Goal: Task Accomplishment & Management: Manage account settings

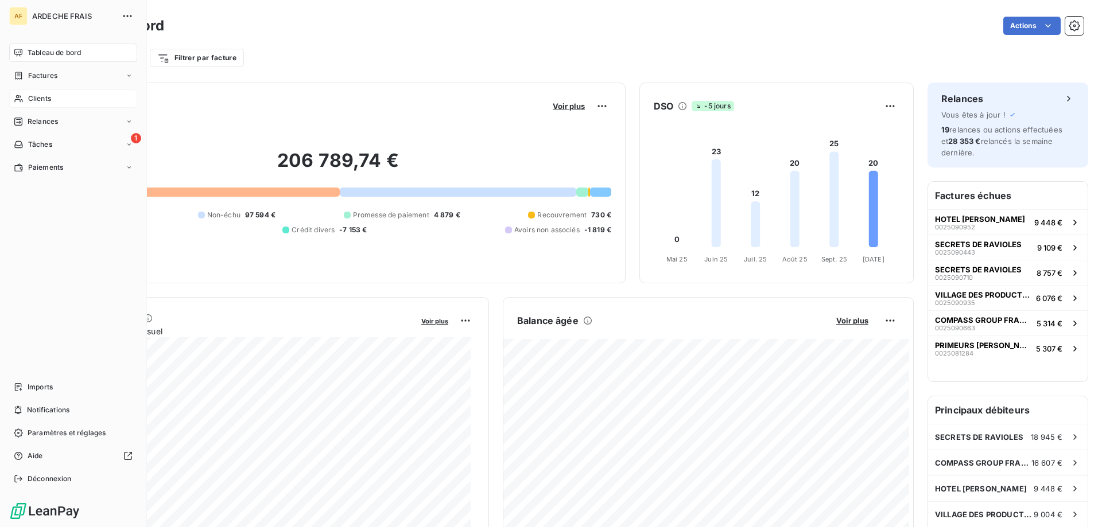
click at [28, 96] on span "Clients" at bounding box center [39, 99] width 23 height 10
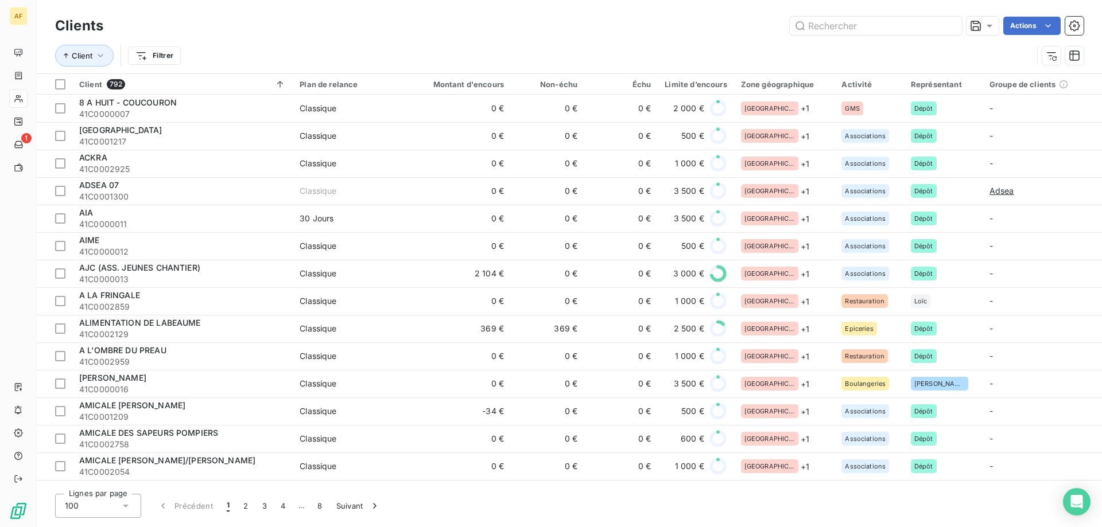
click at [112, 498] on div "100" at bounding box center [98, 506] width 86 height 24
click at [100, 469] on li "50" at bounding box center [98, 460] width 86 height 21
click at [840, 29] on input "text" at bounding box center [876, 26] width 172 height 18
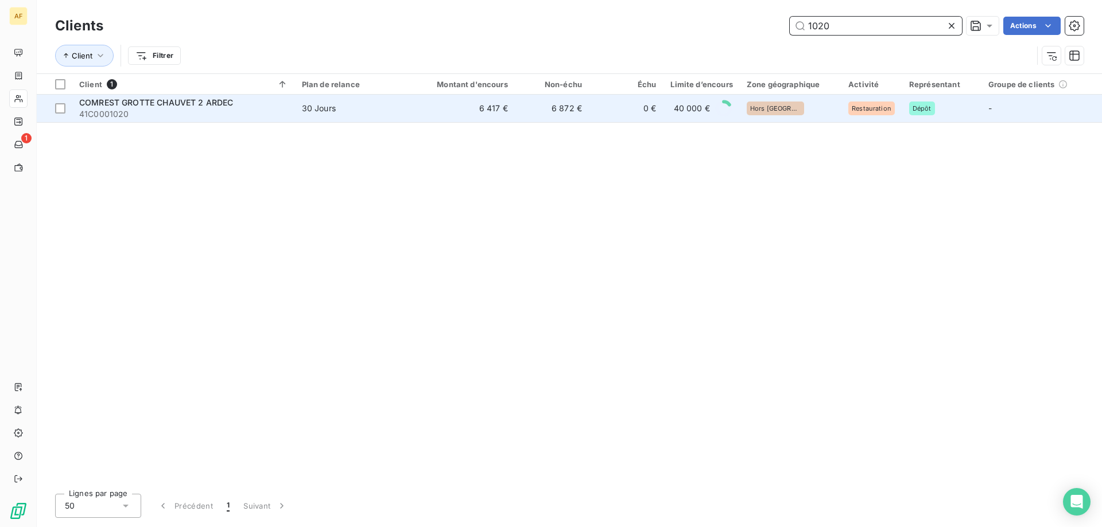
type input "1020"
click at [556, 103] on td "6 872 €" at bounding box center [552, 109] width 74 height 28
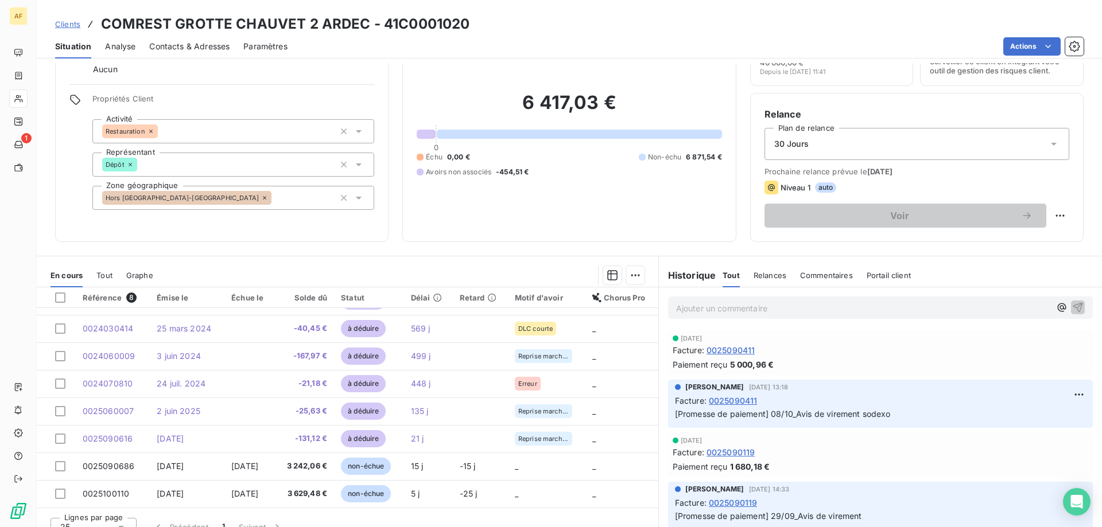
scroll to position [73, 0]
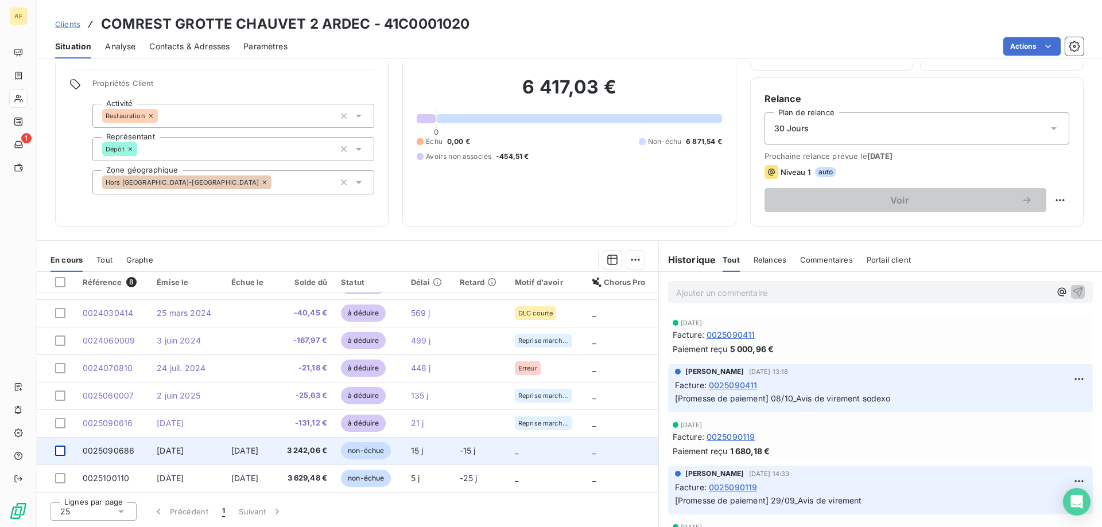
click at [57, 454] on div at bounding box center [60, 451] width 10 height 10
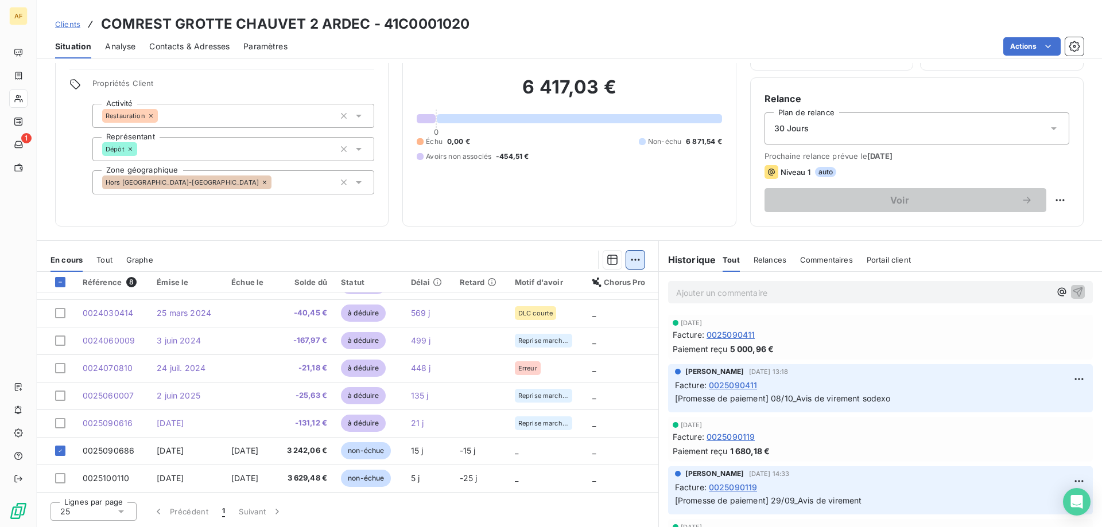
click at [626, 261] on html "AF 1 Clients COMREST GROTTE CHAUVET 2 ARDEC - 41C0001020 Situation Analyse Cont…" at bounding box center [551, 263] width 1102 height 527
click at [613, 307] on div "Ajouter une promesse de paiement (1 facture)" at bounding box center [534, 306] width 203 height 18
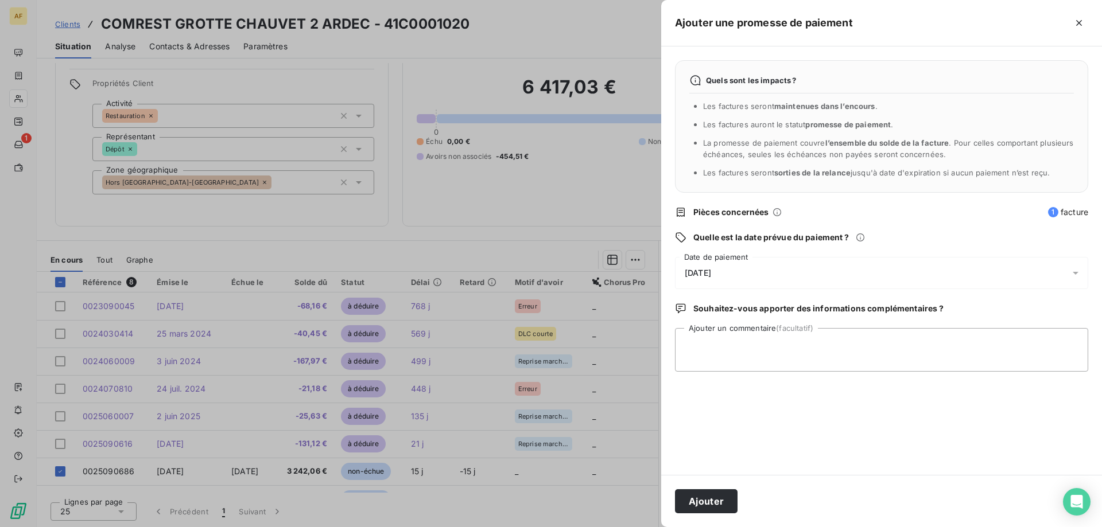
click at [748, 275] on div "[DATE]" at bounding box center [881, 273] width 413 height 32
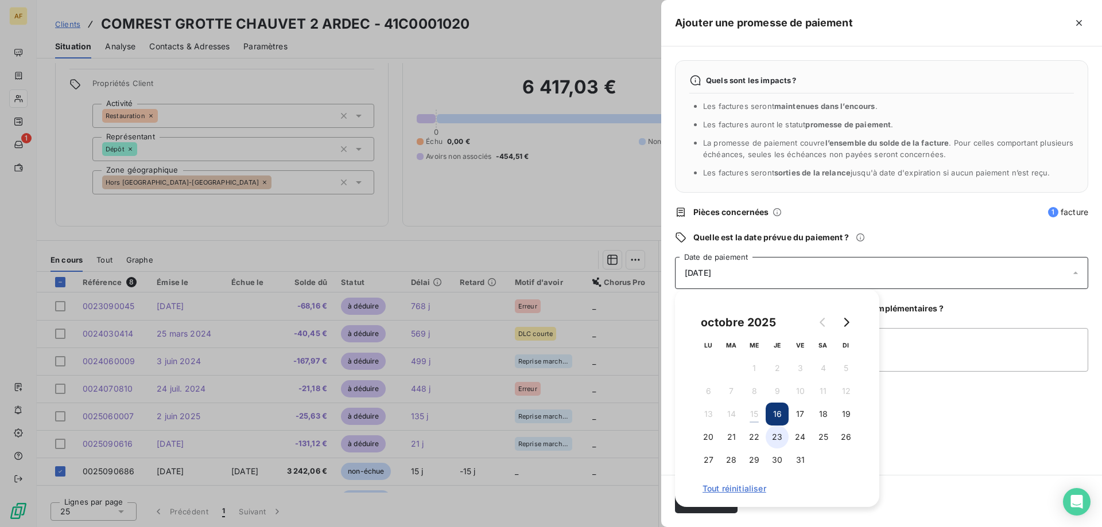
click at [774, 440] on button "23" at bounding box center [777, 437] width 23 height 23
click at [713, 456] on button "27" at bounding box center [708, 460] width 23 height 23
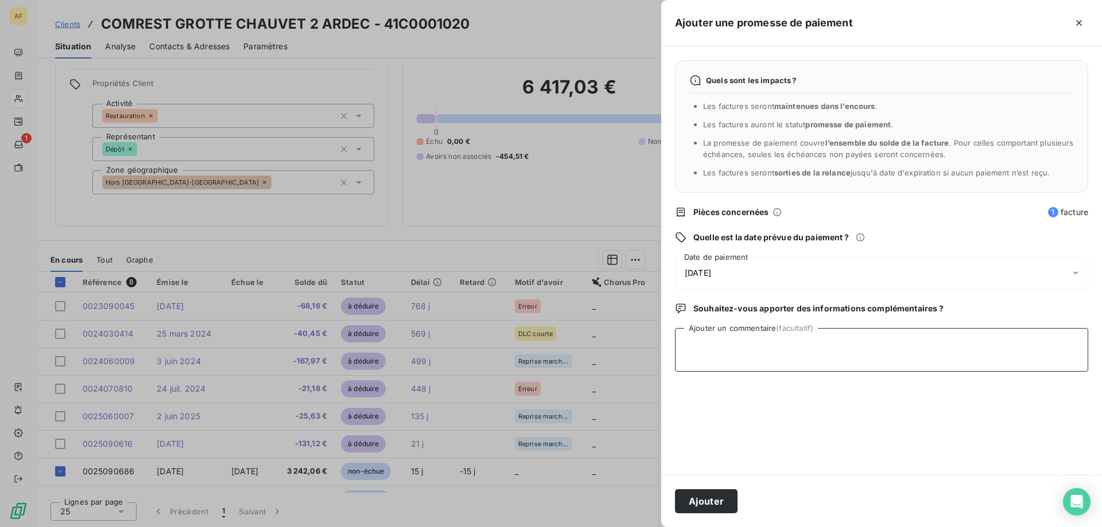
click at [930, 352] on textarea "Ajouter un commentaire (facultatif)" at bounding box center [881, 350] width 413 height 44
type textarea "15/10_Avis de virement sodexo"
click at [716, 501] on button "Ajouter" at bounding box center [706, 502] width 63 height 24
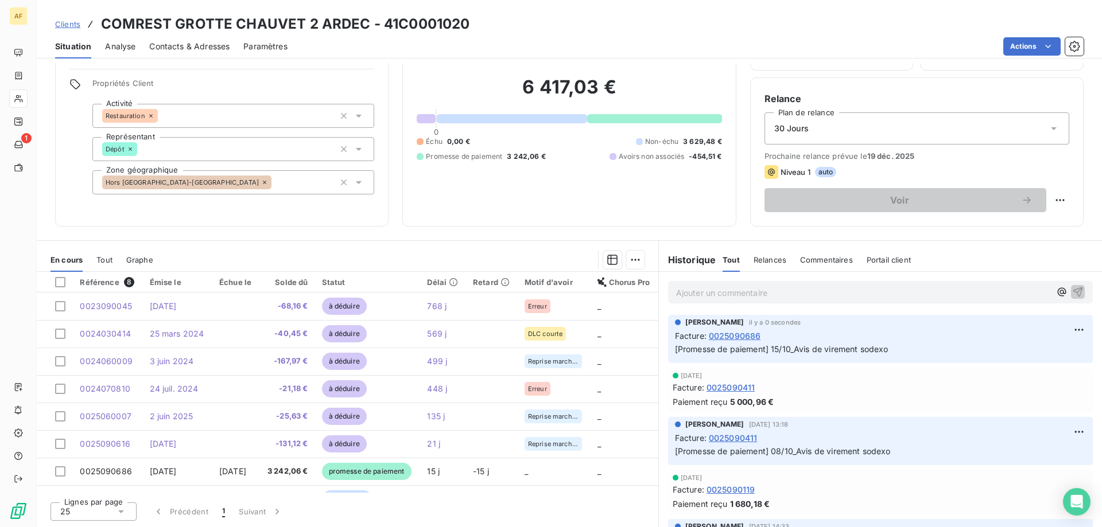
click at [67, 21] on span "Clients" at bounding box center [67, 24] width 25 height 9
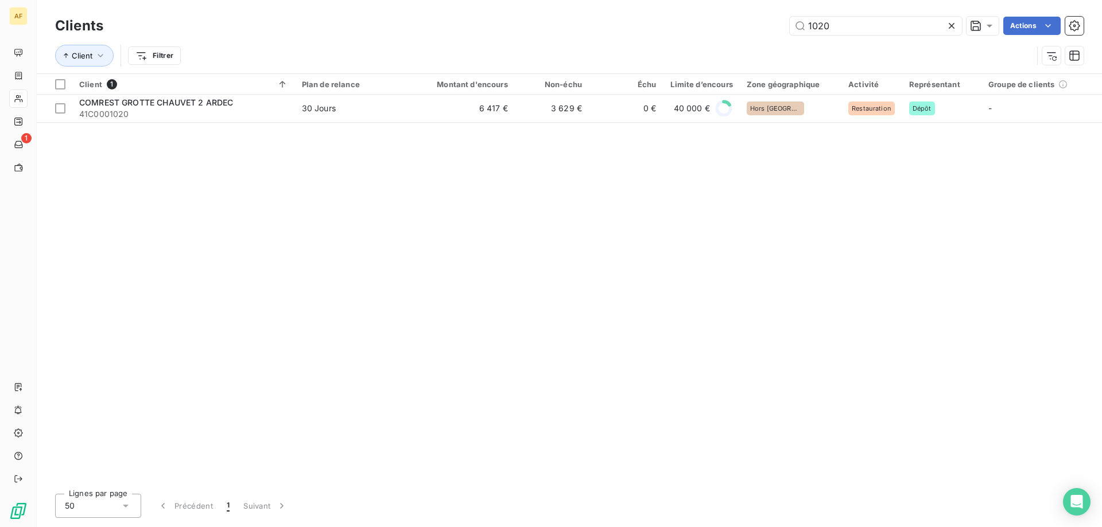
drag, startPoint x: 868, startPoint y: 32, endPoint x: 547, endPoint y: 30, distance: 321.4
click at [547, 30] on div "1020 Actions" at bounding box center [600, 26] width 966 height 18
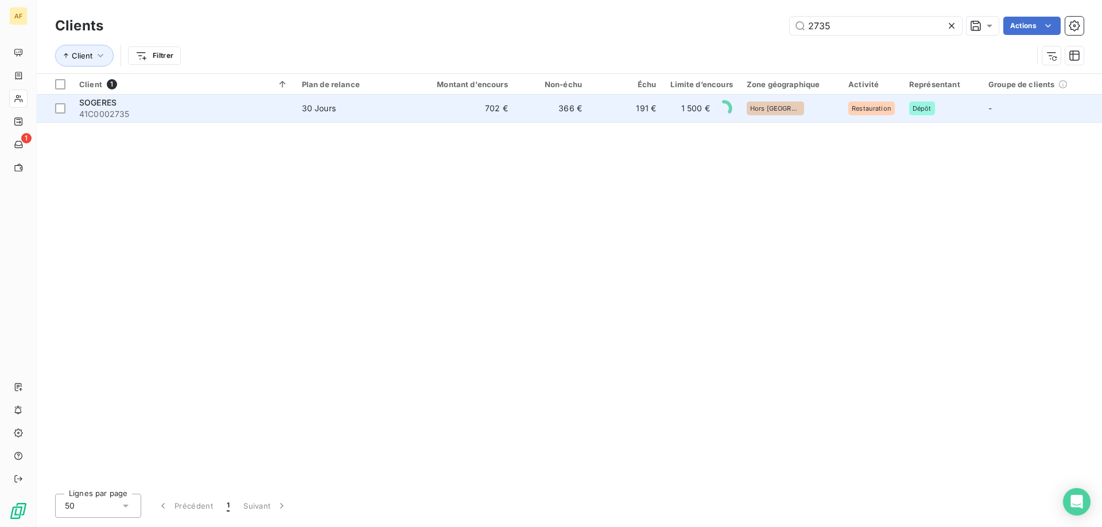
type input "2735"
click at [505, 110] on td "702 €" at bounding box center [464, 109] width 99 height 28
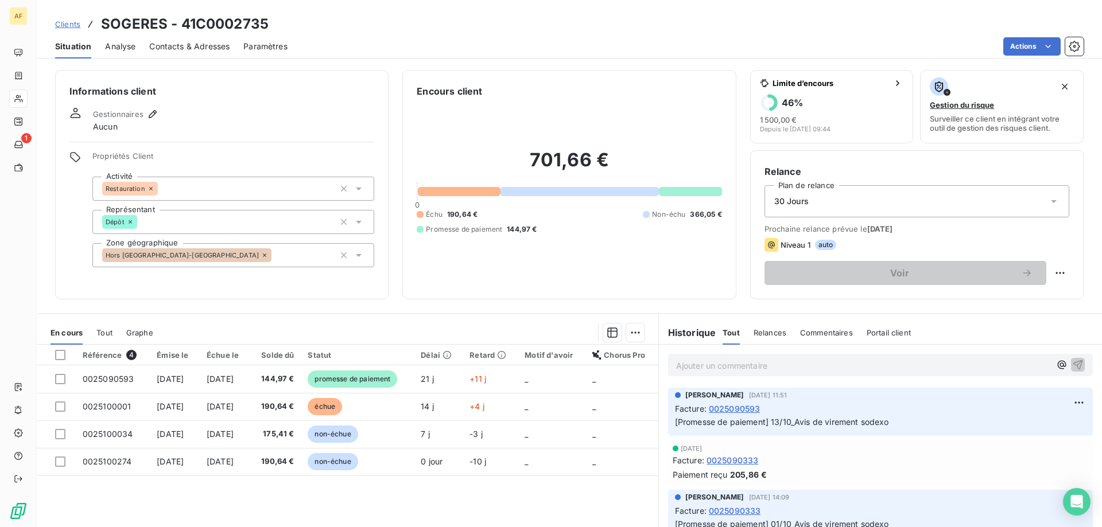
click at [79, 20] on span "Clients" at bounding box center [67, 24] width 25 height 9
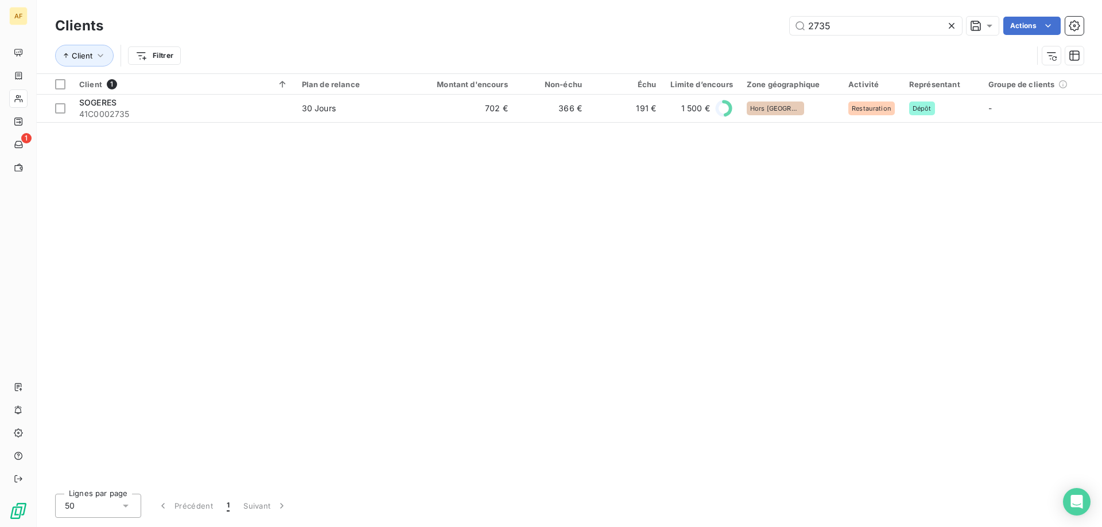
click at [949, 26] on icon at bounding box center [951, 25] width 11 height 11
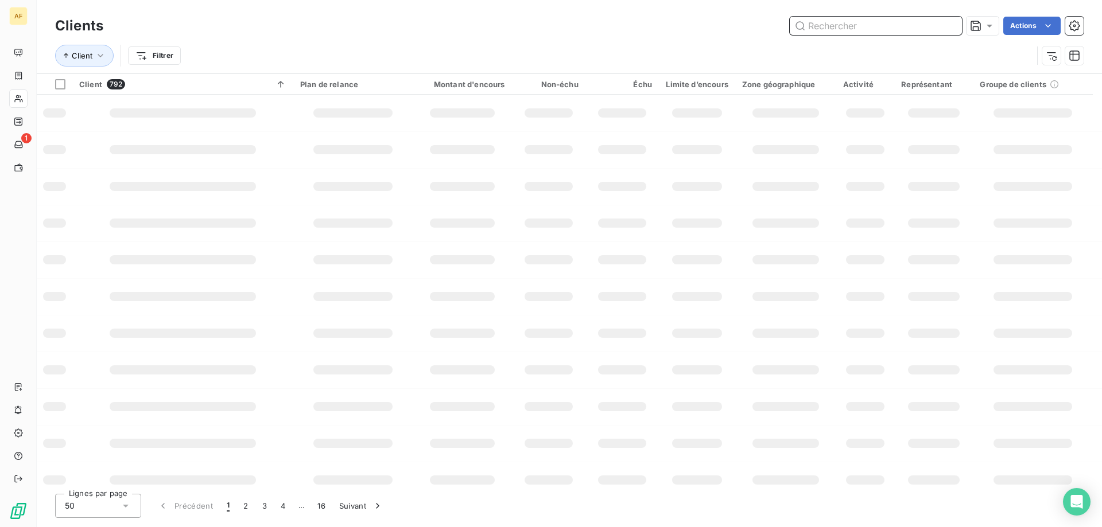
click at [884, 28] on input "text" at bounding box center [876, 26] width 172 height 18
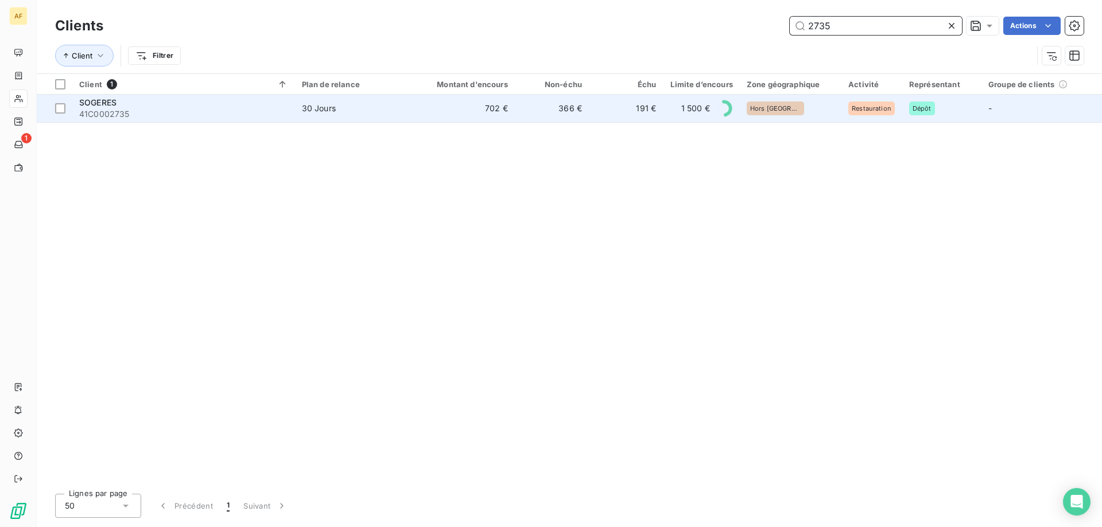
type input "2735"
click at [402, 113] on span "30 Jours" at bounding box center [355, 108] width 107 height 11
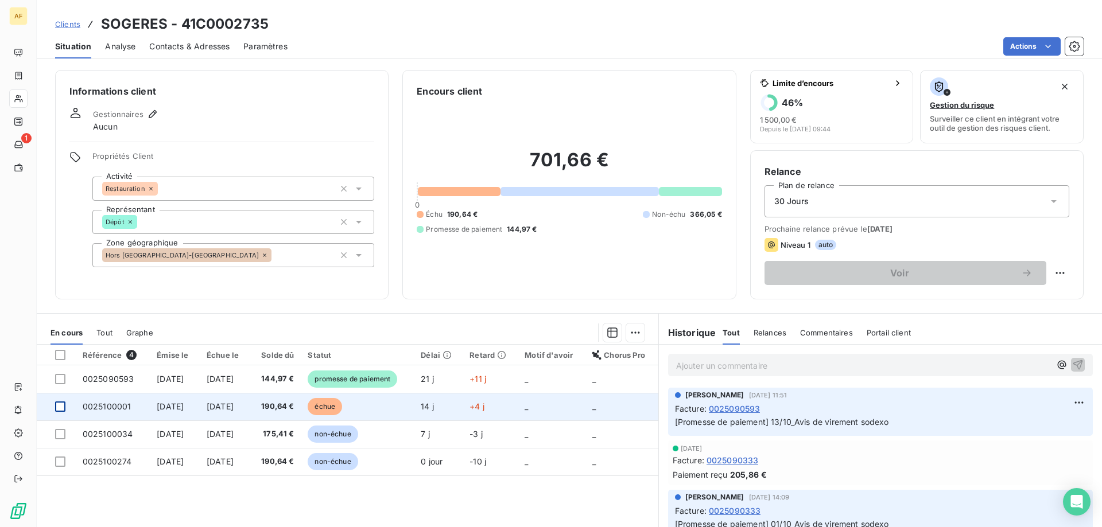
click at [58, 408] on div at bounding box center [60, 407] width 10 height 10
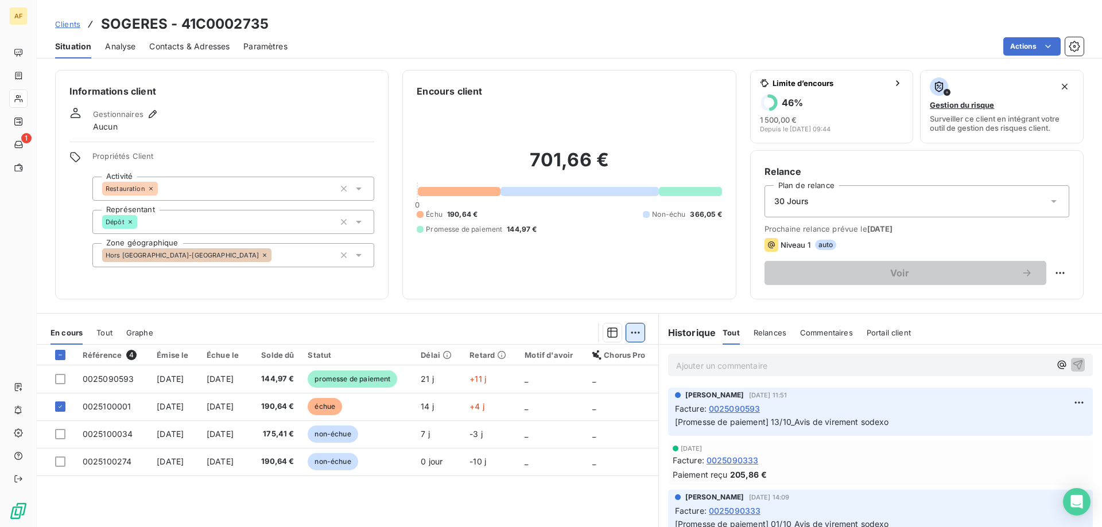
click at [629, 337] on html "AF 1 Clients SOGERES - 41C0002735 Situation Analyse Contacts & Adresses Paramèt…" at bounding box center [551, 263] width 1102 height 527
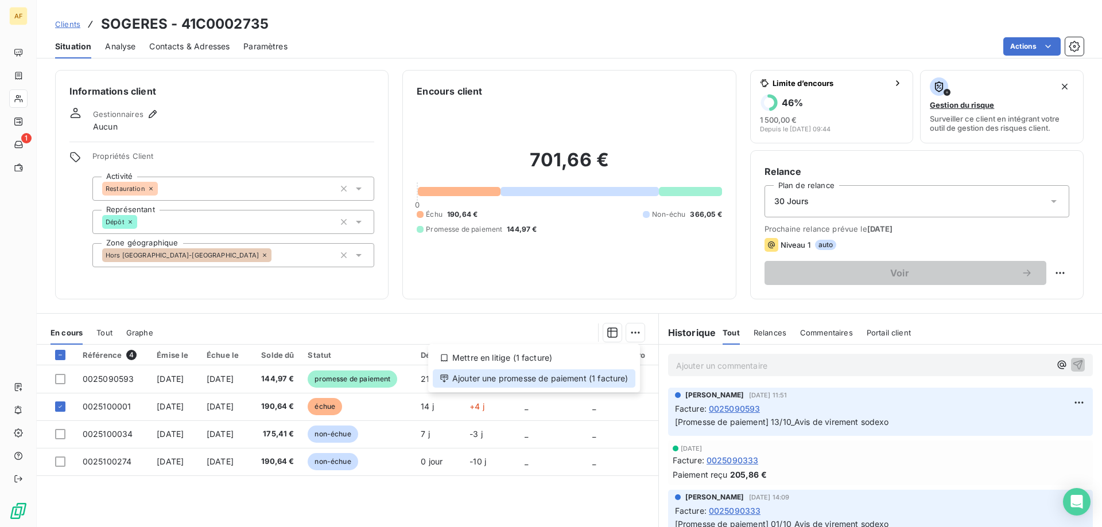
click at [615, 381] on div "Ajouter une promesse de paiement (1 facture)" at bounding box center [534, 379] width 203 height 18
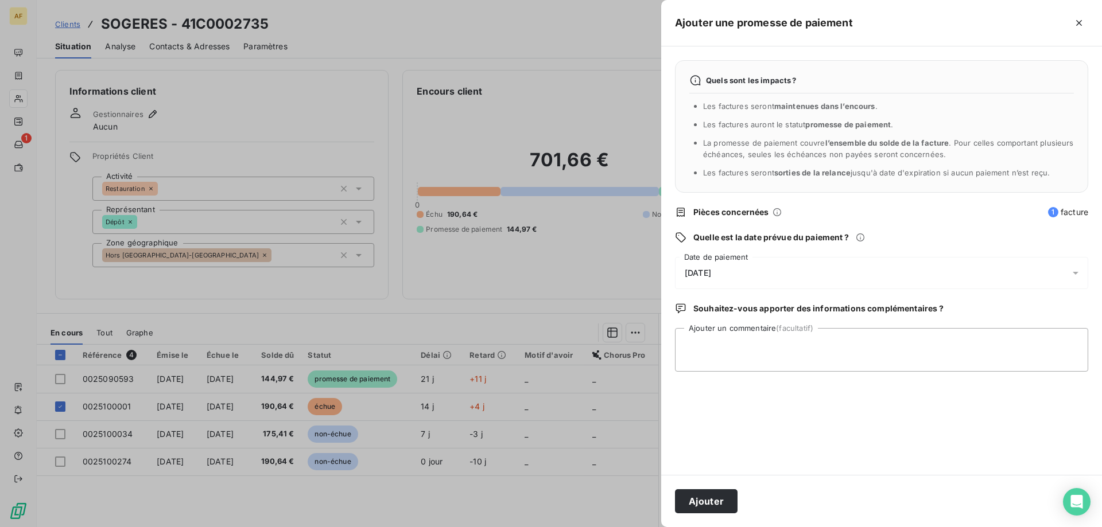
click at [729, 265] on div "[DATE]" at bounding box center [881, 273] width 413 height 32
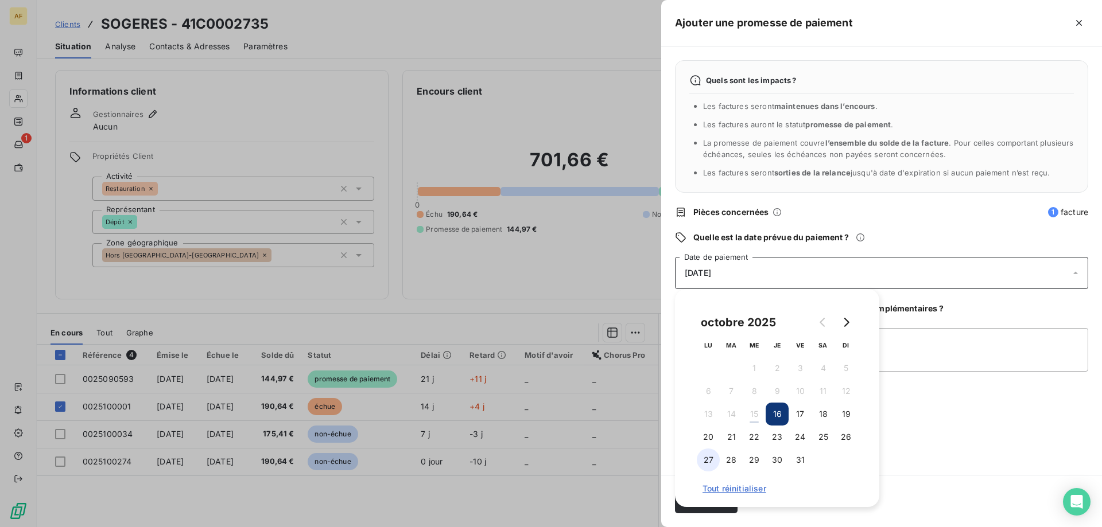
click at [709, 463] on button "27" at bounding box center [708, 460] width 23 height 23
click at [999, 355] on textarea "Ajouter un commentaire (facultatif)" at bounding box center [881, 350] width 413 height 44
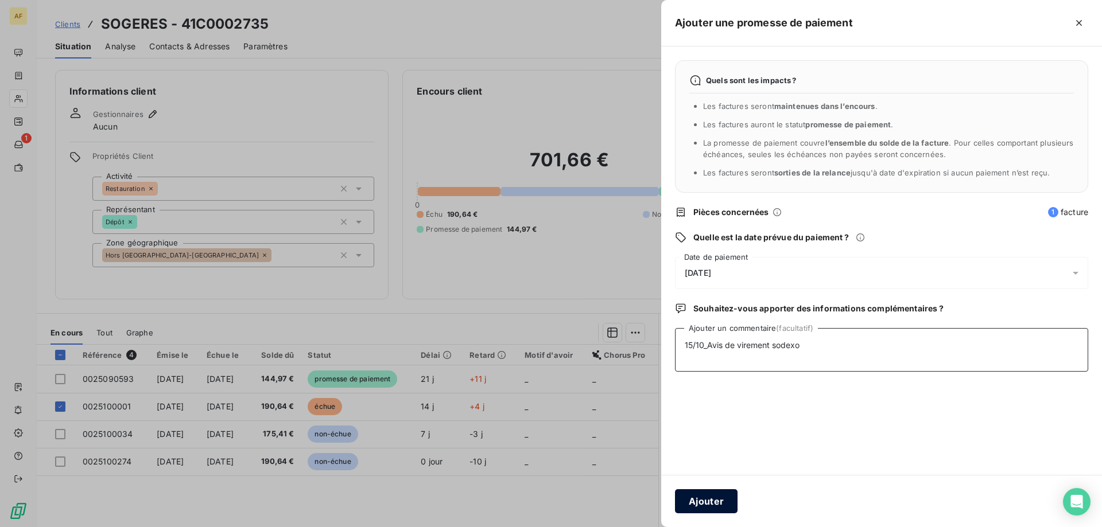
type textarea "15/10_Avis de virement sodexo"
click at [712, 503] on button "Ajouter" at bounding box center [706, 502] width 63 height 24
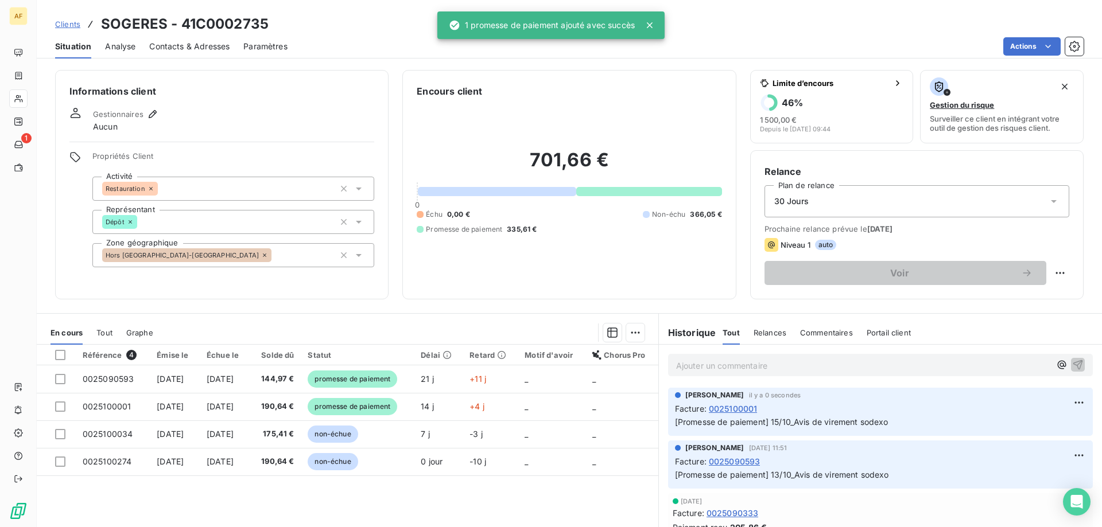
click at [72, 24] on span "Clients" at bounding box center [67, 24] width 25 height 9
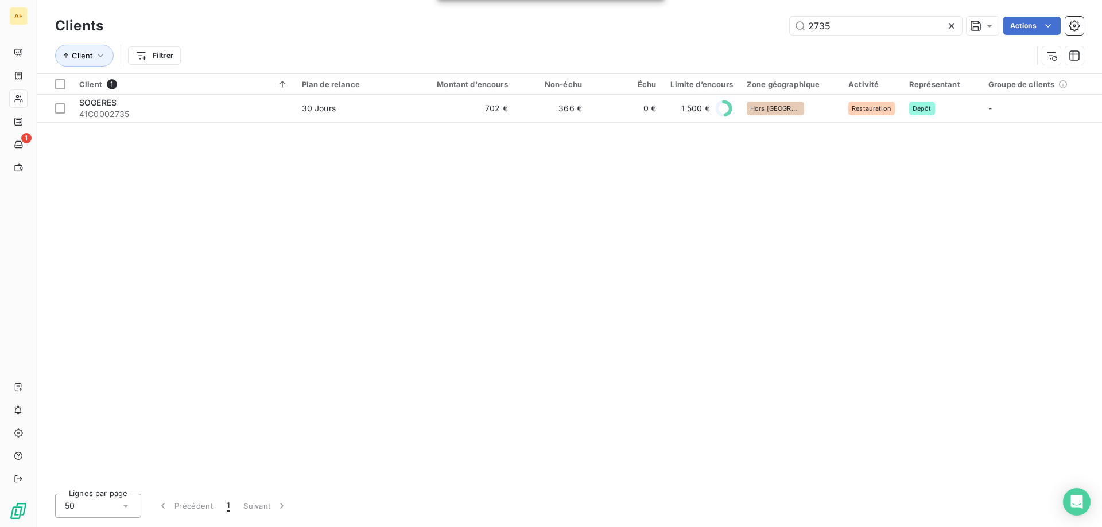
click at [952, 25] on icon at bounding box center [952, 26] width 6 height 6
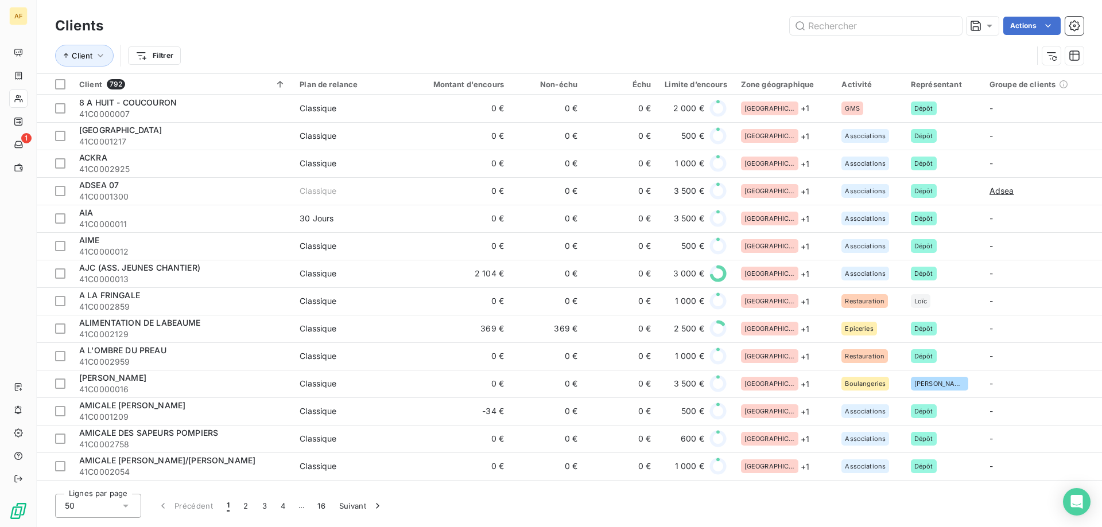
click at [98, 503] on div "50" at bounding box center [98, 506] width 86 height 24
click at [94, 481] on li "100" at bounding box center [98, 481] width 86 height 21
click at [298, 506] on span "…" at bounding box center [301, 506] width 18 height 18
click at [319, 508] on button "8" at bounding box center [319, 506] width 18 height 24
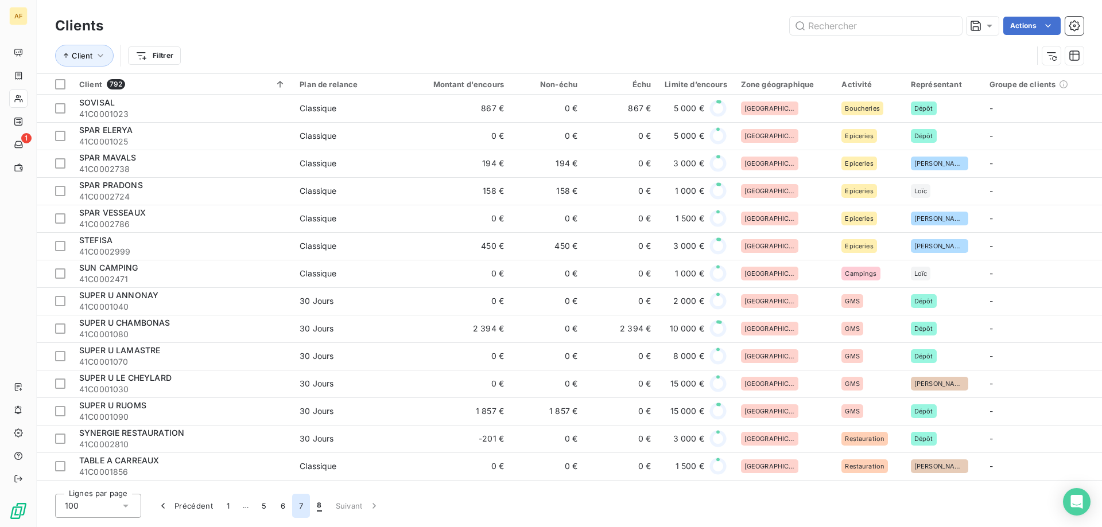
click at [302, 508] on button "7" at bounding box center [301, 506] width 18 height 24
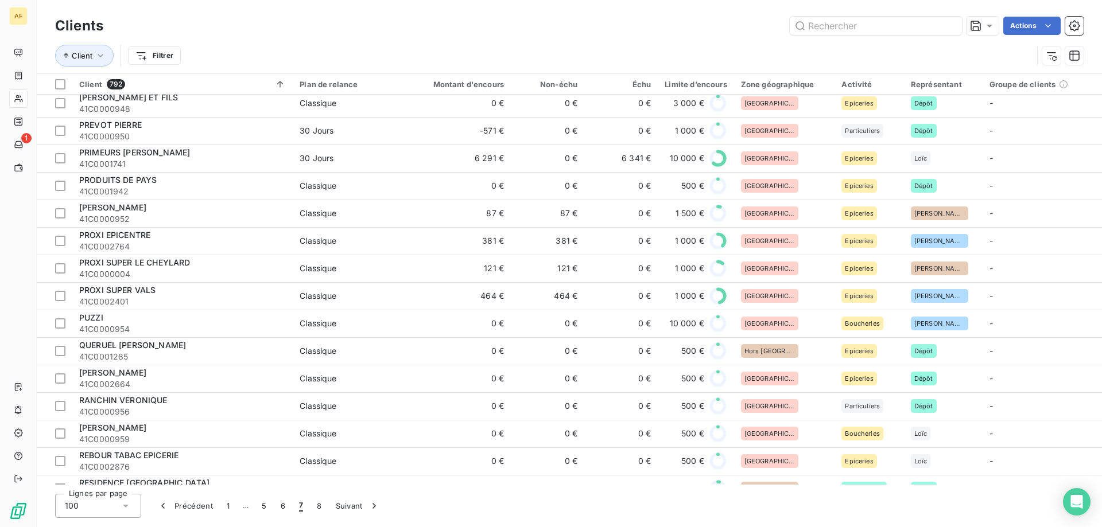
scroll to position [763, 0]
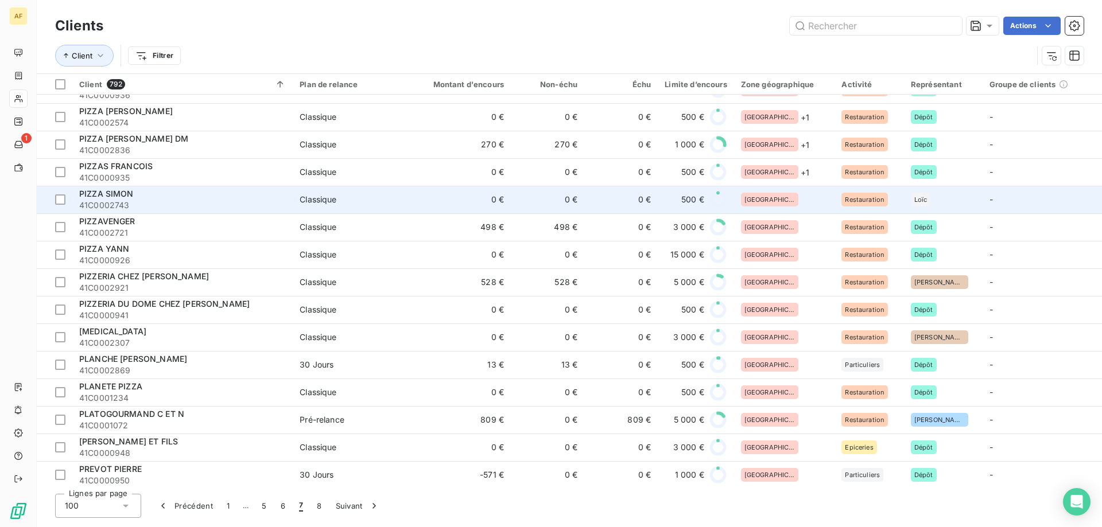
click at [789, 196] on div "[GEOGRAPHIC_DATA]" at bounding box center [784, 200] width 87 height 14
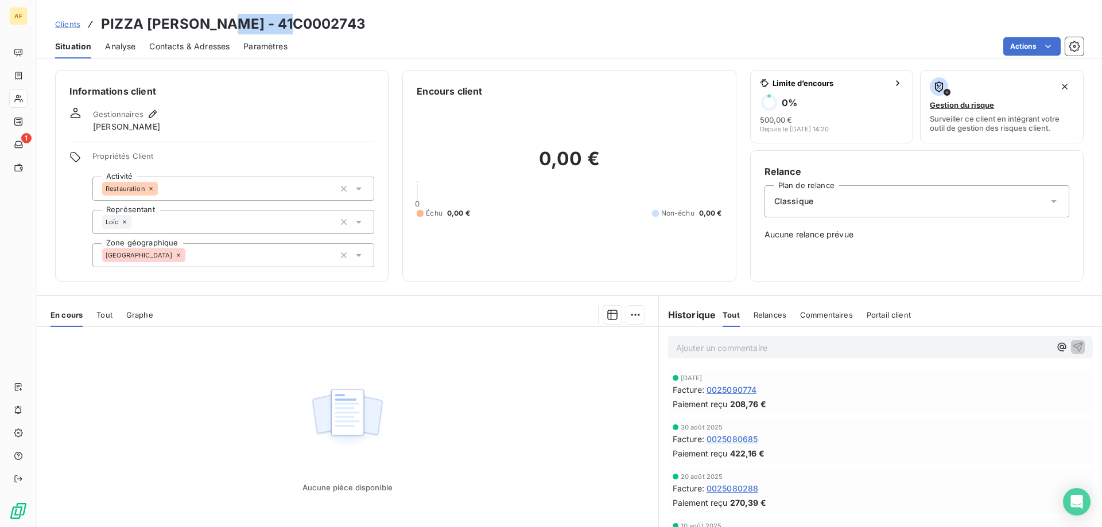
drag, startPoint x: 226, startPoint y: 23, endPoint x: 305, endPoint y: 30, distance: 80.1
click at [305, 30] on div "Clients PIZZA [PERSON_NAME] - 41C0002743" at bounding box center [569, 24] width 1065 height 21
copy h3 "C0002743"
click at [307, 259] on div "[GEOGRAPHIC_DATA]" at bounding box center [233, 255] width 282 height 24
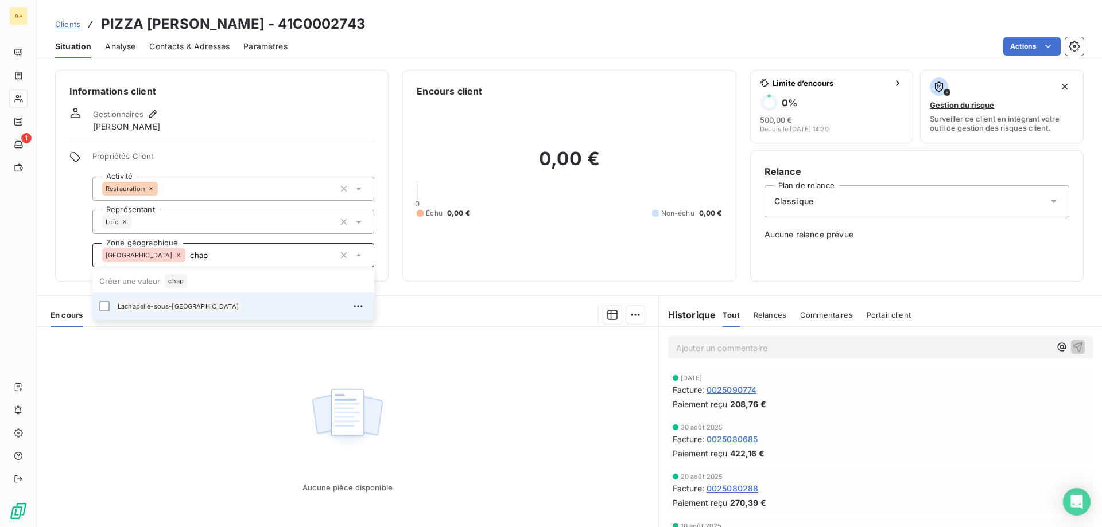
click at [235, 301] on div "Lachapelle-sous-[GEOGRAPHIC_DATA]" at bounding box center [240, 306] width 253 height 18
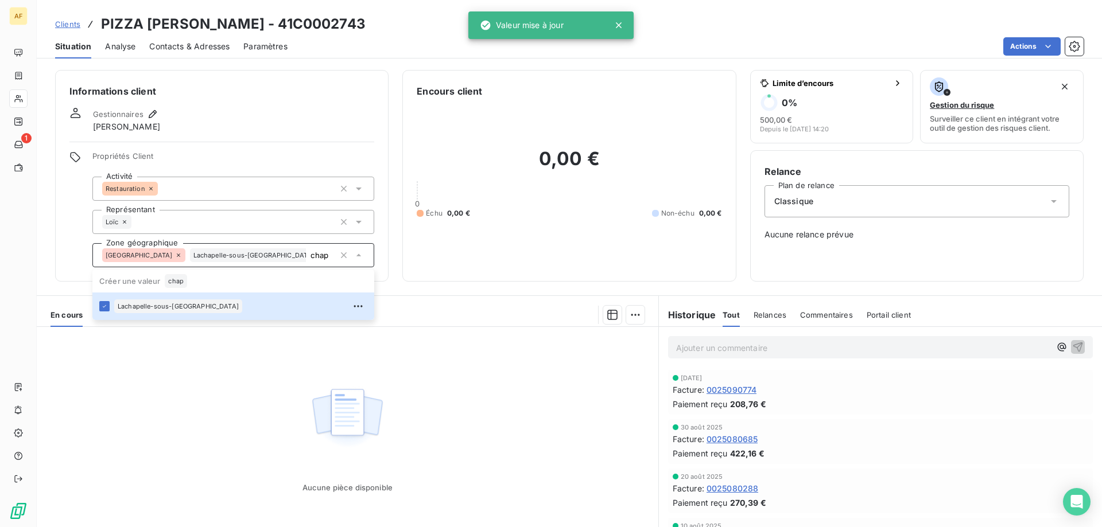
type input "chap"
click at [218, 388] on div "Aucune pièce disponible" at bounding box center [348, 437] width 622 height 221
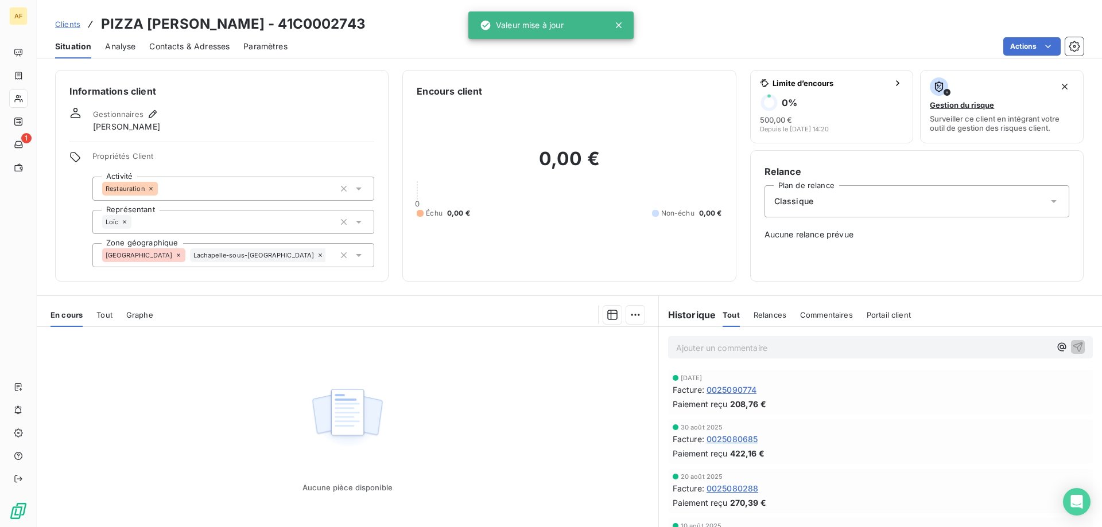
click at [71, 25] on span "Clients" at bounding box center [67, 24] width 25 height 9
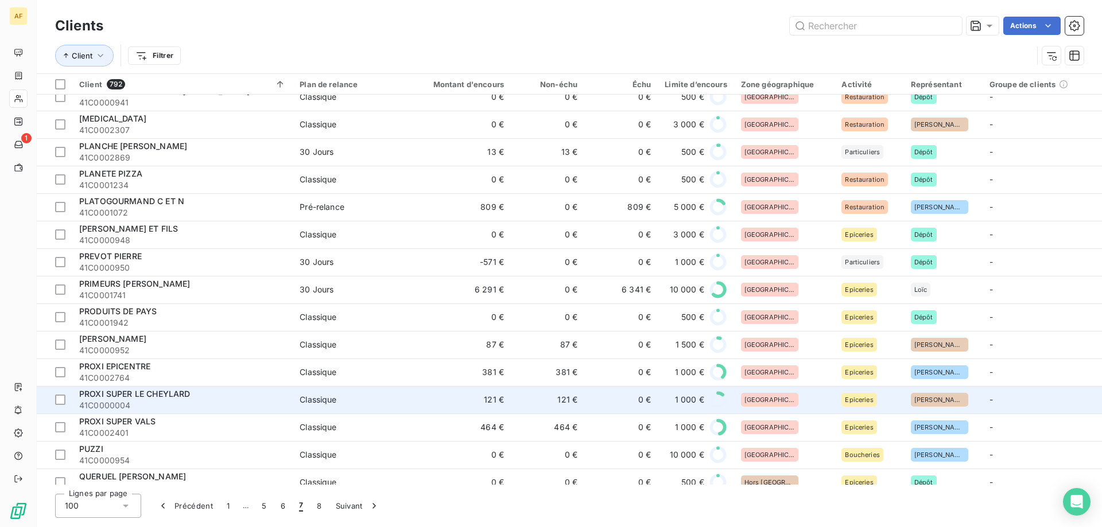
scroll to position [803, 0]
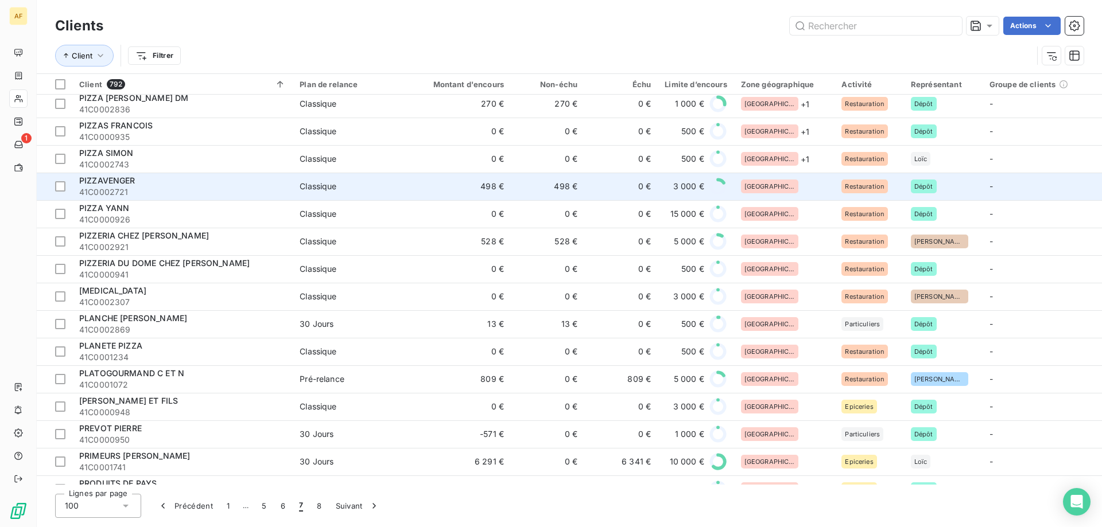
click at [801, 184] on div "[GEOGRAPHIC_DATA]" at bounding box center [784, 187] width 87 height 14
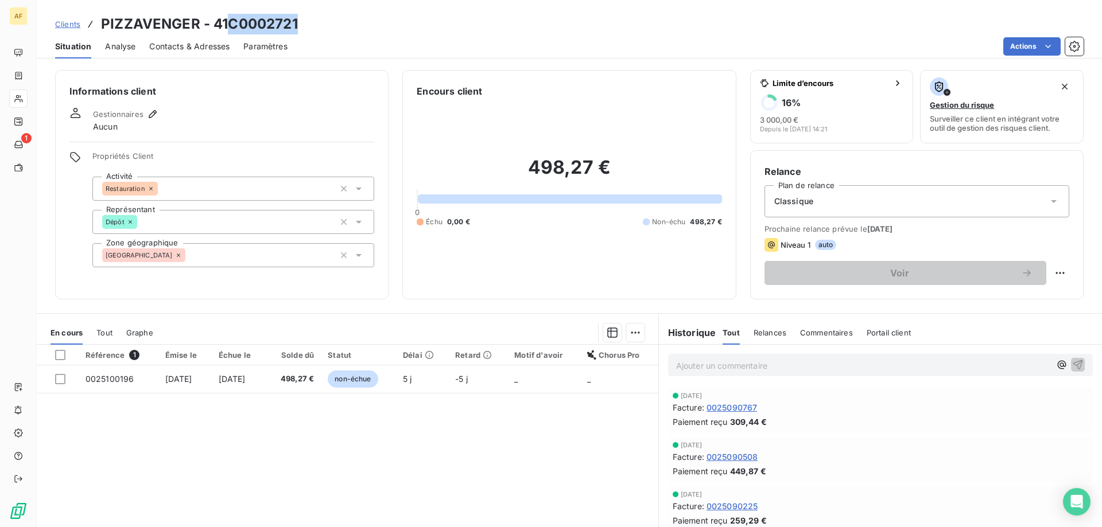
drag, startPoint x: 227, startPoint y: 22, endPoint x: 333, endPoint y: 30, distance: 105.9
click at [328, 32] on div "Clients PIZZAVENGER - 41C0002721" at bounding box center [569, 24] width 1065 height 21
copy h3 "C0002721"
click at [273, 262] on div "[GEOGRAPHIC_DATA]" at bounding box center [233, 255] width 282 height 24
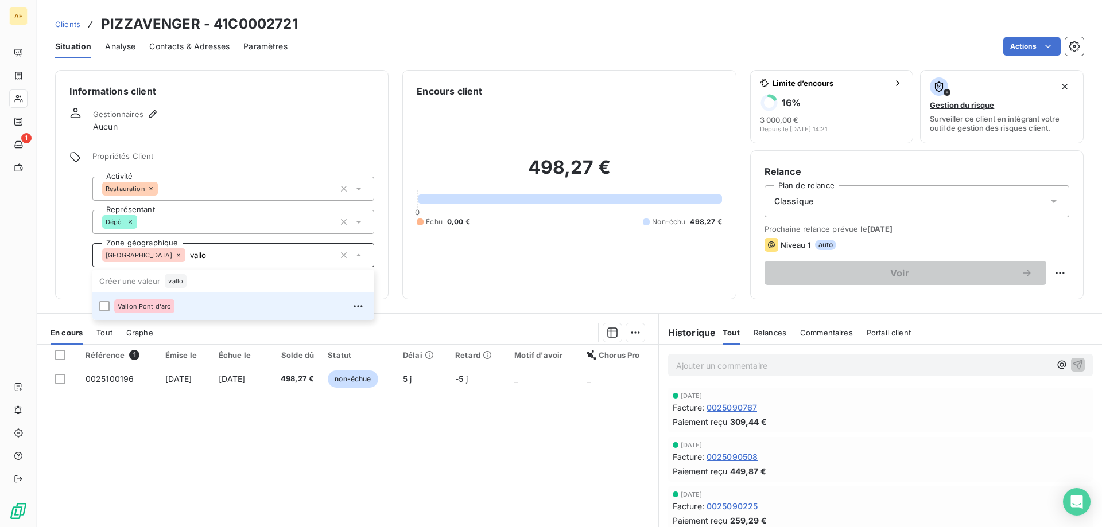
click at [222, 306] on div "Vallon Pont d'arc" at bounding box center [240, 306] width 253 height 18
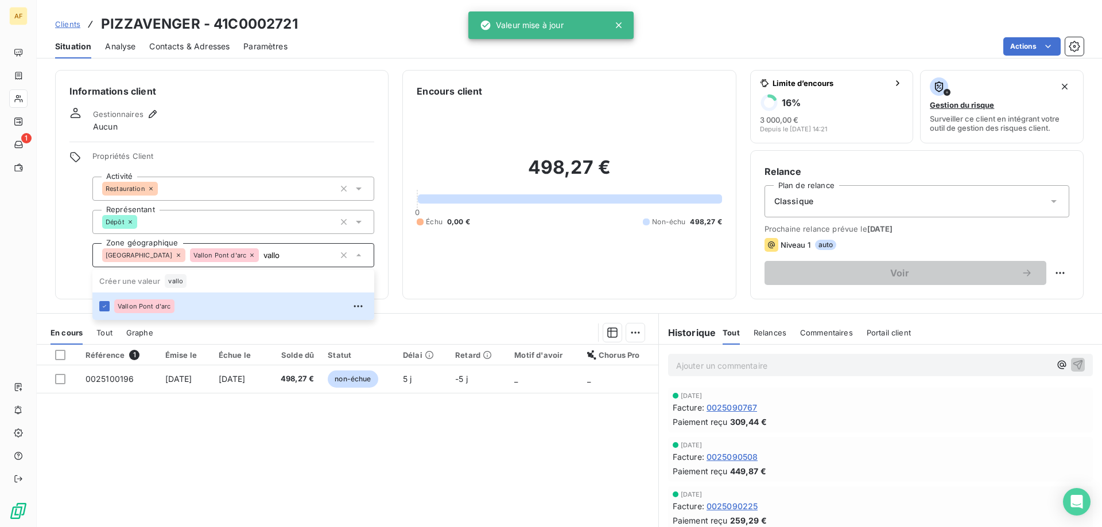
type input "vallo"
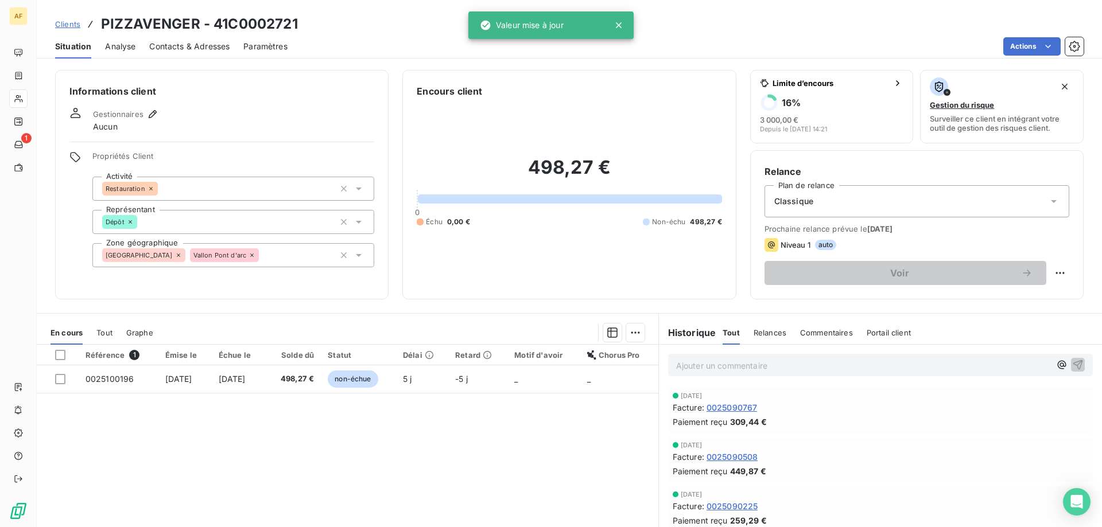
click at [215, 450] on div "Référence 1 Émise le Échue le Solde dû Statut Délai Retard Motif d'avoir Chorus…" at bounding box center [348, 455] width 622 height 221
click at [68, 25] on span "Clients" at bounding box center [67, 24] width 25 height 9
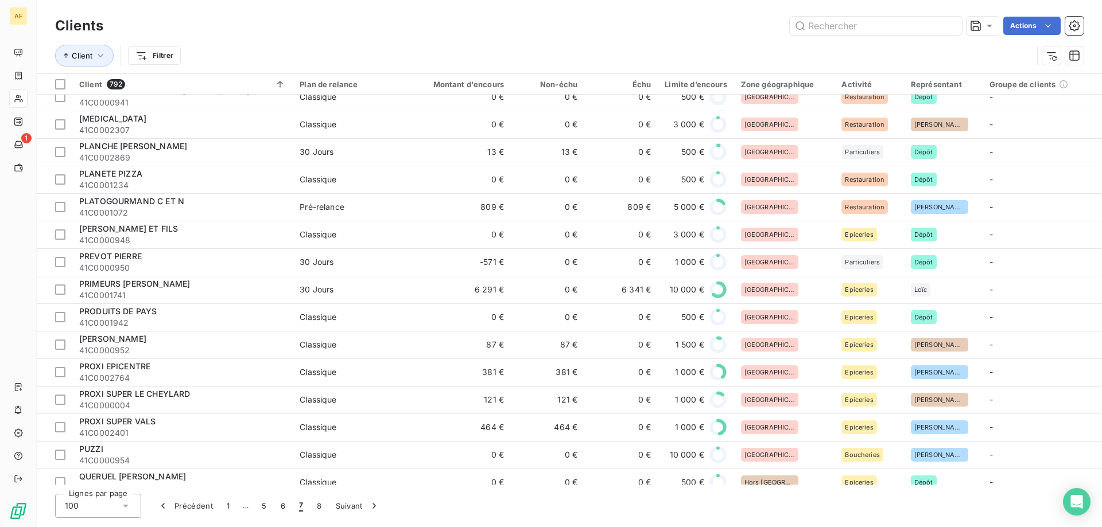
scroll to position [746, 0]
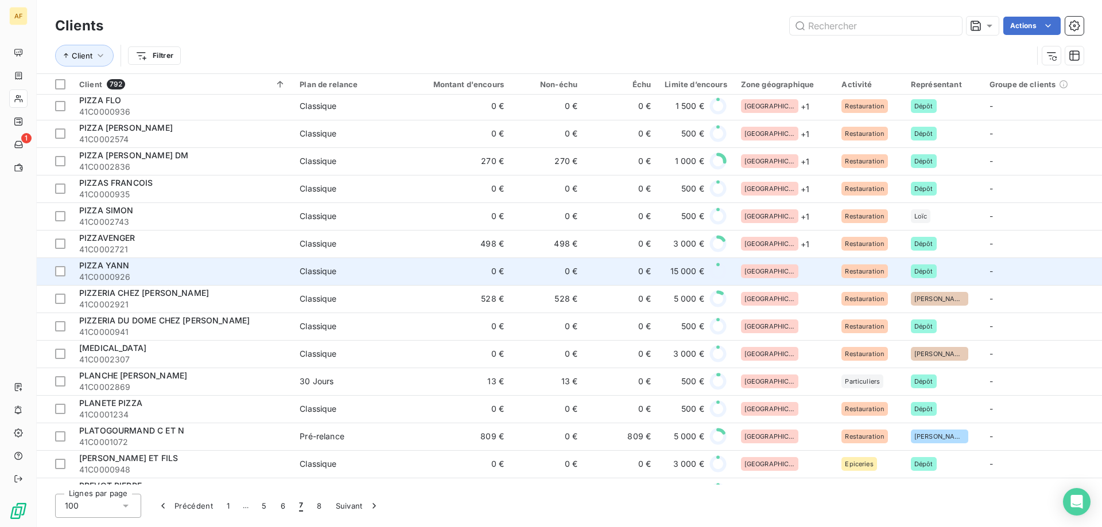
click at [783, 269] on div "[GEOGRAPHIC_DATA]" at bounding box center [784, 272] width 87 height 14
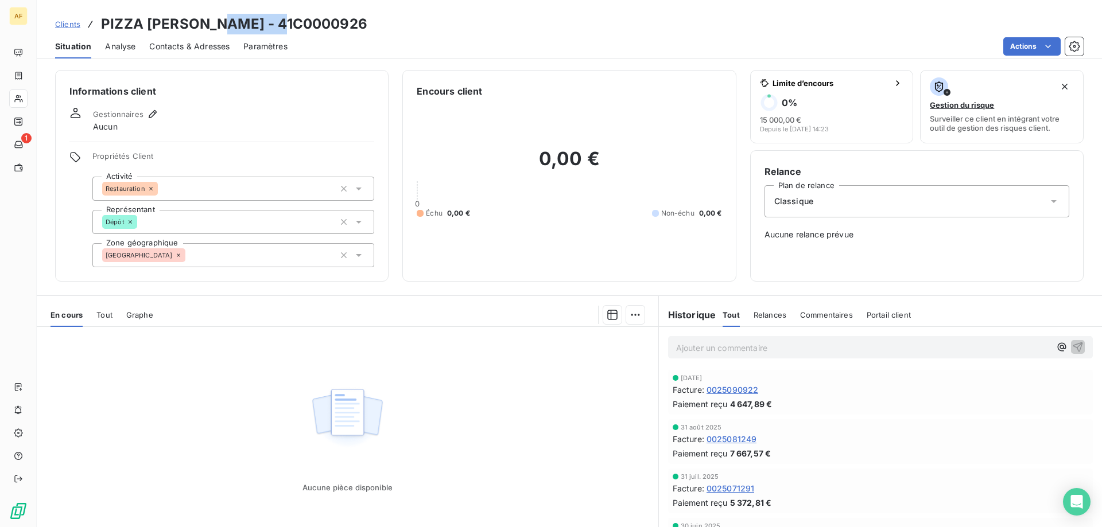
drag, startPoint x: 219, startPoint y: 22, endPoint x: 308, endPoint y: 28, distance: 88.5
click at [308, 28] on div "Clients PIZZA [PERSON_NAME] - 41C0000926" at bounding box center [569, 24] width 1065 height 21
copy h3 "C0000926"
click at [300, 248] on div "[GEOGRAPHIC_DATA]" at bounding box center [233, 255] width 282 height 24
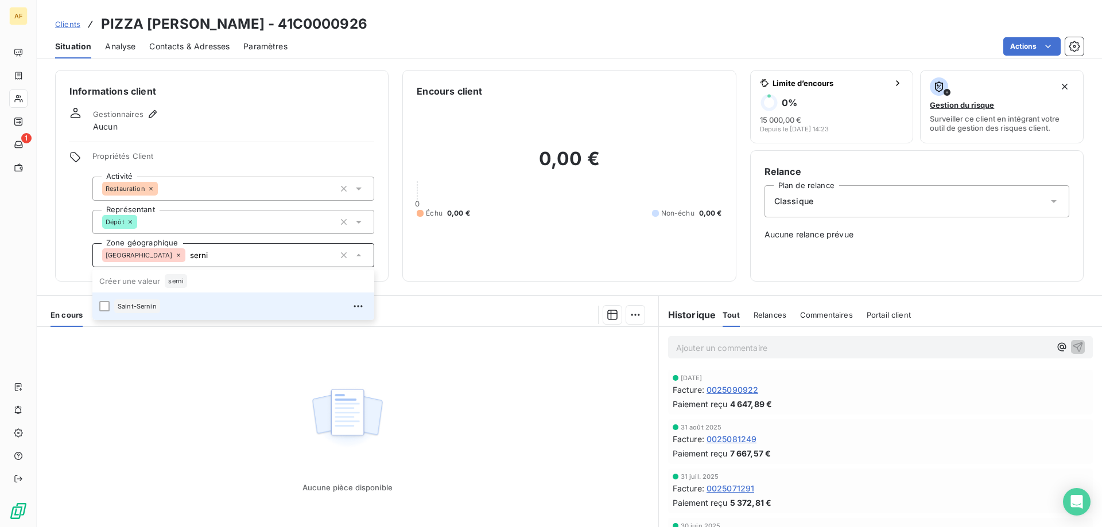
click at [238, 315] on div "Saint-Sernin" at bounding box center [240, 306] width 253 height 18
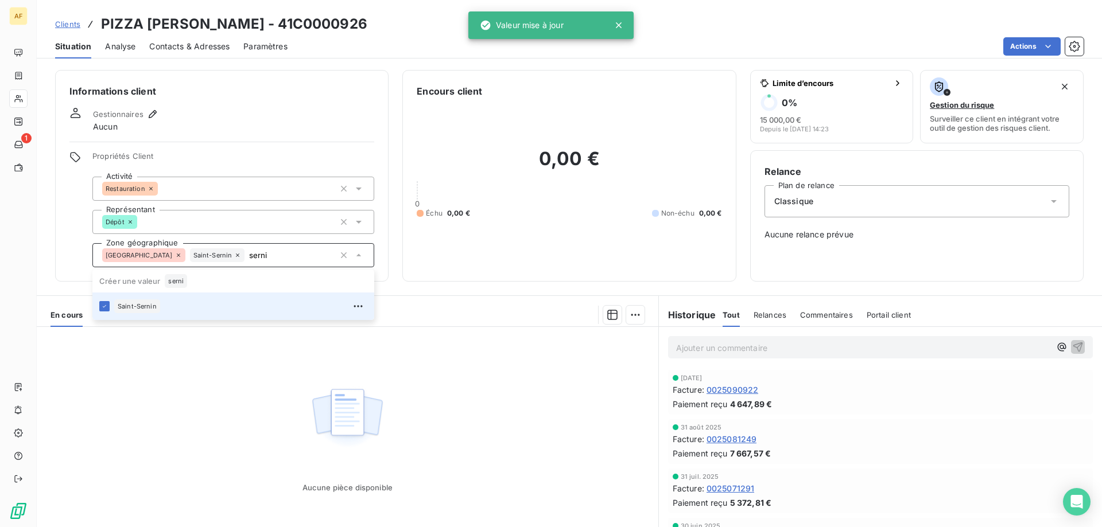
type input "serni"
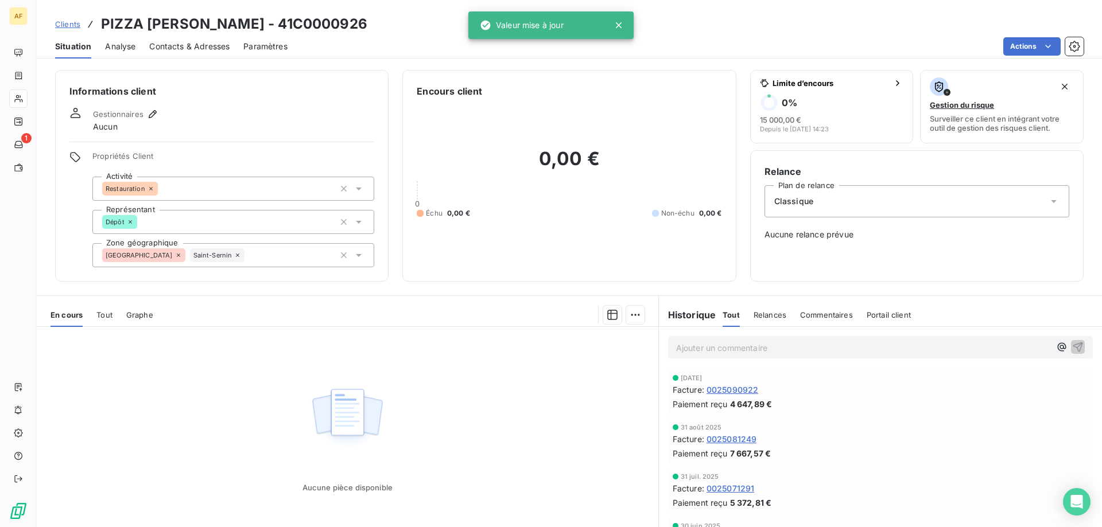
click at [222, 376] on div "Aucune pièce disponible" at bounding box center [348, 437] width 622 height 221
click at [69, 27] on span "Clients" at bounding box center [67, 24] width 25 height 9
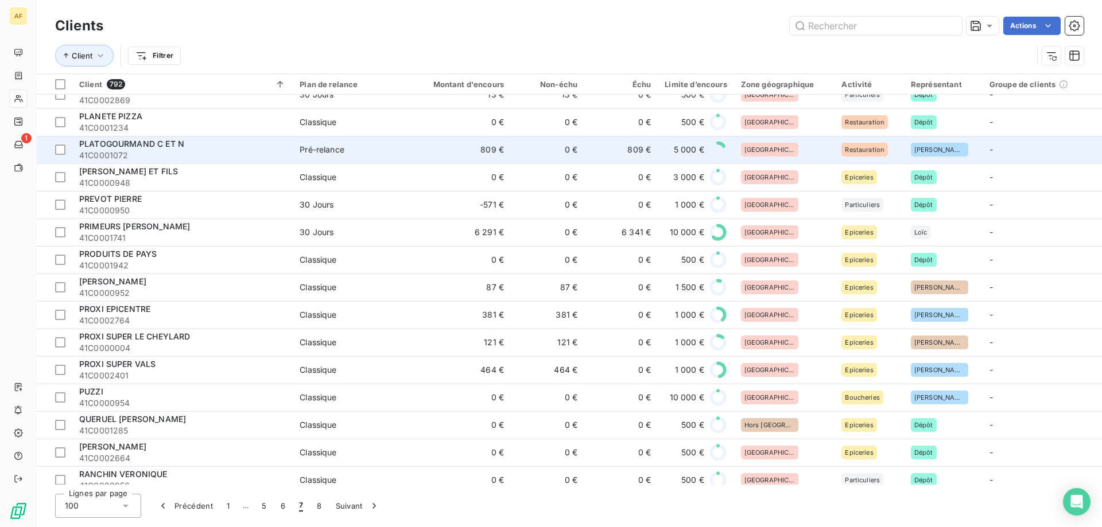
scroll to position [918, 0]
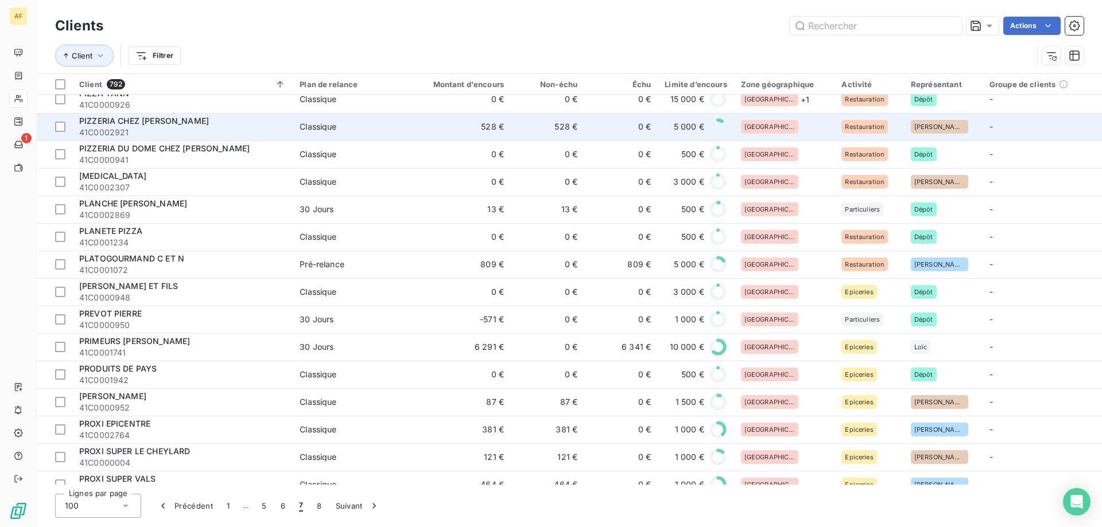
click at [787, 130] on div "[GEOGRAPHIC_DATA]" at bounding box center [784, 127] width 87 height 14
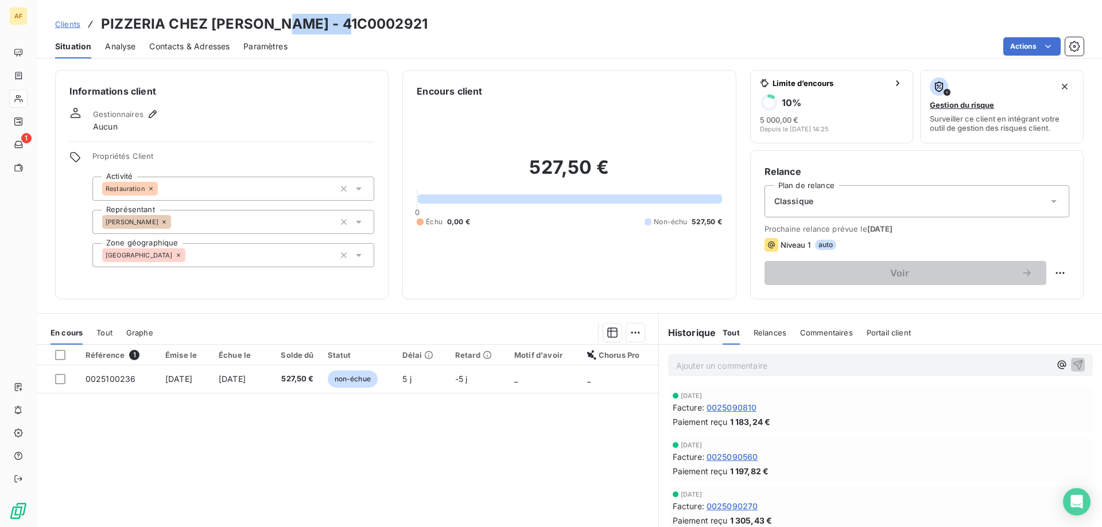
drag, startPoint x: 281, startPoint y: 23, endPoint x: 354, endPoint y: 20, distance: 73.0
click at [353, 20] on div "Clients PIZZERIA CHEZ [PERSON_NAME] - 41C0002921" at bounding box center [569, 24] width 1065 height 21
copy h3 "C0002921"
click at [177, 254] on div "[GEOGRAPHIC_DATA]" at bounding box center [233, 255] width 282 height 24
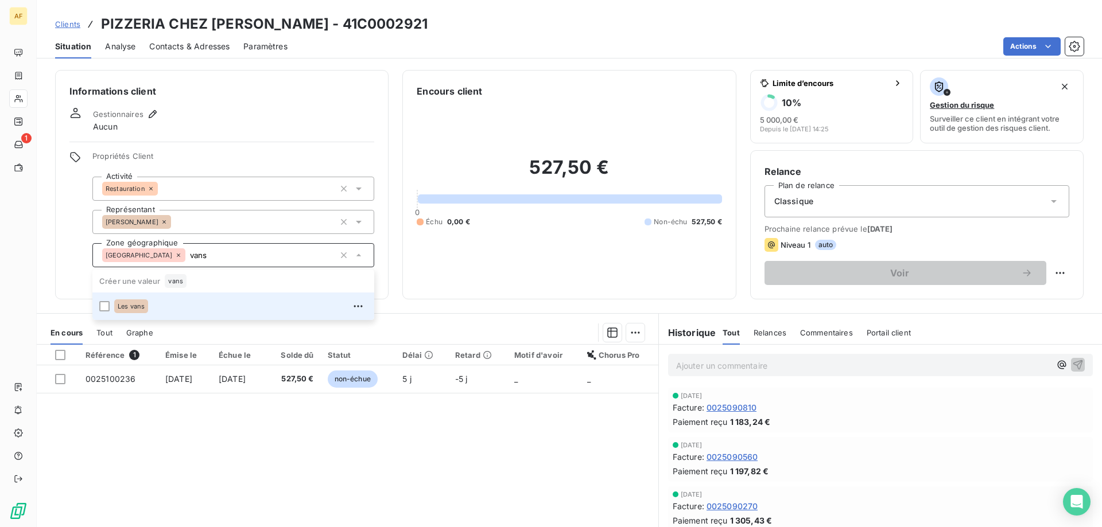
click at [157, 306] on div "Les vans" at bounding box center [240, 306] width 253 height 18
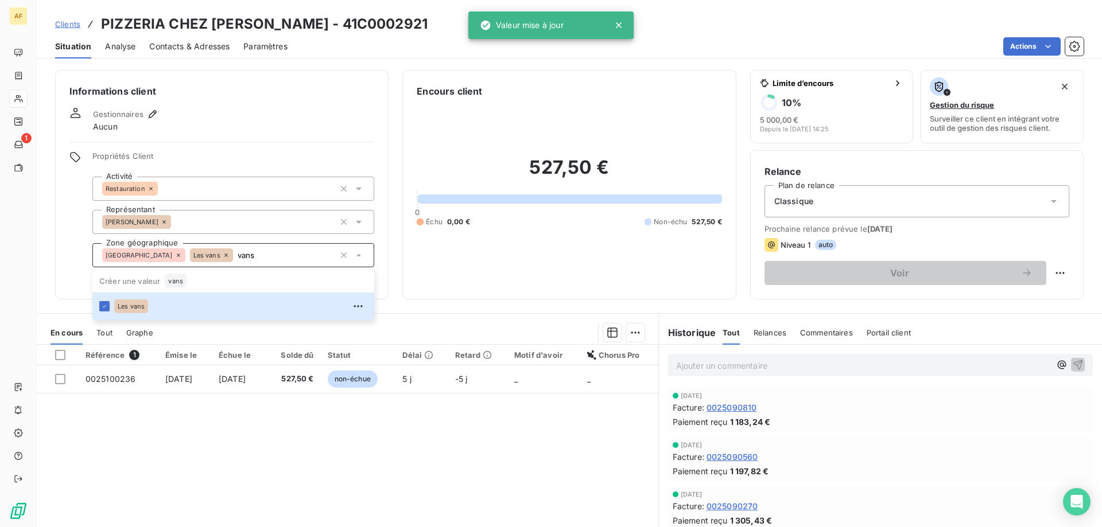
type input "vans"
click at [263, 456] on div "Référence 1 Émise le Échue le Solde dû Statut Délai Retard Motif d'avoir Chorus…" at bounding box center [348, 455] width 622 height 221
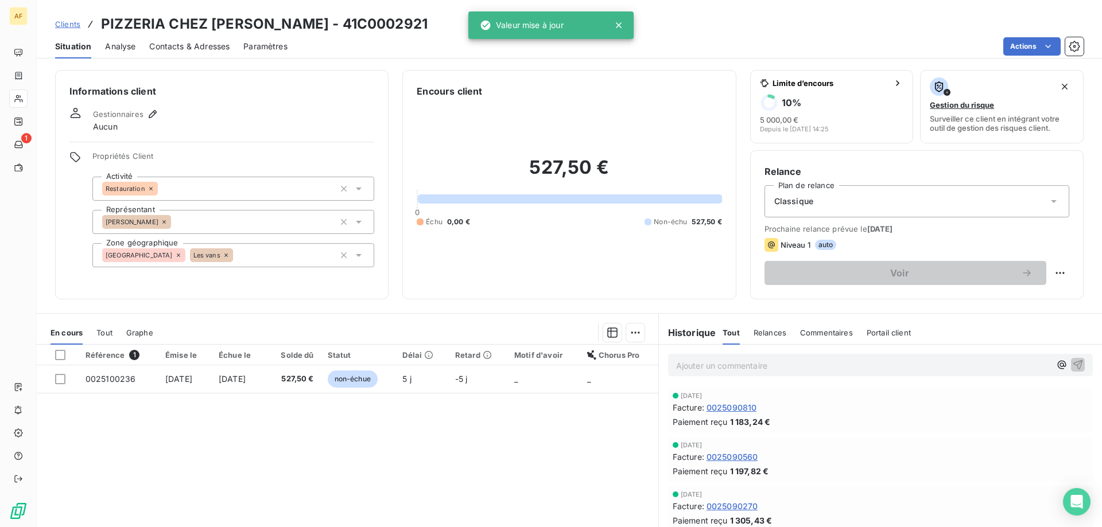
click at [68, 24] on span "Clients" at bounding box center [67, 24] width 25 height 9
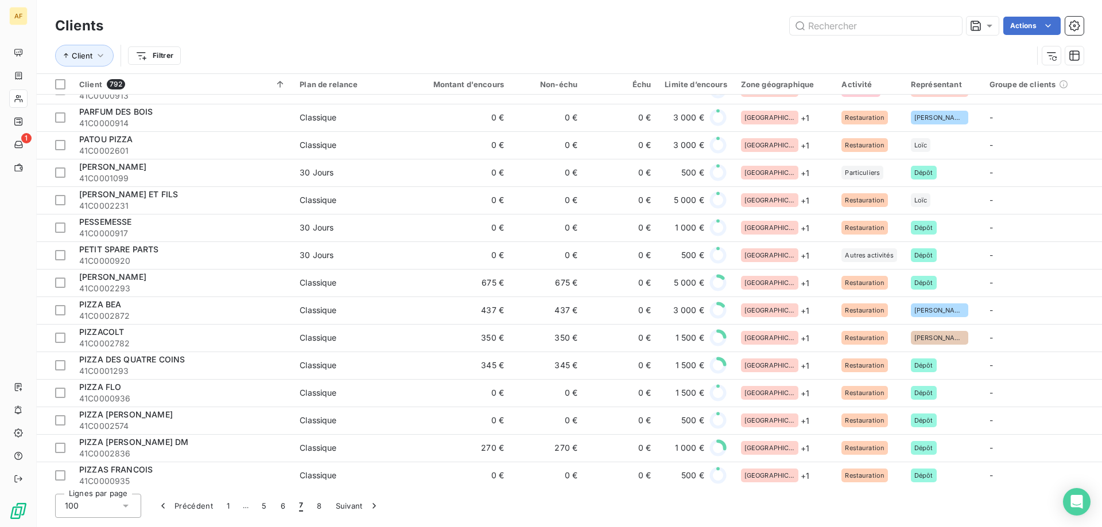
scroll to position [918, 0]
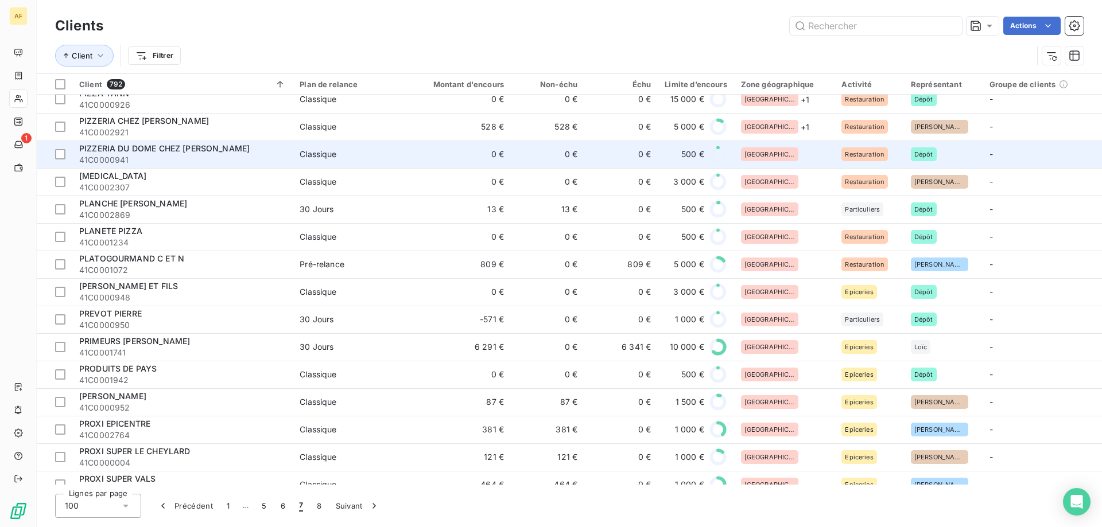
click at [786, 156] on div "[GEOGRAPHIC_DATA]" at bounding box center [784, 154] width 87 height 14
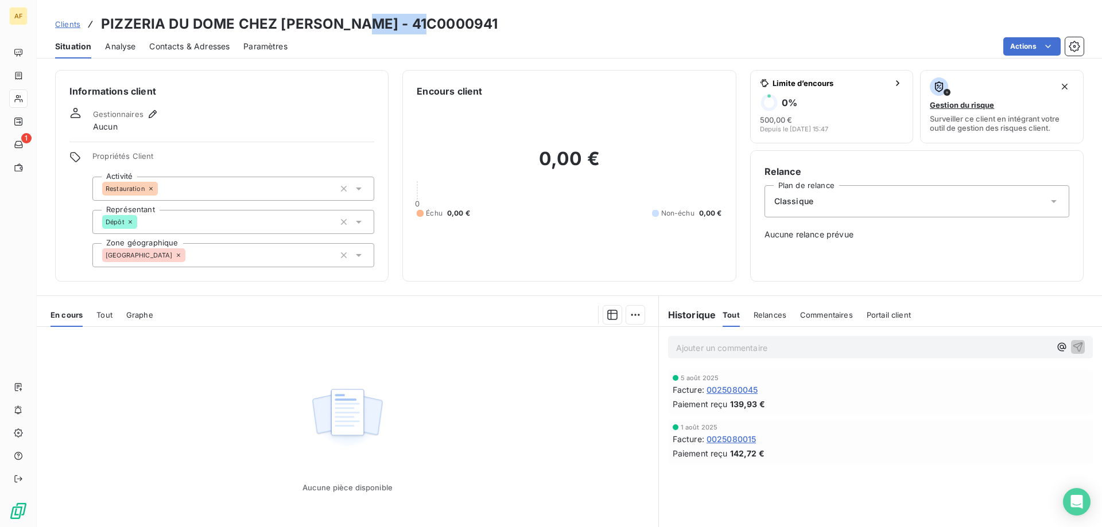
drag, startPoint x: 358, startPoint y: 21, endPoint x: 476, endPoint y: 15, distance: 117.8
click at [475, 15] on div "Clients PIZZERIA DU DOME CHEZ [PERSON_NAME] - 41C0000941" at bounding box center [569, 24] width 1065 height 21
copy h3 "C0000941"
click at [247, 246] on div "[GEOGRAPHIC_DATA]" at bounding box center [233, 255] width 282 height 24
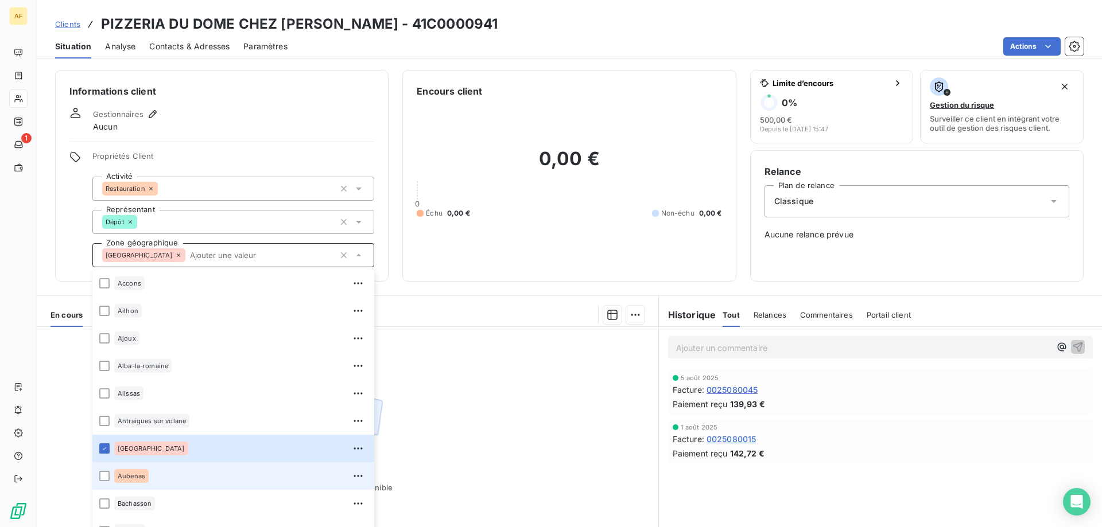
click at [138, 476] on span "Aubenas" at bounding box center [132, 476] width 28 height 7
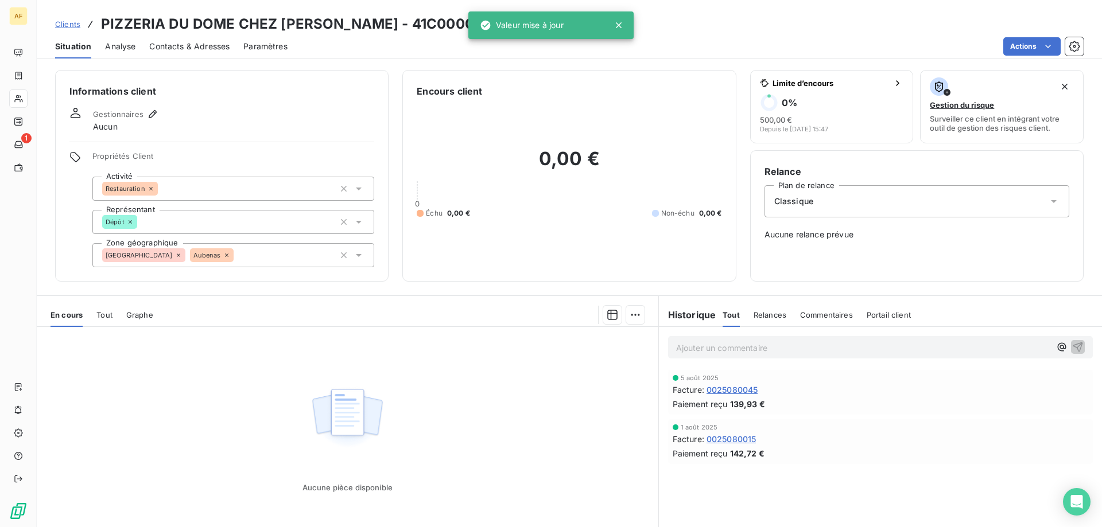
click at [599, 437] on div "Aucune pièce disponible" at bounding box center [348, 437] width 622 height 221
click at [78, 26] on span "Clients" at bounding box center [67, 24] width 25 height 9
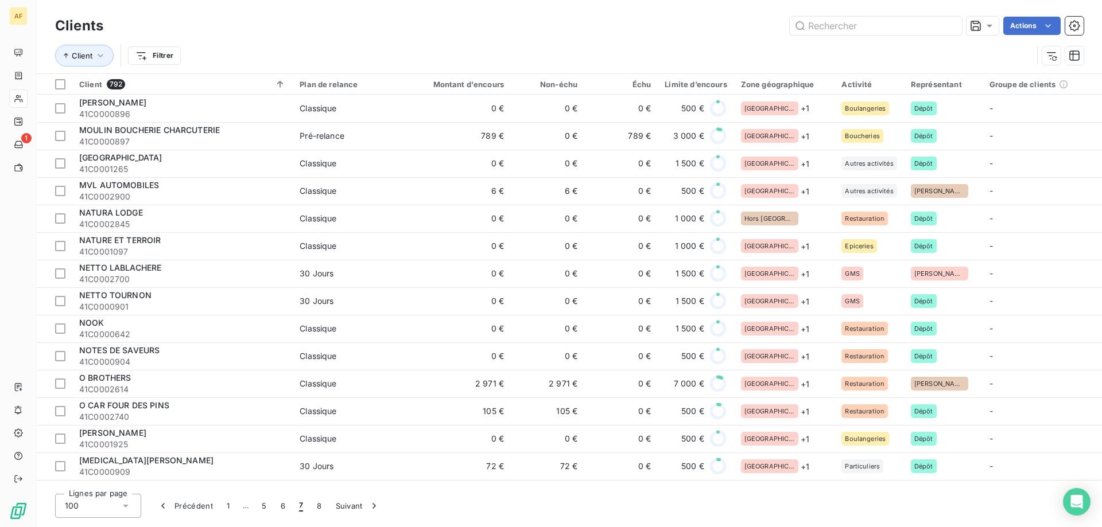
click at [114, 507] on div "100" at bounding box center [98, 506] width 86 height 24
click at [83, 459] on span "50" at bounding box center [83, 460] width 10 height 11
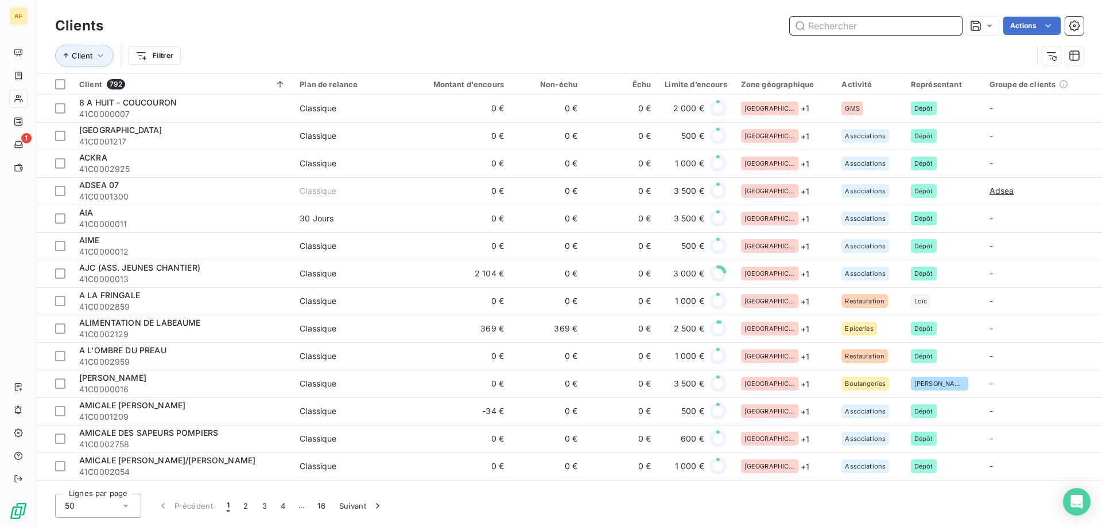
click at [830, 25] on input "text" at bounding box center [876, 26] width 172 height 18
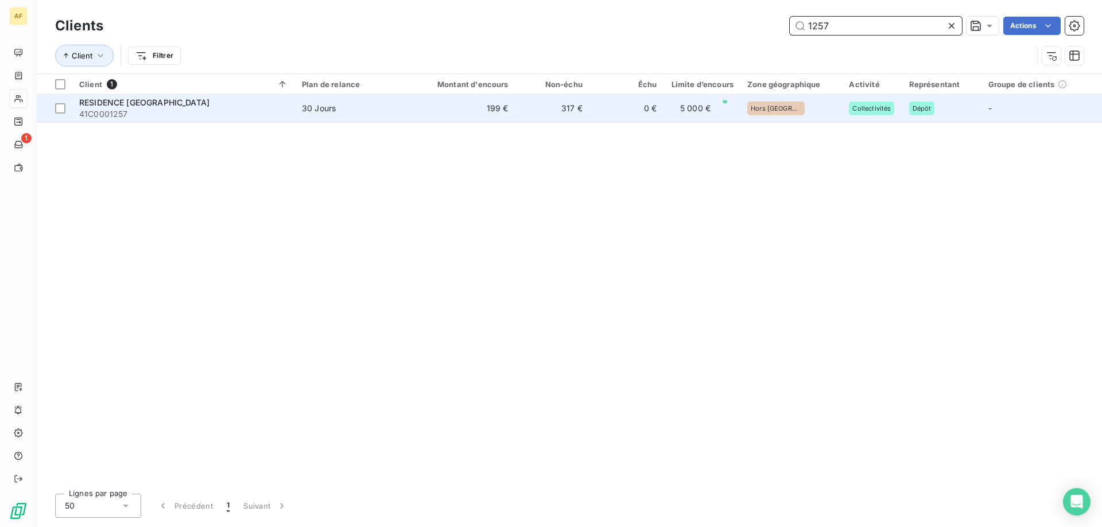
type input "1257"
click at [566, 113] on td "317 €" at bounding box center [552, 109] width 74 height 28
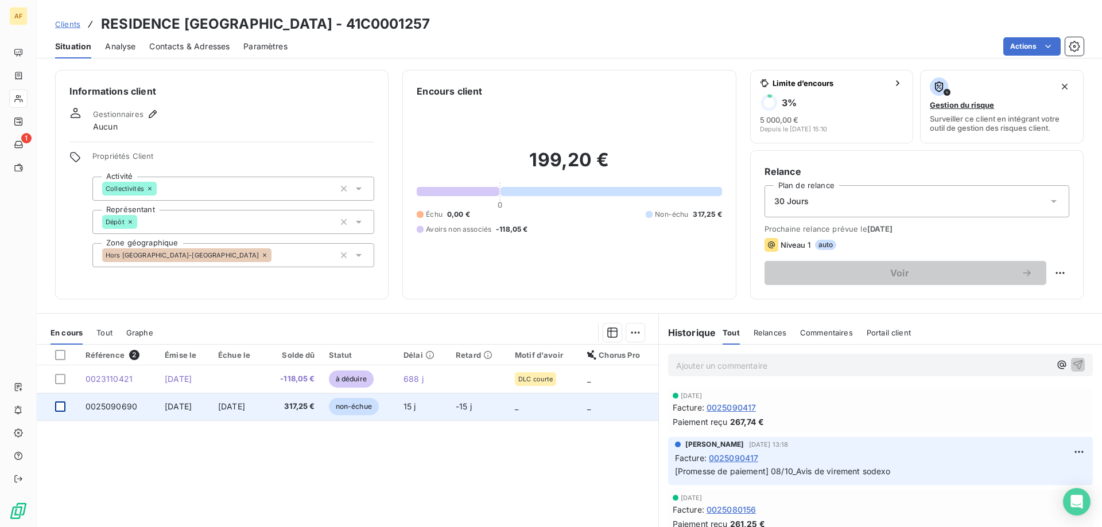
click at [59, 409] on div at bounding box center [60, 407] width 10 height 10
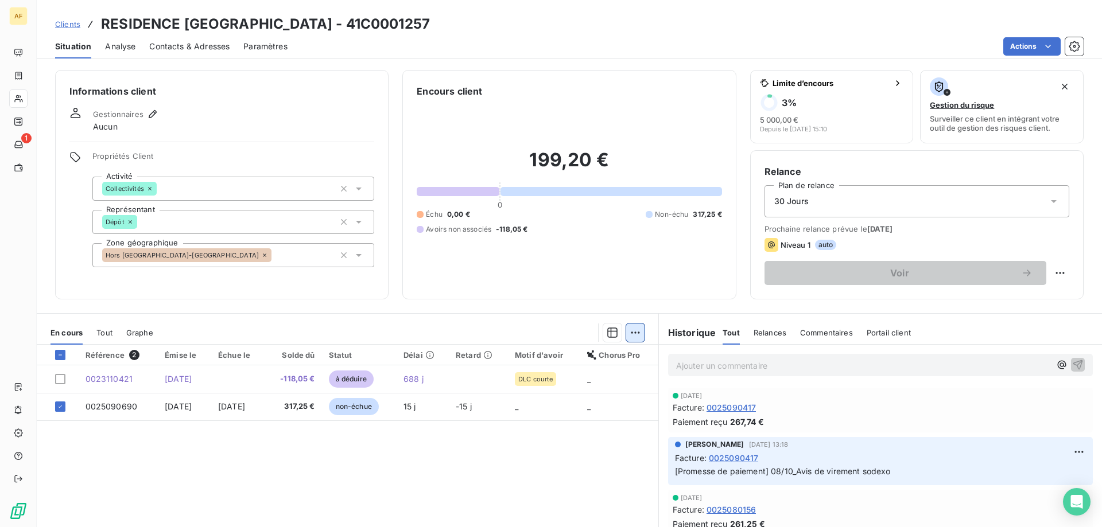
click at [622, 329] on html "AF 1 Clients RESIDENCE SAINT JOSEPH - 41C0001257 Situation Analyse Contacts & A…" at bounding box center [551, 263] width 1102 height 527
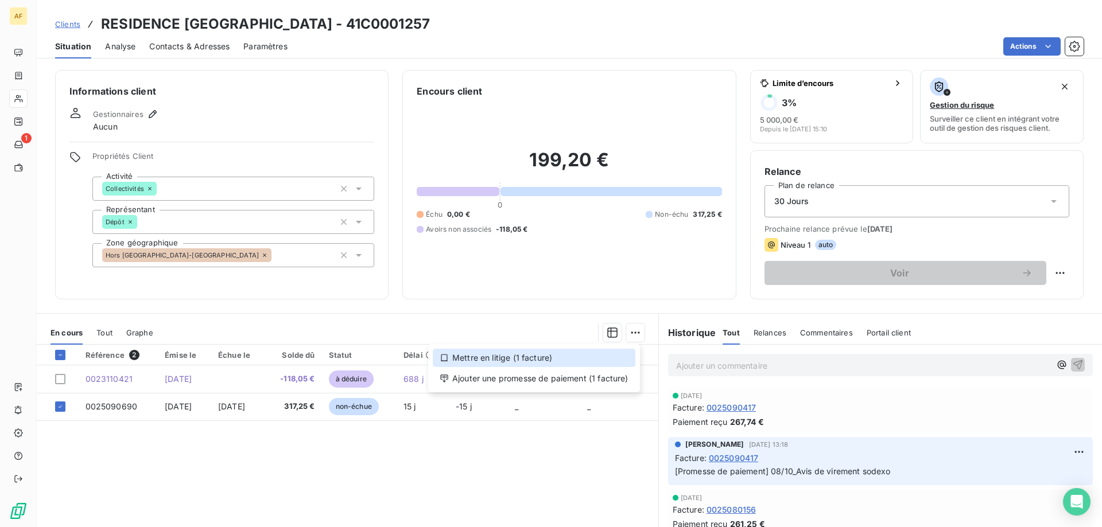
click at [600, 361] on div "Mettre en litige (1 facture)" at bounding box center [534, 358] width 203 height 18
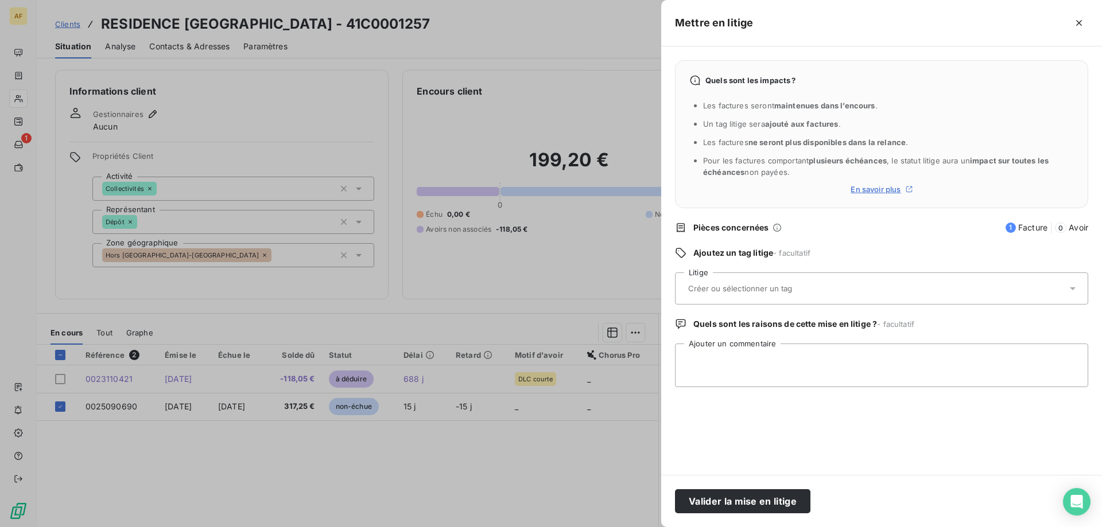
click at [577, 461] on div at bounding box center [551, 263] width 1102 height 527
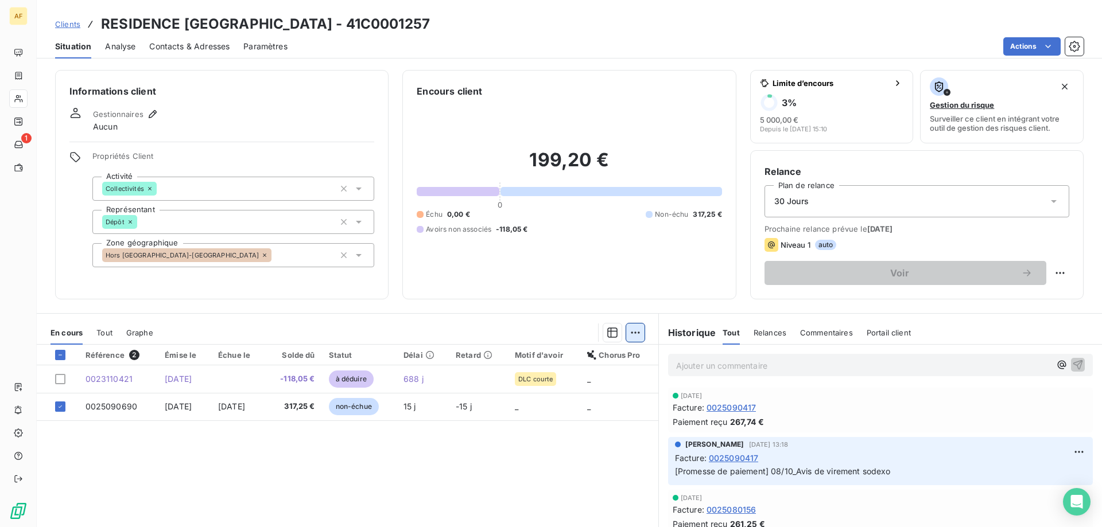
click at [636, 336] on html "AF 1 Clients RESIDENCE SAINT JOSEPH - 41C0001257 Situation Analyse Contacts & A…" at bounding box center [551, 263] width 1102 height 527
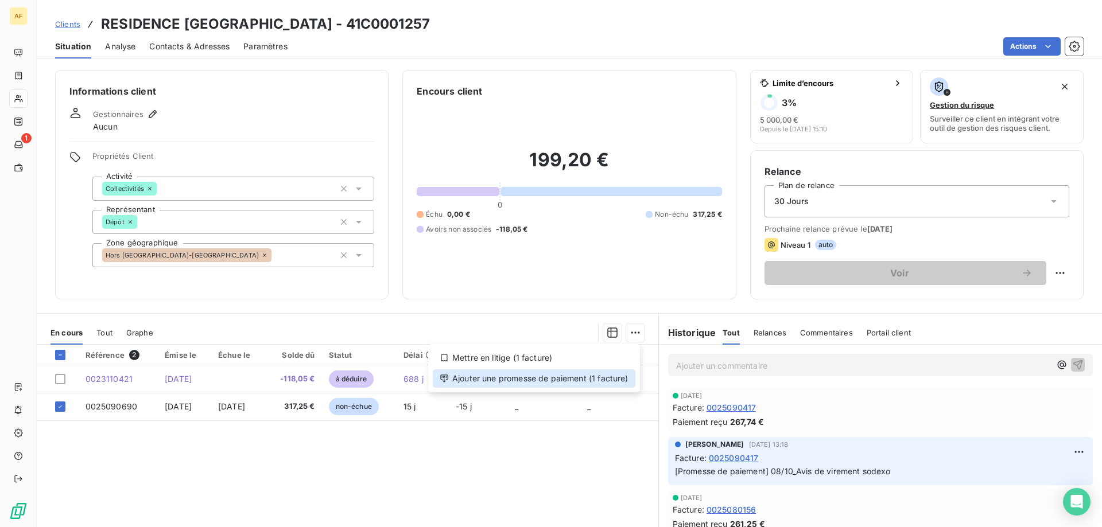
click at [608, 387] on div "Ajouter une promesse de paiement (1 facture)" at bounding box center [534, 379] width 203 height 18
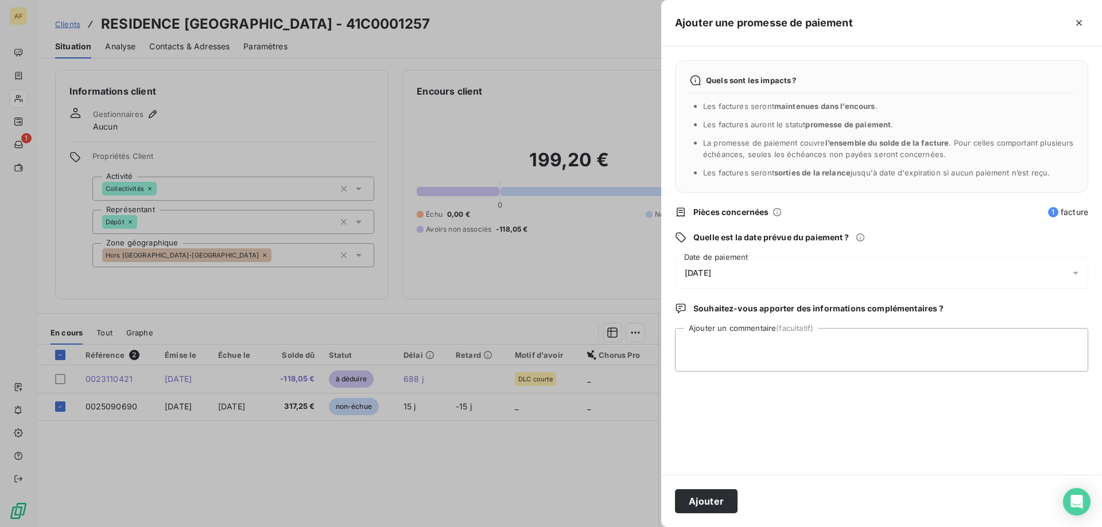
click at [737, 273] on div "[DATE]" at bounding box center [881, 273] width 413 height 32
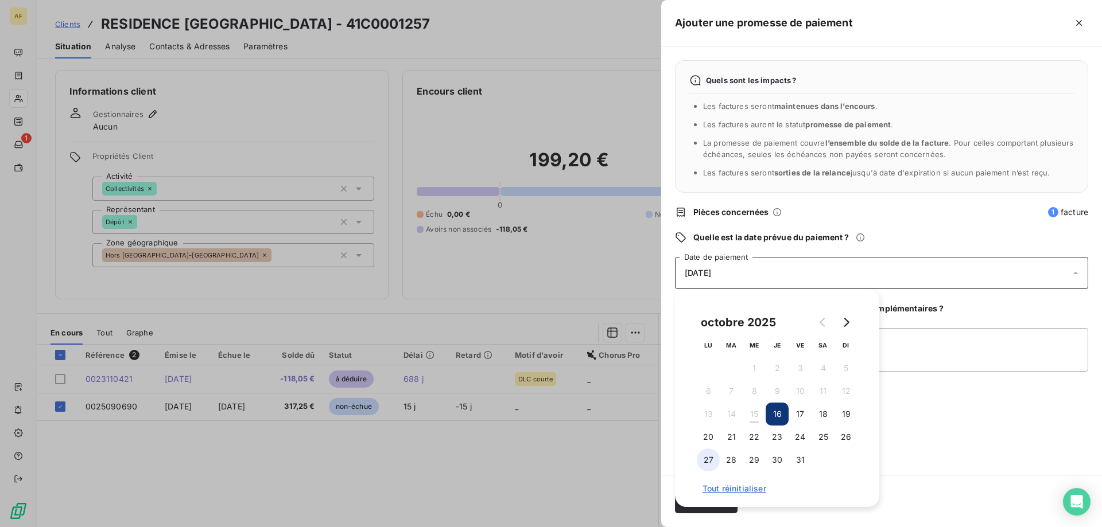
click at [709, 460] on button "27" at bounding box center [708, 460] width 23 height 23
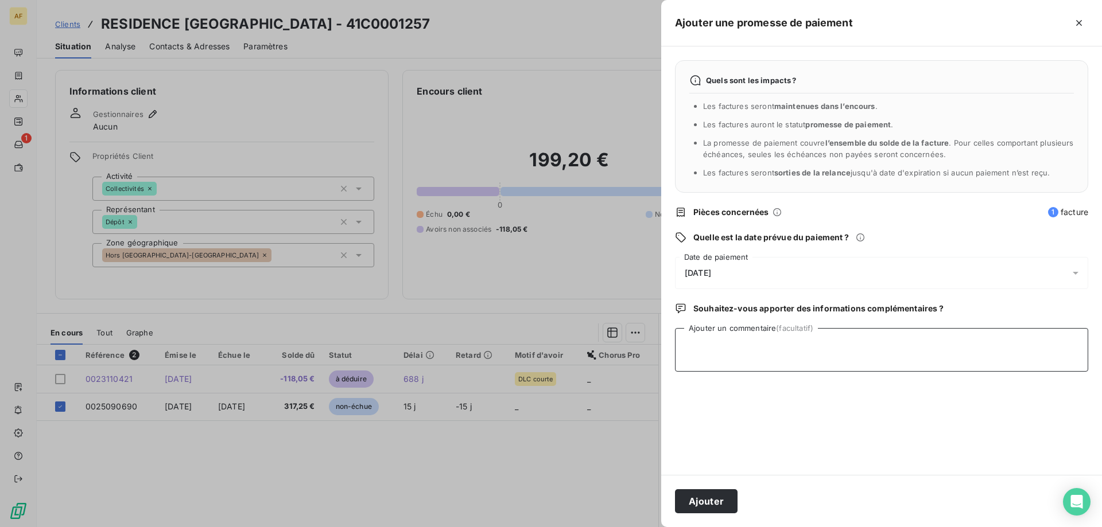
click at [978, 349] on textarea "Ajouter un commentaire (facultatif)" at bounding box center [881, 350] width 413 height 44
type textarea "15/10_Avis de virement sodexo"
click at [722, 503] on button "Ajouter" at bounding box center [706, 502] width 63 height 24
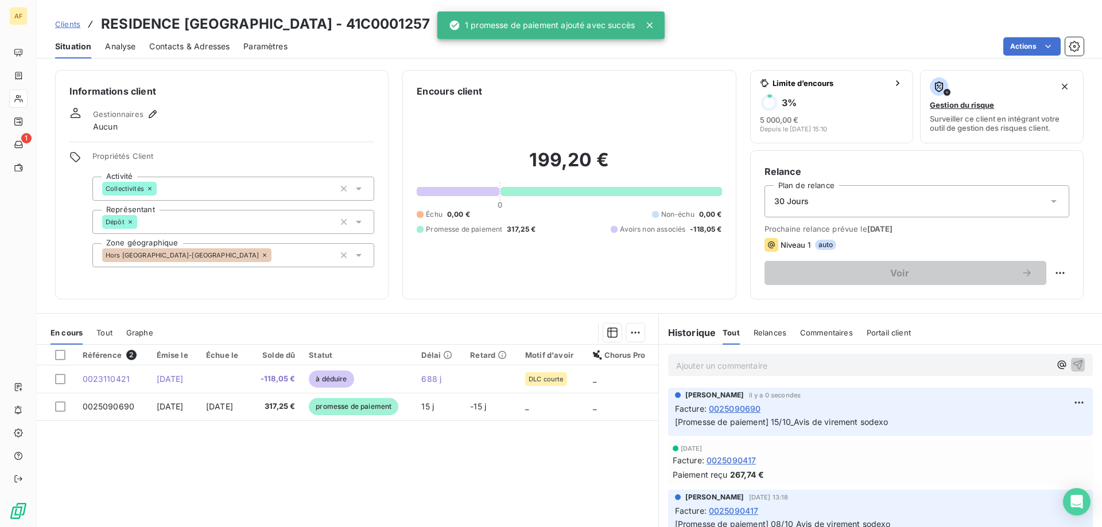
click at [467, 468] on div "Référence 2 Émise le Échue le Solde dû Statut Délai Retard Motif d'avoir Chorus…" at bounding box center [348, 455] width 622 height 221
click at [68, 20] on span "Clients" at bounding box center [67, 24] width 25 height 9
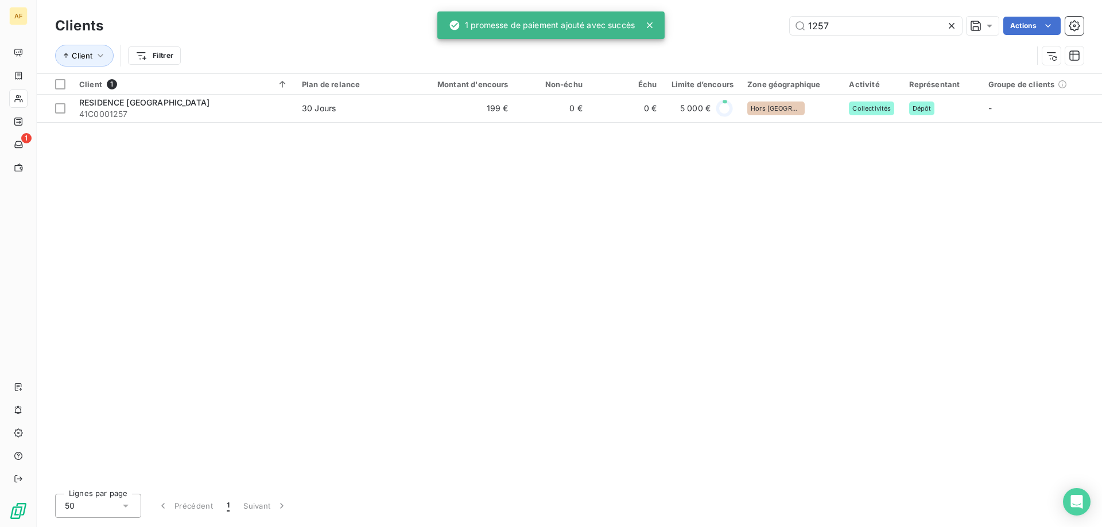
click at [949, 30] on icon at bounding box center [951, 25] width 11 height 11
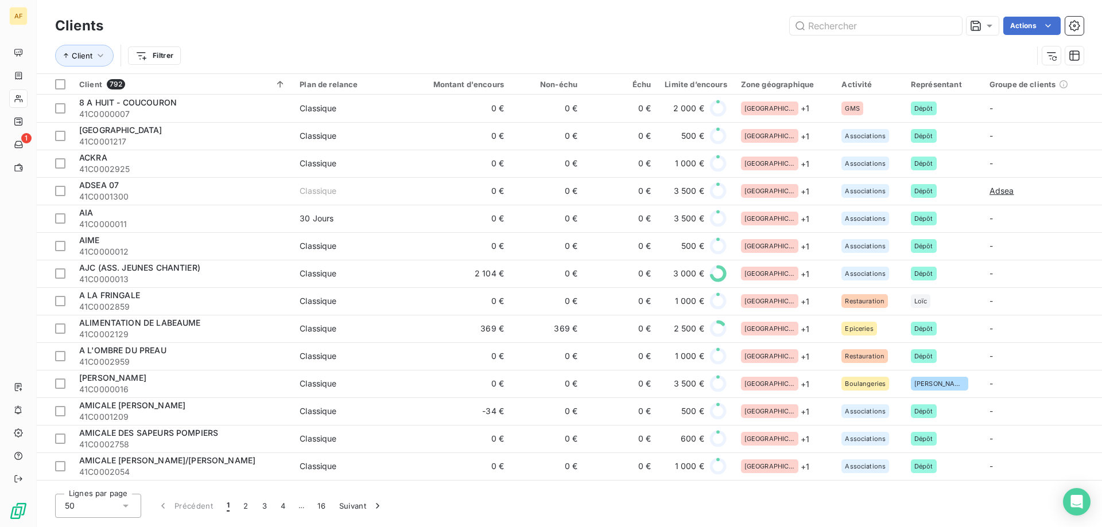
click at [110, 507] on div "50" at bounding box center [98, 506] width 86 height 24
click at [114, 481] on li "100" at bounding box center [98, 481] width 86 height 21
click at [301, 508] on span "…" at bounding box center [301, 506] width 18 height 18
click at [325, 504] on button "8" at bounding box center [319, 506] width 18 height 24
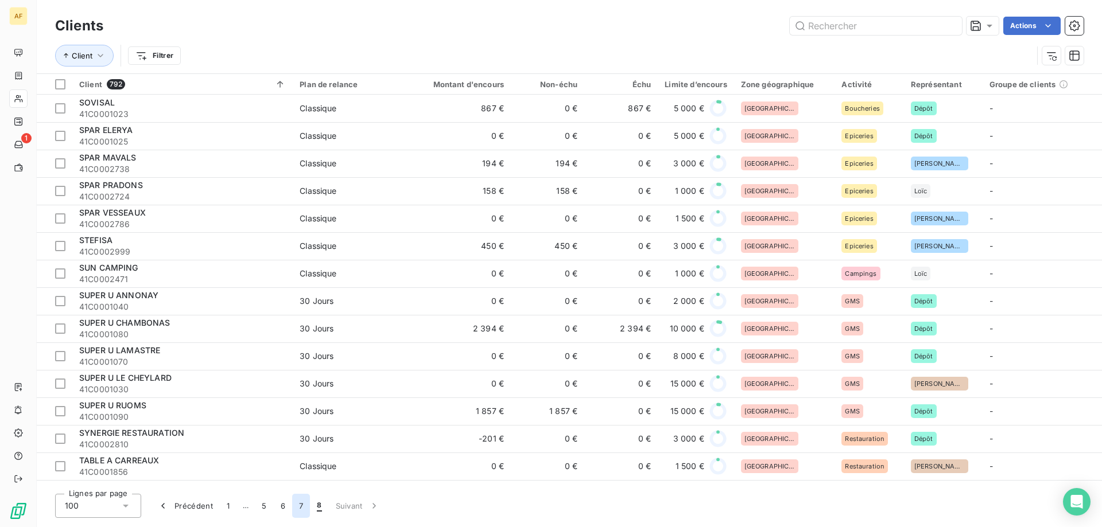
click at [300, 508] on button "7" at bounding box center [301, 506] width 18 height 24
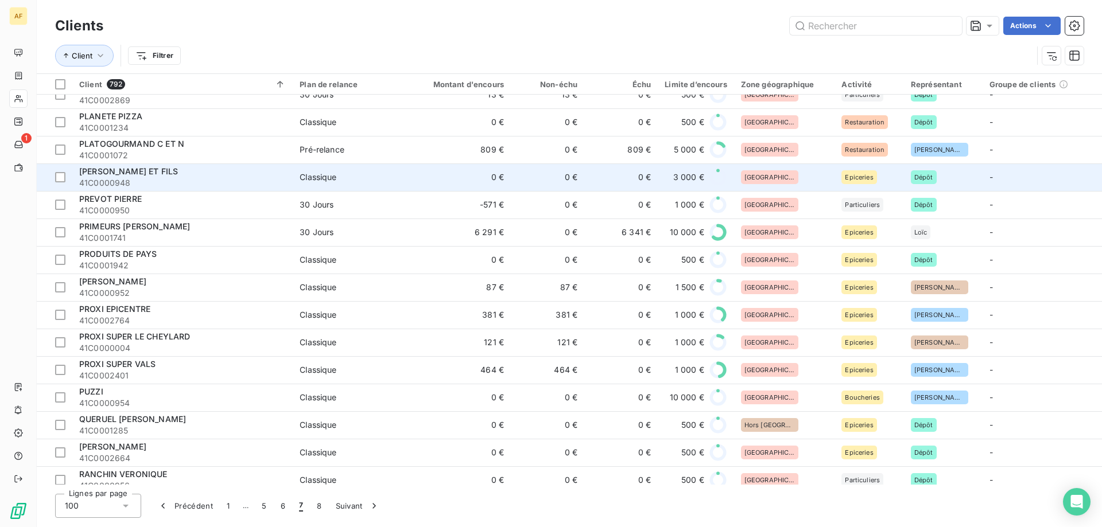
scroll to position [861, 0]
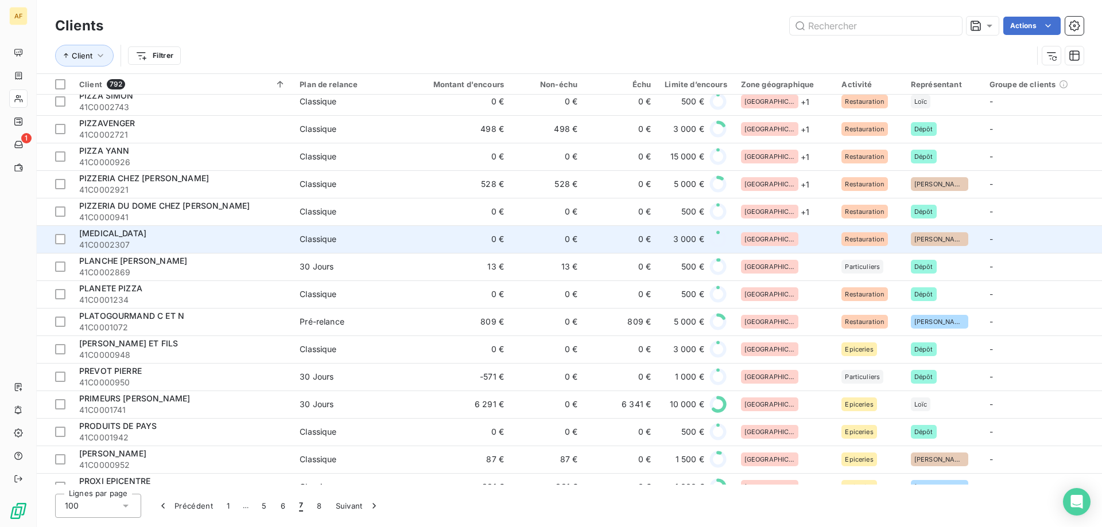
click at [774, 236] on div "[GEOGRAPHIC_DATA]" at bounding box center [784, 239] width 87 height 14
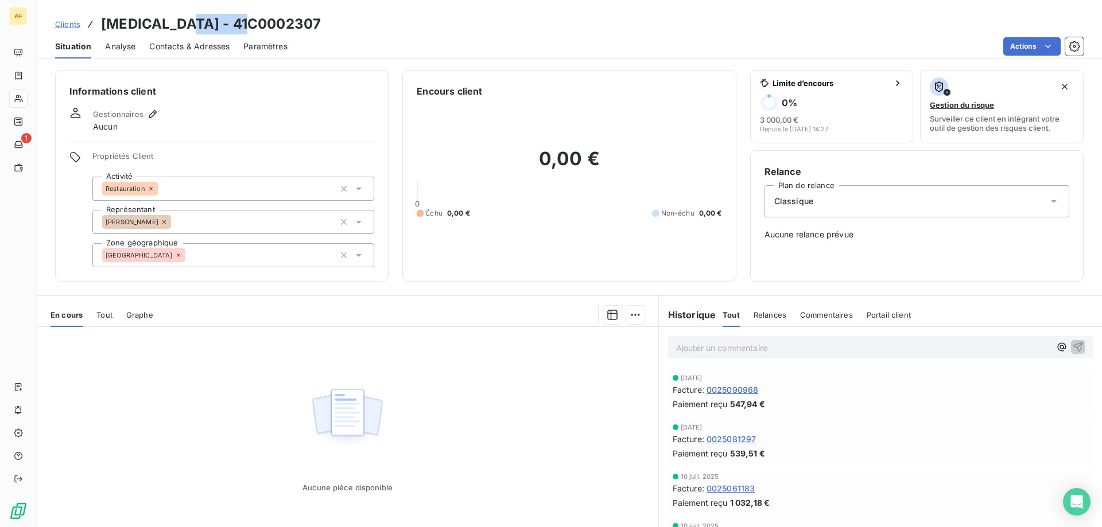
drag, startPoint x: 185, startPoint y: 22, endPoint x: 262, endPoint y: 24, distance: 77.5
click at [262, 24] on div "Clients [MEDICAL_DATA] - 41C0002307" at bounding box center [569, 24] width 1065 height 21
copy h3 "C0002307"
click at [237, 262] on div "[GEOGRAPHIC_DATA]" at bounding box center [233, 255] width 282 height 24
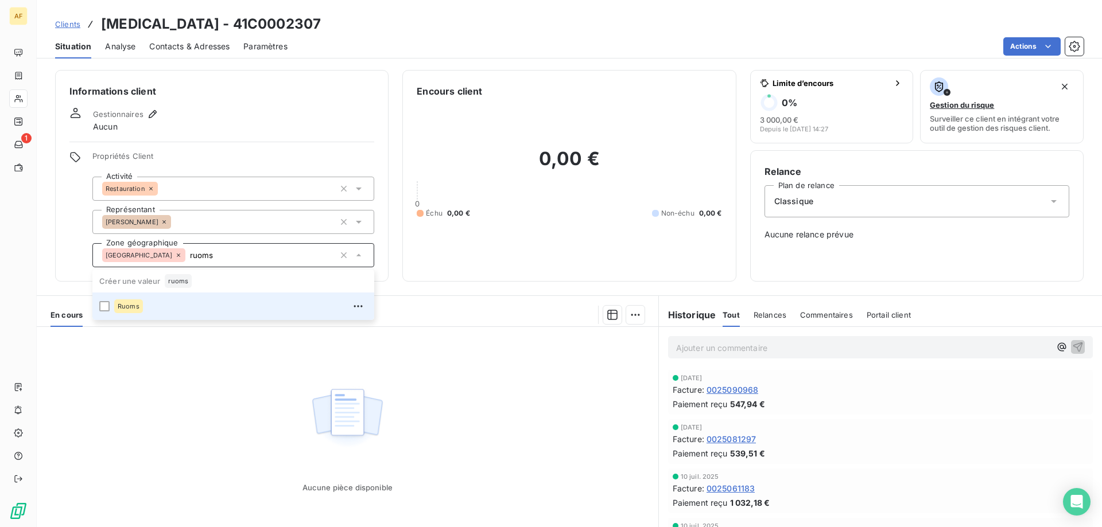
click at [247, 298] on div "Ruoms" at bounding box center [240, 306] width 253 height 18
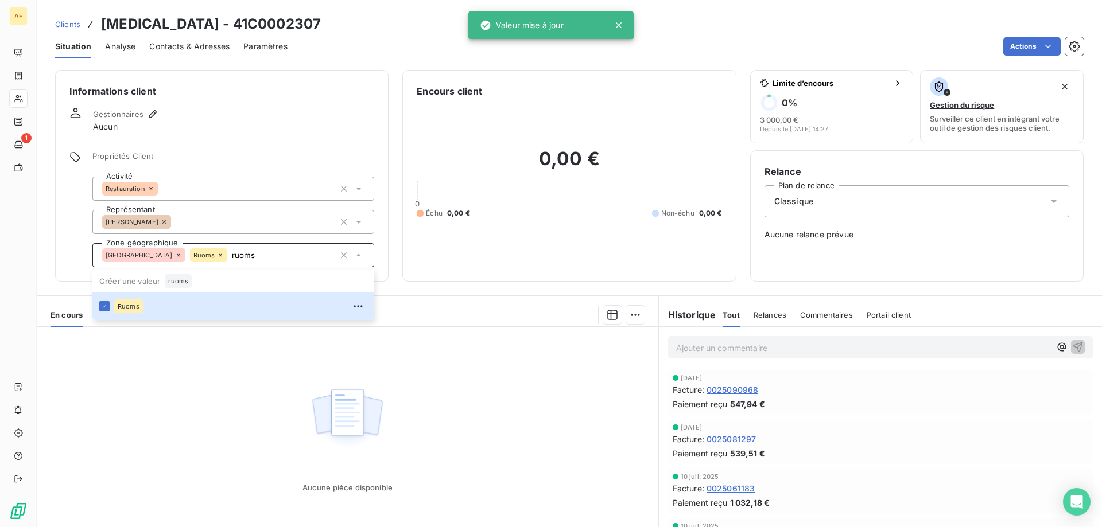
type input "ruoms"
click at [242, 394] on div "Aucune pièce disponible" at bounding box center [348, 437] width 622 height 221
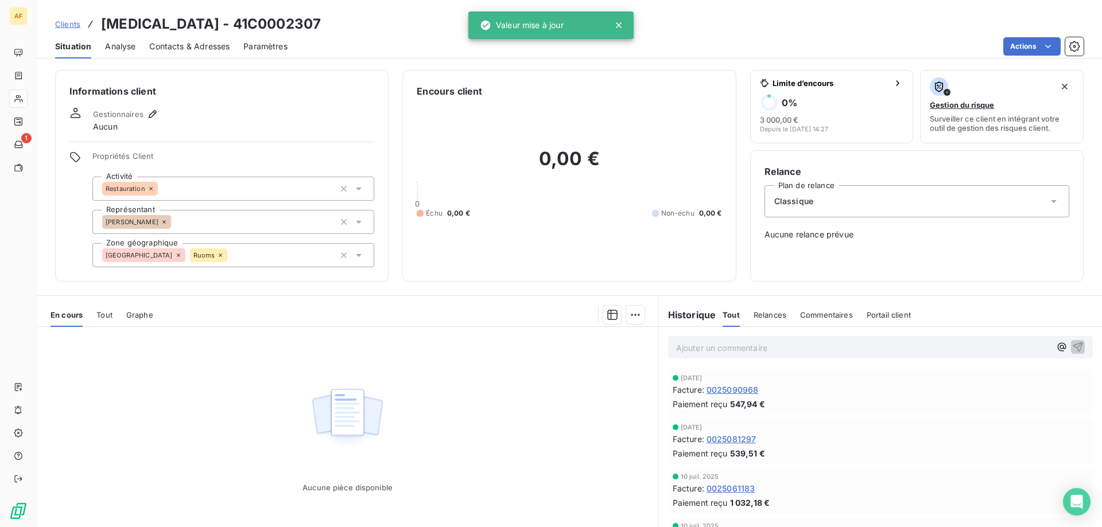
click at [70, 24] on span "Clients" at bounding box center [67, 24] width 25 height 9
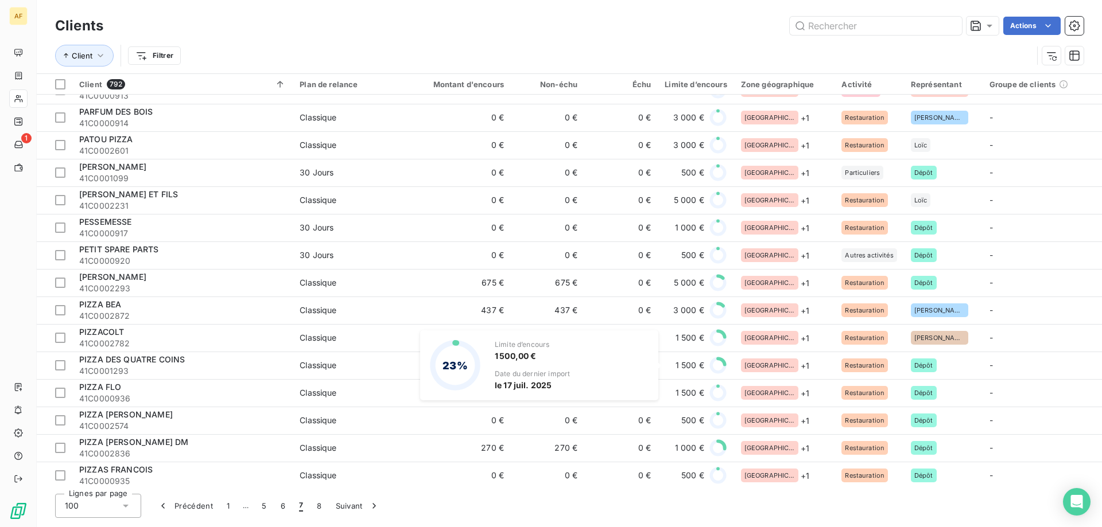
scroll to position [861, 0]
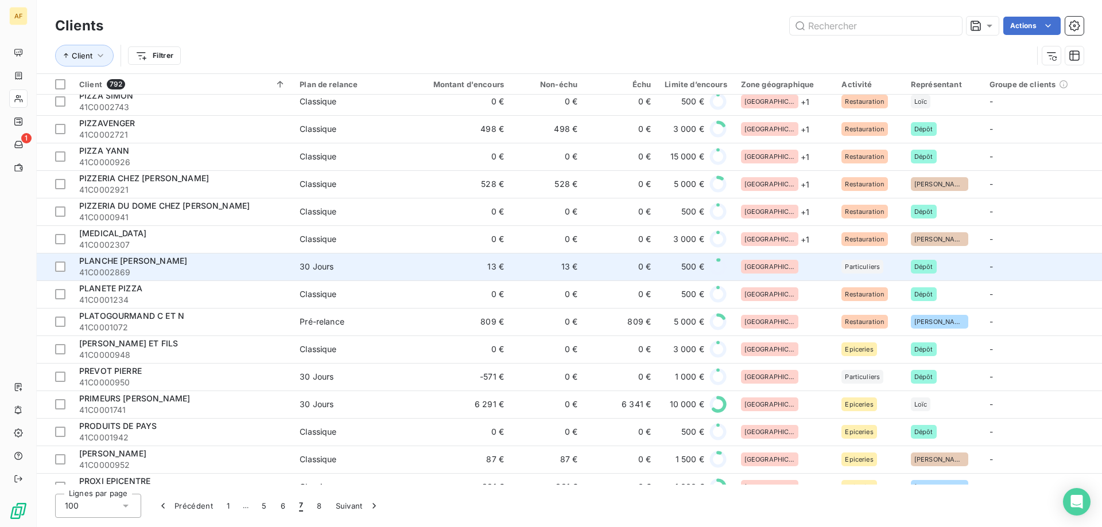
click at [813, 264] on div "[GEOGRAPHIC_DATA]" at bounding box center [784, 267] width 87 height 14
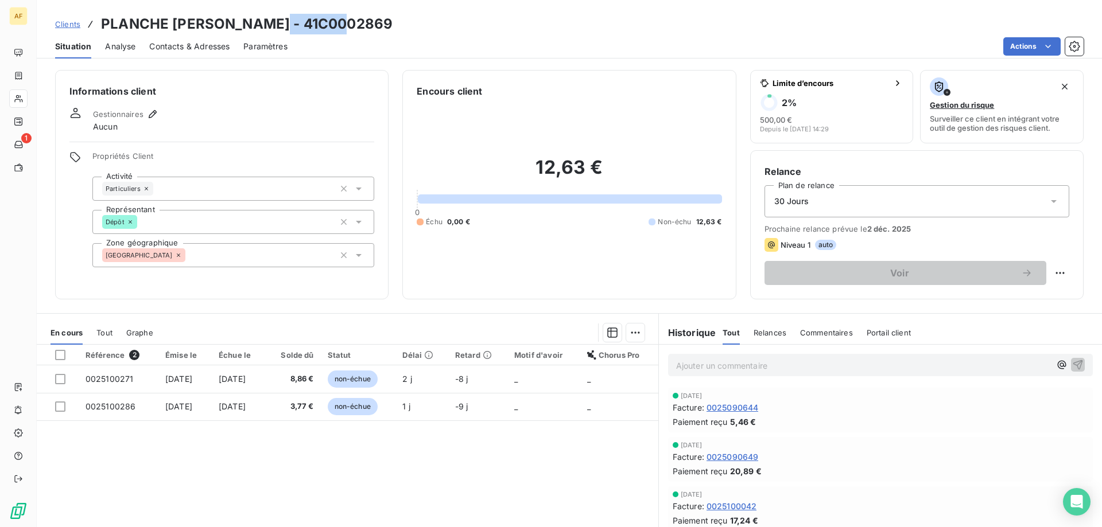
drag, startPoint x: 271, startPoint y: 21, endPoint x: 345, endPoint y: 25, distance: 73.6
click at [345, 25] on div "Clients PLANCHE [PERSON_NAME] - 41C0002869" at bounding box center [569, 24] width 1065 height 21
copy h3 "C0002869"
click at [269, 254] on div "[GEOGRAPHIC_DATA]" at bounding box center [233, 255] width 282 height 24
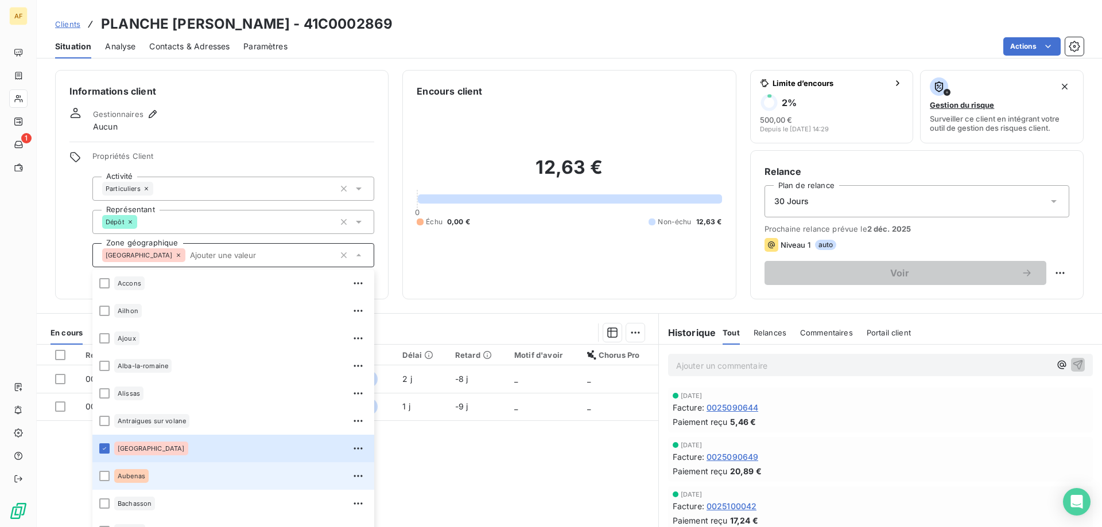
click at [162, 473] on div "Aubenas" at bounding box center [240, 476] width 253 height 18
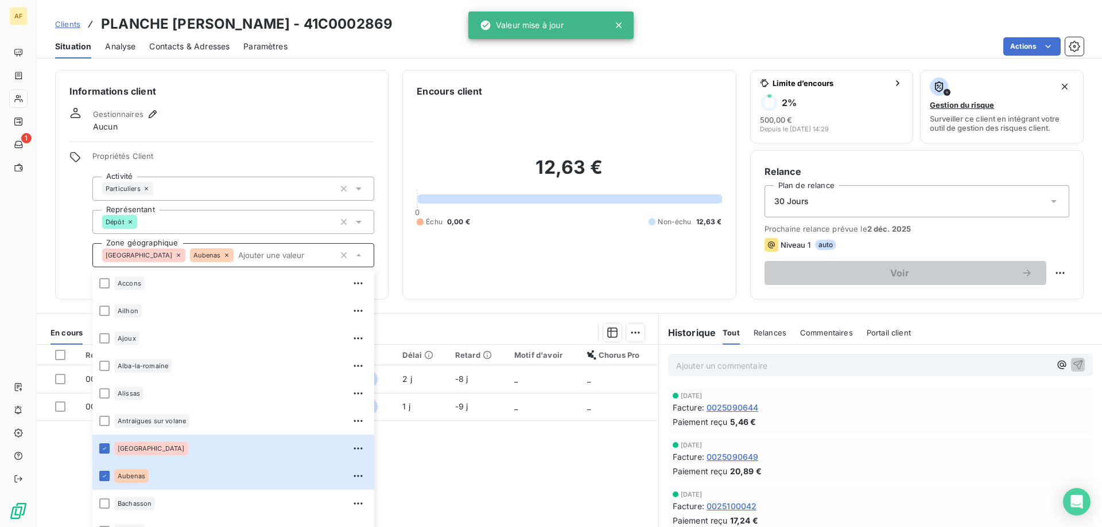
click at [480, 467] on div "Référence 2 Émise le Échue le Solde dû Statut Délai Retard Motif d'avoir Chorus…" at bounding box center [348, 455] width 622 height 221
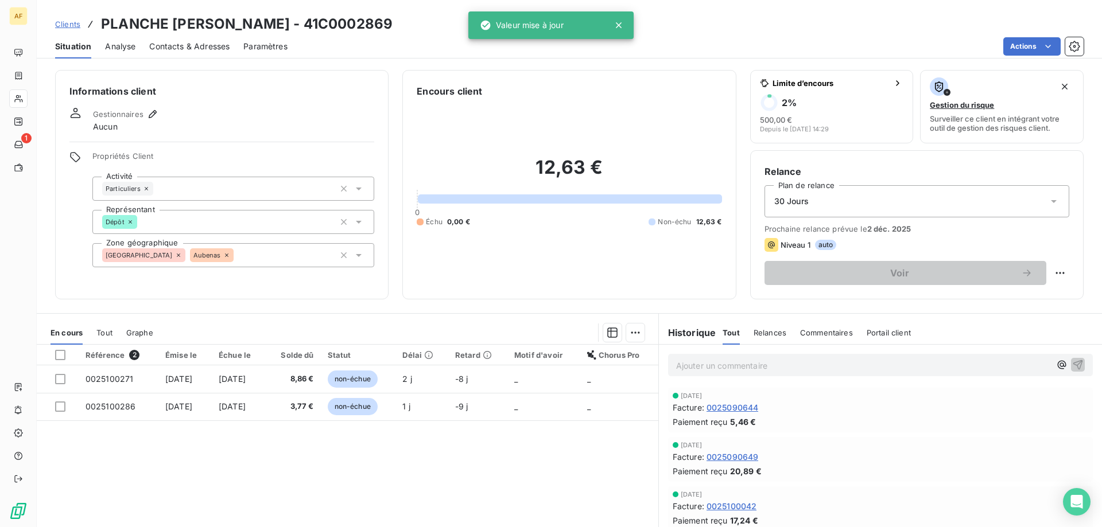
click at [81, 22] on div "Clients PLANCHE [PERSON_NAME] - 41C0002869" at bounding box center [223, 24] width 337 height 21
click at [79, 23] on span "Clients" at bounding box center [67, 24] width 25 height 9
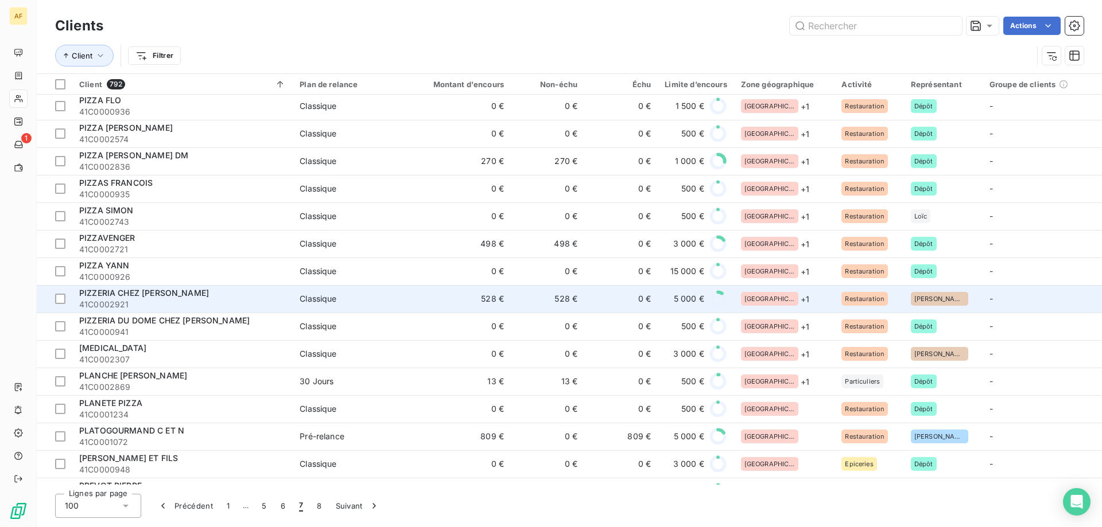
scroll to position [861, 0]
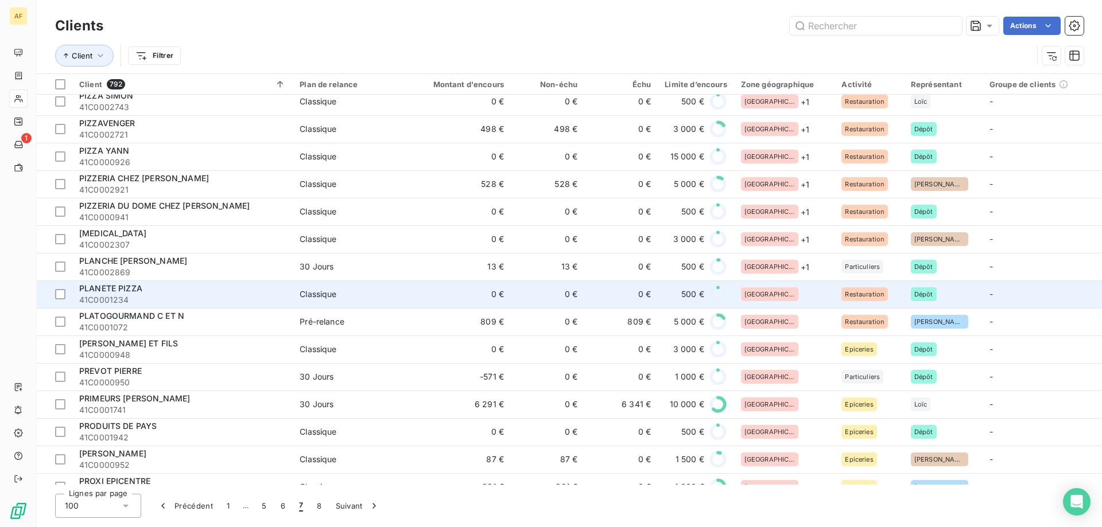
click at [799, 299] on div "[GEOGRAPHIC_DATA]" at bounding box center [784, 295] width 87 height 14
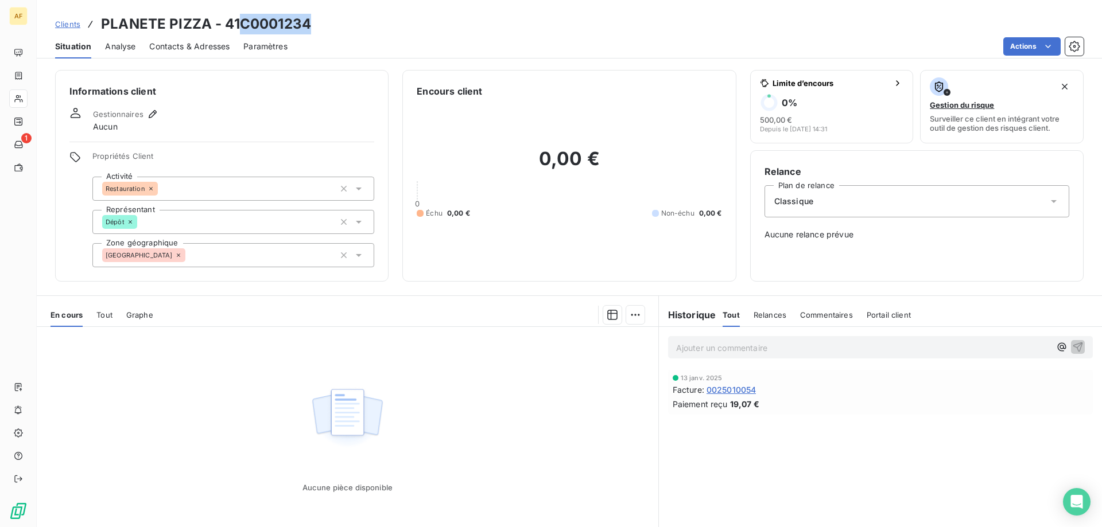
drag, startPoint x: 244, startPoint y: 20, endPoint x: 349, endPoint y: 30, distance: 106.2
click at [349, 30] on div "Clients PLANETE PIZZA - 41C0001234" at bounding box center [569, 24] width 1065 height 21
copy h3 "C0001234"
click at [218, 254] on div "[GEOGRAPHIC_DATA]" at bounding box center [233, 255] width 282 height 24
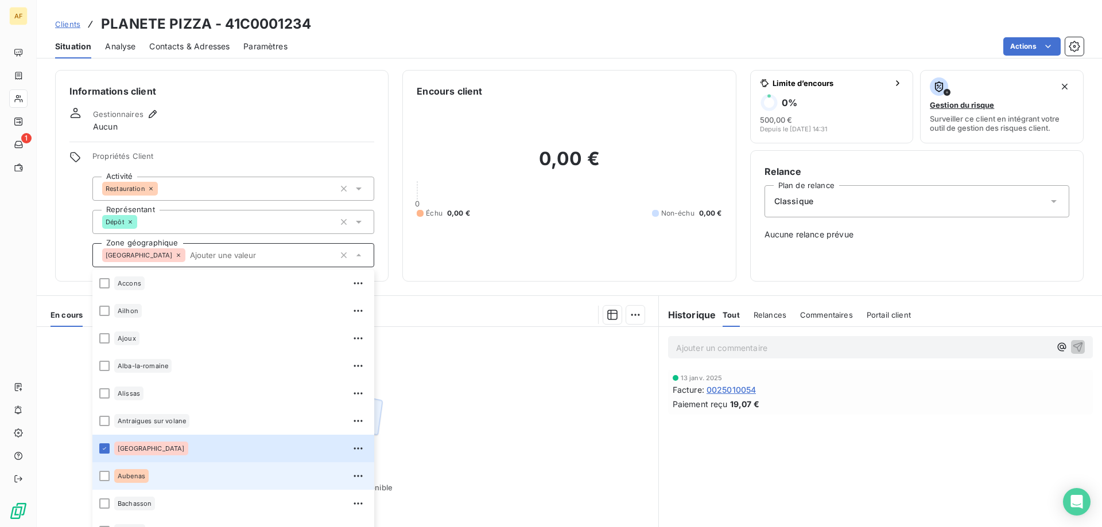
click at [180, 472] on div "Aubenas" at bounding box center [240, 476] width 253 height 18
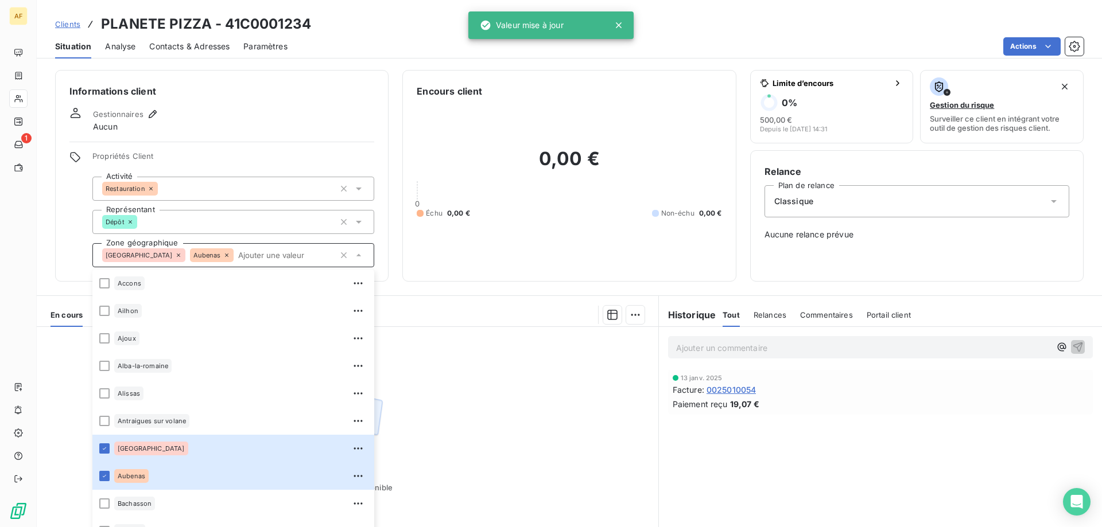
click at [504, 446] on div "Aucune pièce disponible" at bounding box center [348, 437] width 622 height 221
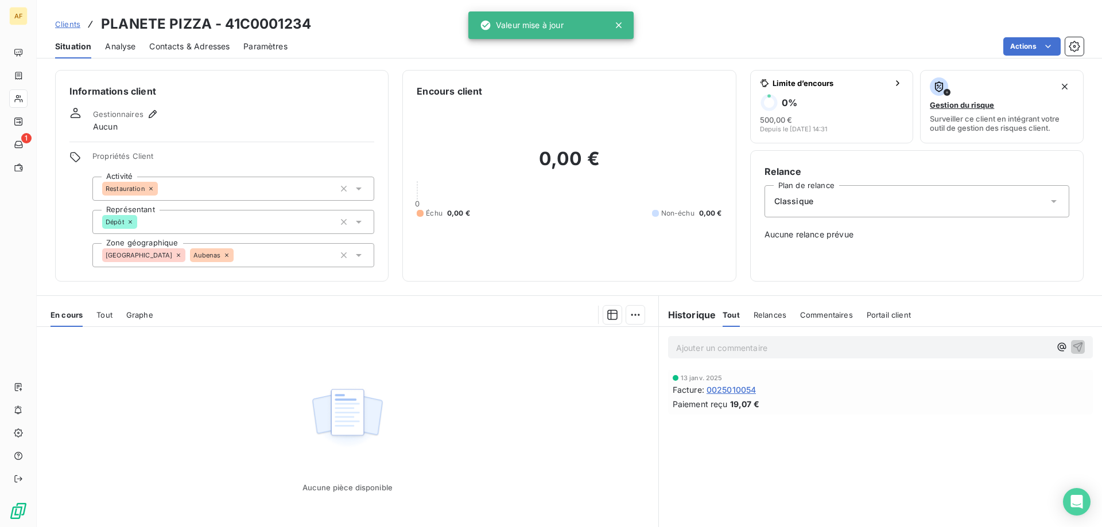
click at [69, 23] on span "Clients" at bounding box center [67, 24] width 25 height 9
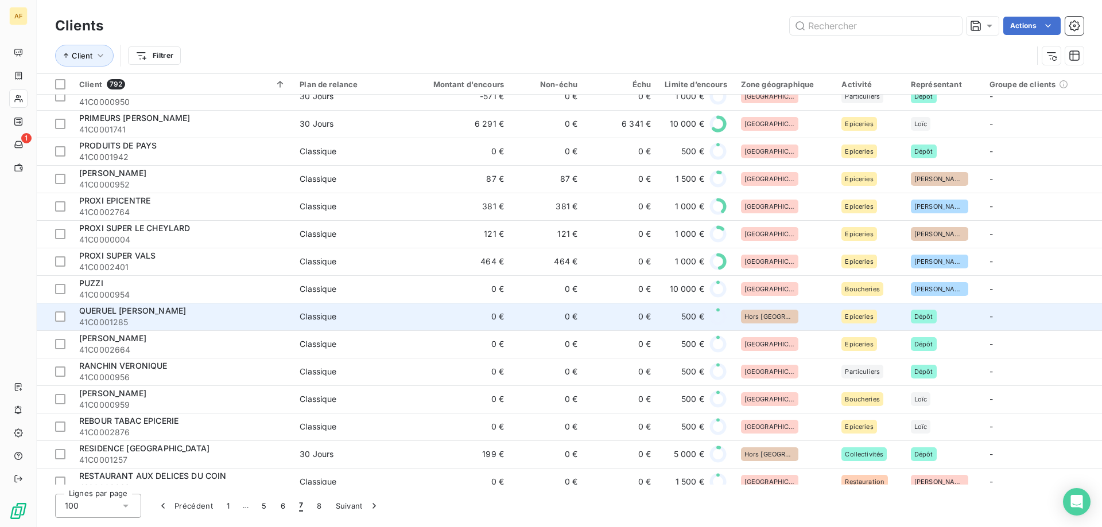
scroll to position [912, 0]
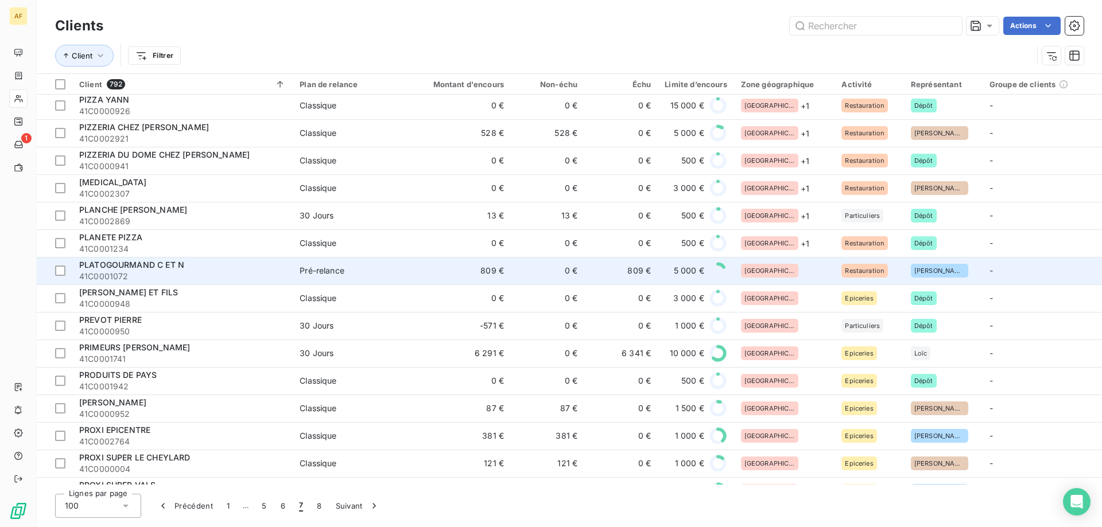
click at [783, 269] on div "[GEOGRAPHIC_DATA]" at bounding box center [784, 271] width 87 height 14
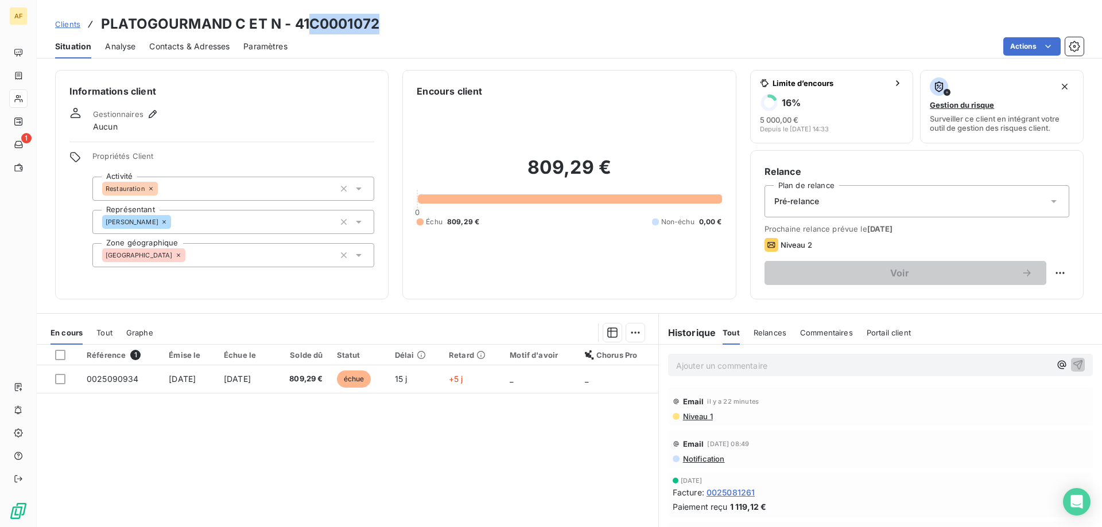
drag, startPoint x: 309, startPoint y: 20, endPoint x: 379, endPoint y: 27, distance: 70.4
click at [379, 27] on div "Clients PLATOGOURMAND C ET N - 41C0001072" at bounding box center [569, 24] width 1065 height 21
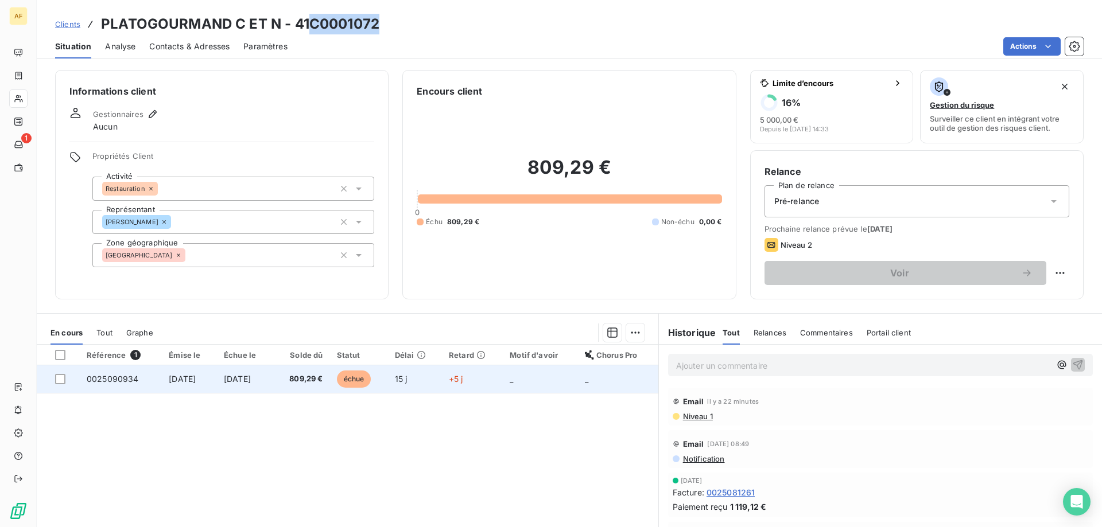
copy h3 "C0001072"
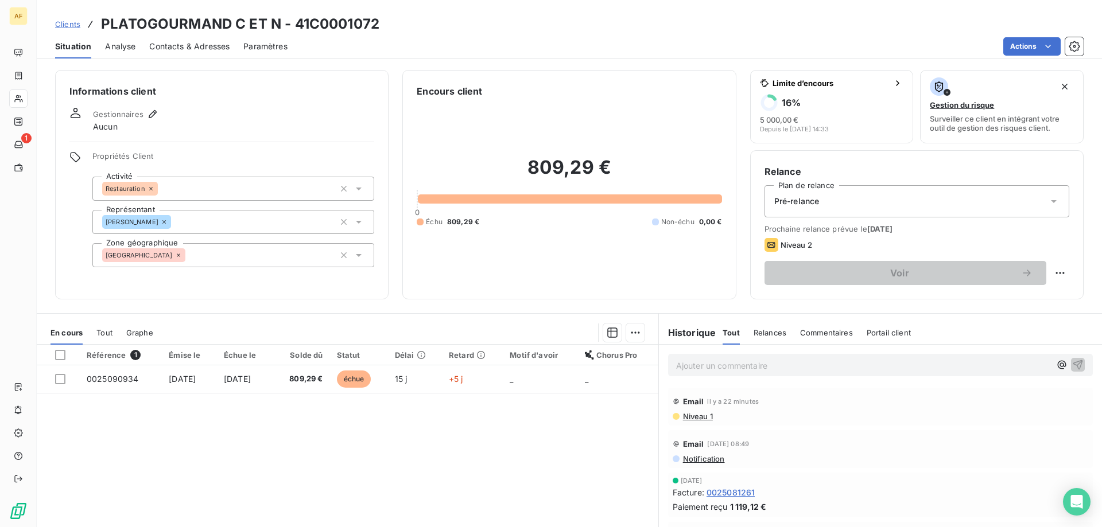
click at [233, 260] on div "[GEOGRAPHIC_DATA]" at bounding box center [233, 255] width 282 height 24
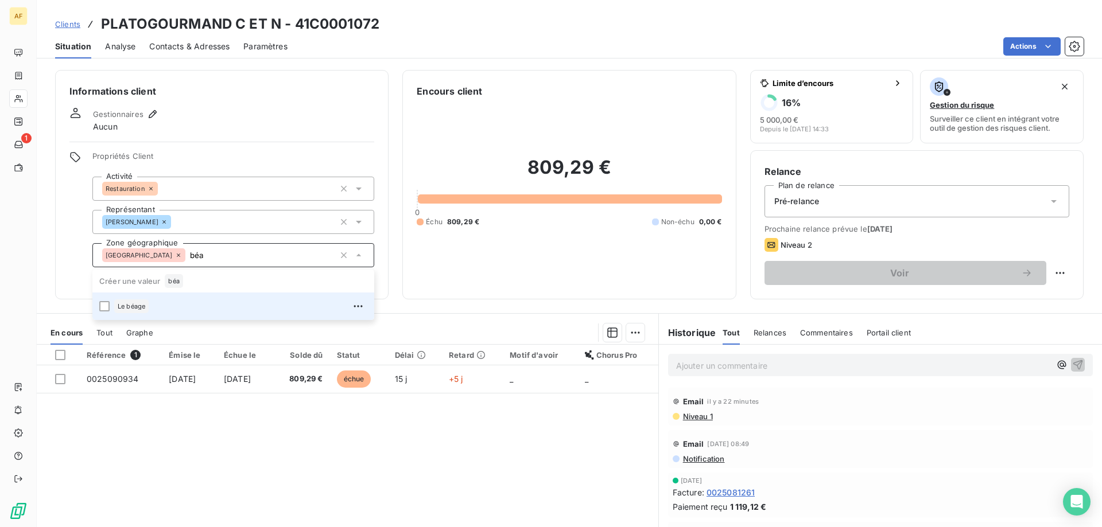
click at [211, 301] on div "Le béage" at bounding box center [240, 306] width 253 height 18
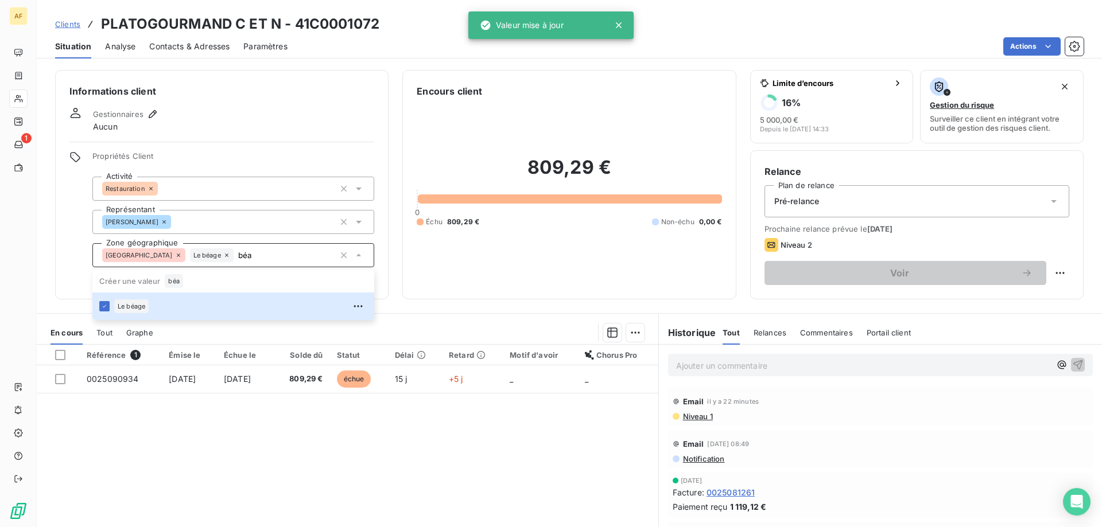
type input "béa"
click at [209, 431] on div "Référence 1 Émise le Échue le Solde dû Statut Délai Retard Motif d'avoir Chorus…" at bounding box center [348, 455] width 622 height 221
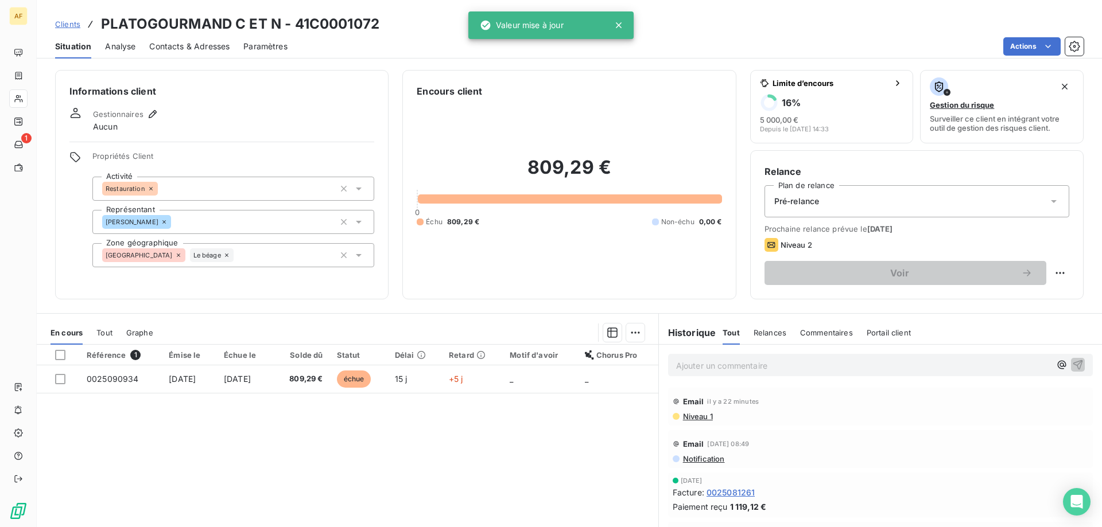
click at [65, 20] on span "Clients" at bounding box center [67, 24] width 25 height 9
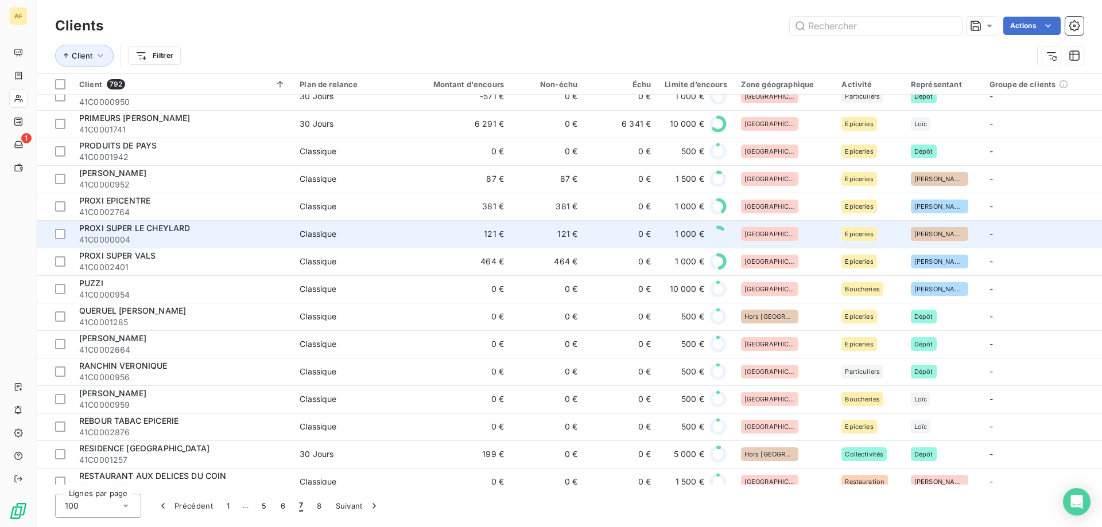
scroll to position [969, 0]
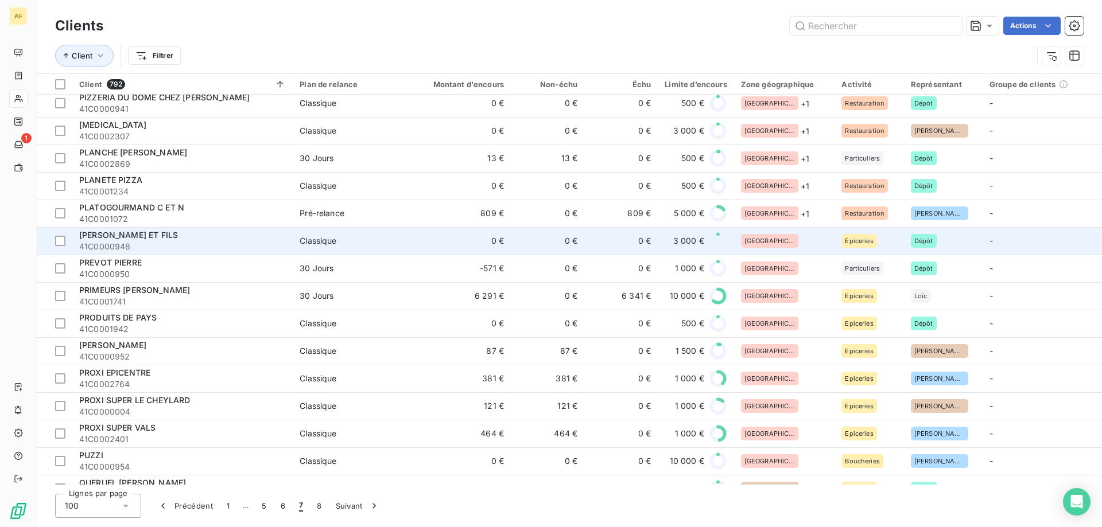
click at [783, 239] on div "[GEOGRAPHIC_DATA]" at bounding box center [784, 241] width 87 height 14
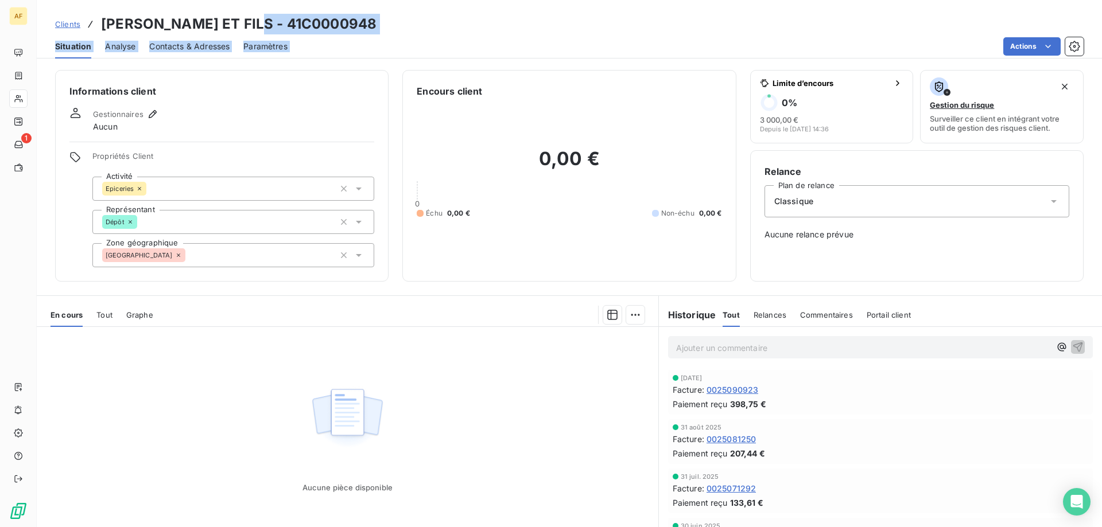
drag, startPoint x: 248, startPoint y: 20, endPoint x: 375, endPoint y: 37, distance: 128.5
click at [375, 37] on div "Clients [PERSON_NAME] ET FILS - 41C0000948 Situation Analyse Contacts & Adresse…" at bounding box center [569, 29] width 1065 height 59
click at [300, 19] on h3 "[PERSON_NAME] ET FILS - 41C0000948" at bounding box center [238, 24] width 275 height 21
click at [243, 19] on h3 "[PERSON_NAME] ET FILS - 41C0000948" at bounding box center [238, 24] width 275 height 21
click at [257, 24] on h3 "[PERSON_NAME] ET FILS - 41C0000948" at bounding box center [238, 24] width 275 height 21
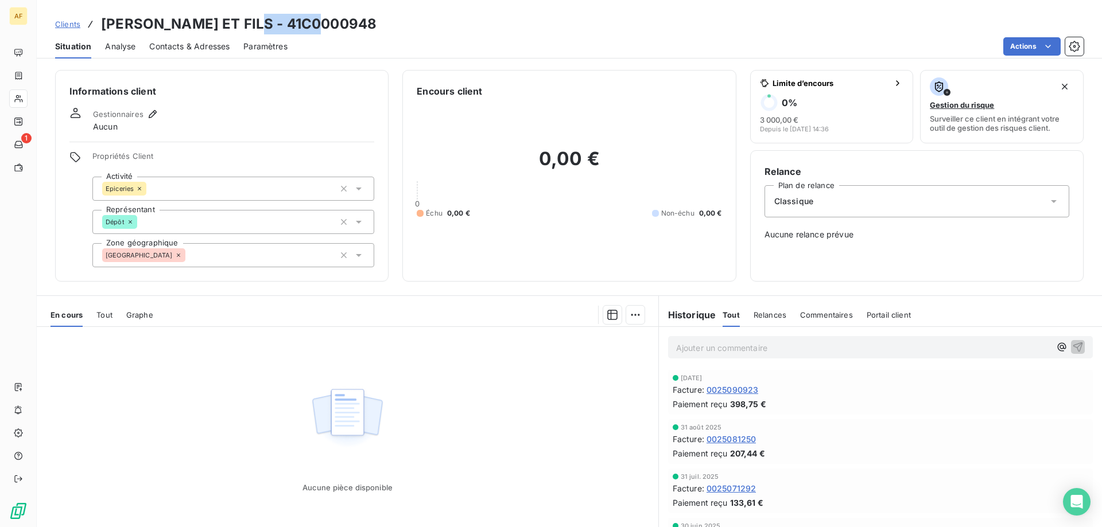
drag, startPoint x: 247, startPoint y: 21, endPoint x: 326, endPoint y: 21, distance: 78.6
click at [326, 21] on div "Clients [PERSON_NAME] ET FILS - 41C0000948" at bounding box center [569, 24] width 1065 height 21
copy h3 "C0000948"
click at [259, 254] on div "[GEOGRAPHIC_DATA]" at bounding box center [233, 255] width 282 height 24
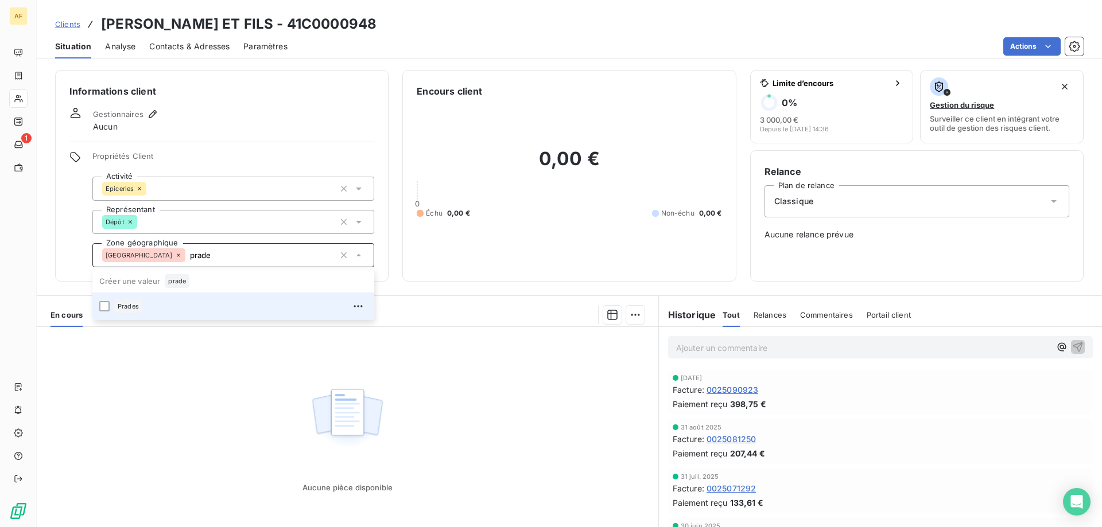
click at [209, 309] on div "Prades" at bounding box center [240, 306] width 253 height 18
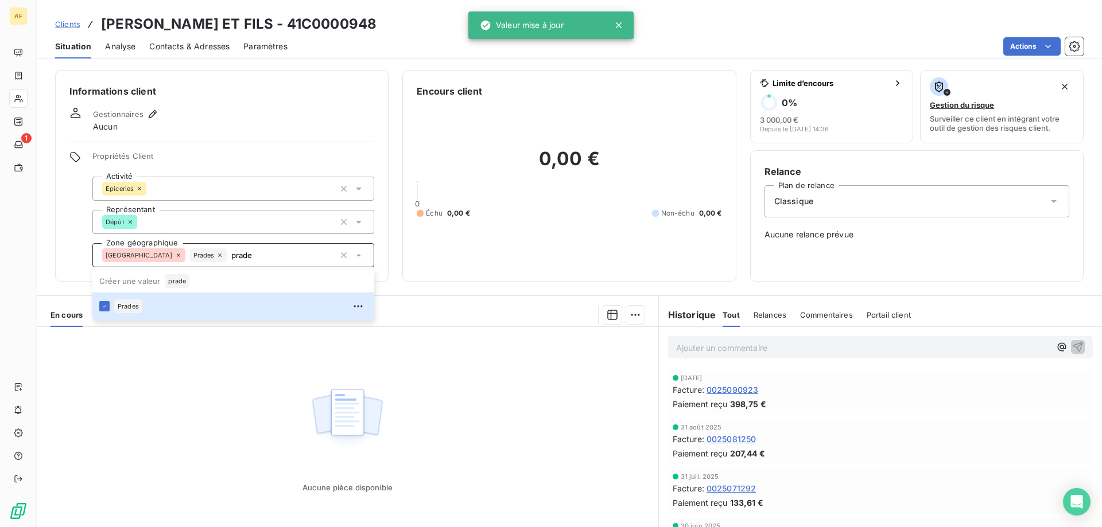
type input "prade"
click at [189, 390] on div "Aucune pièce disponible" at bounding box center [348, 437] width 622 height 221
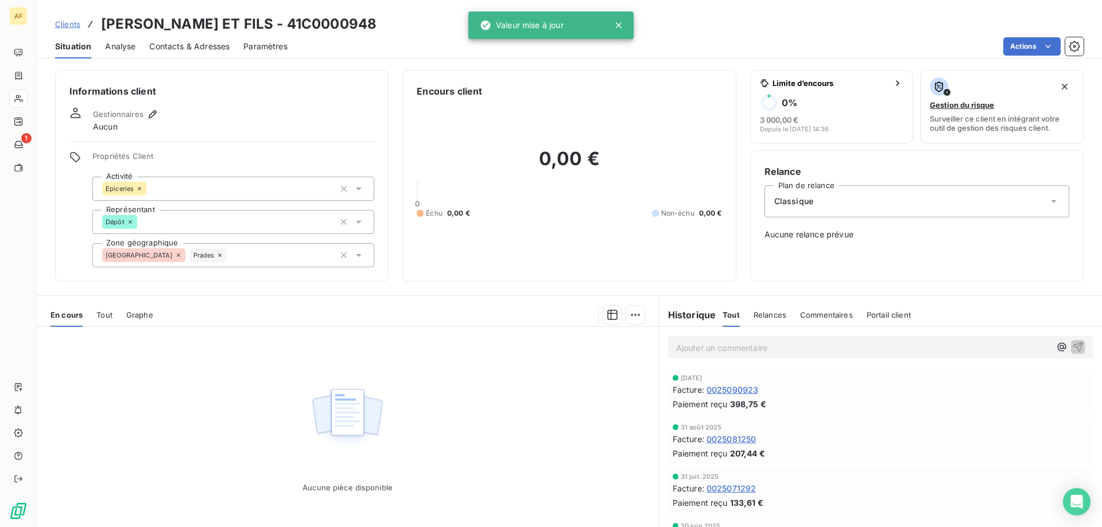
click at [63, 24] on span "Clients" at bounding box center [67, 24] width 25 height 9
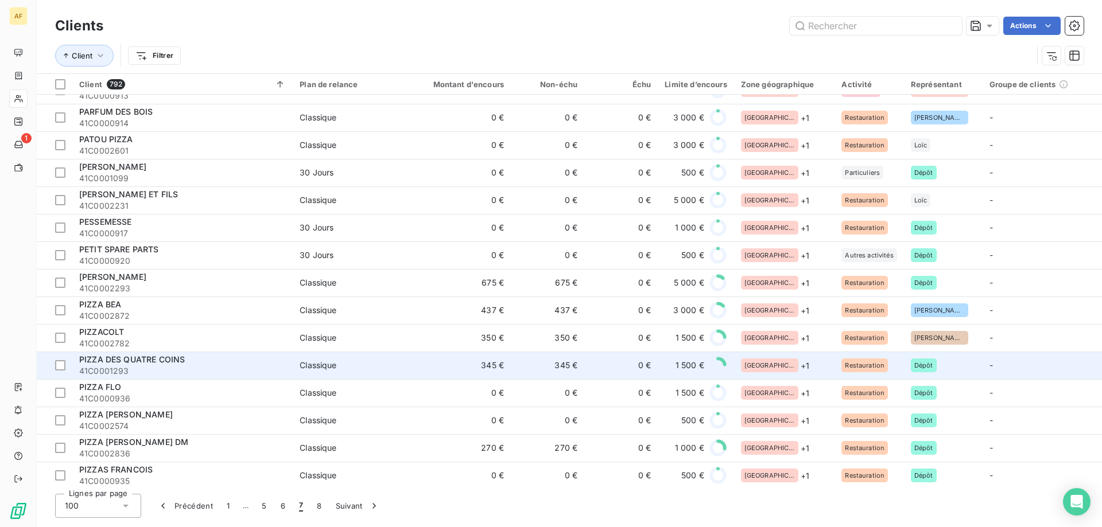
scroll to position [918, 0]
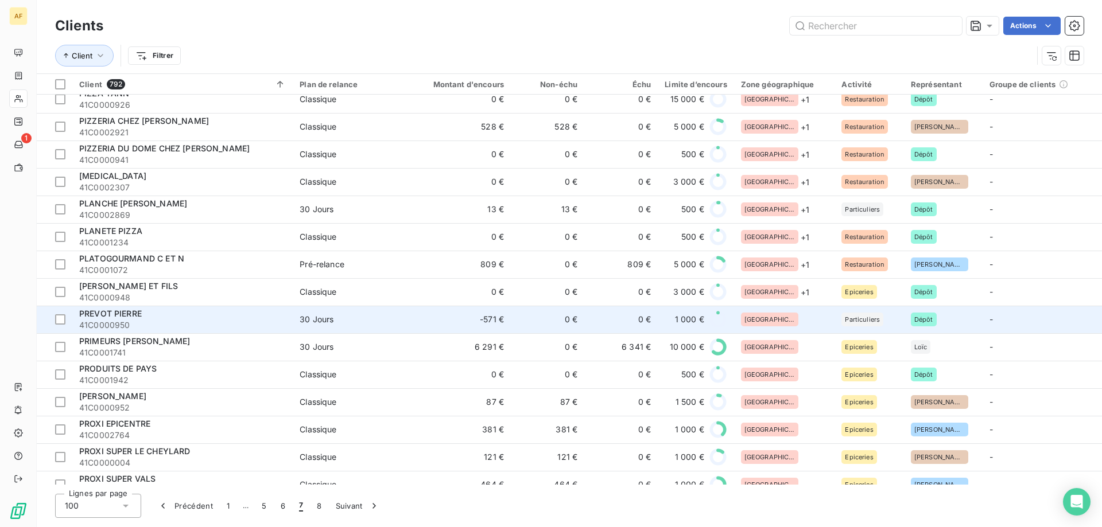
click at [795, 319] on div "[GEOGRAPHIC_DATA]" at bounding box center [784, 320] width 87 height 14
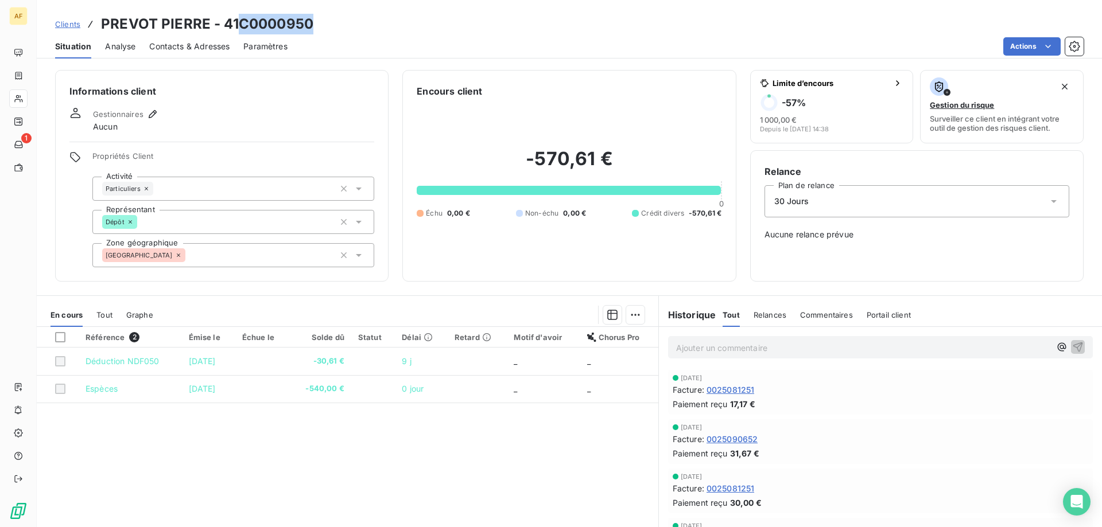
drag, startPoint x: 240, startPoint y: 23, endPoint x: 332, endPoint y: 25, distance: 91.3
click at [331, 25] on div "Clients PREVOT PIERRE - 41C0000950" at bounding box center [569, 24] width 1065 height 21
click at [226, 257] on div "[GEOGRAPHIC_DATA]" at bounding box center [233, 255] width 282 height 24
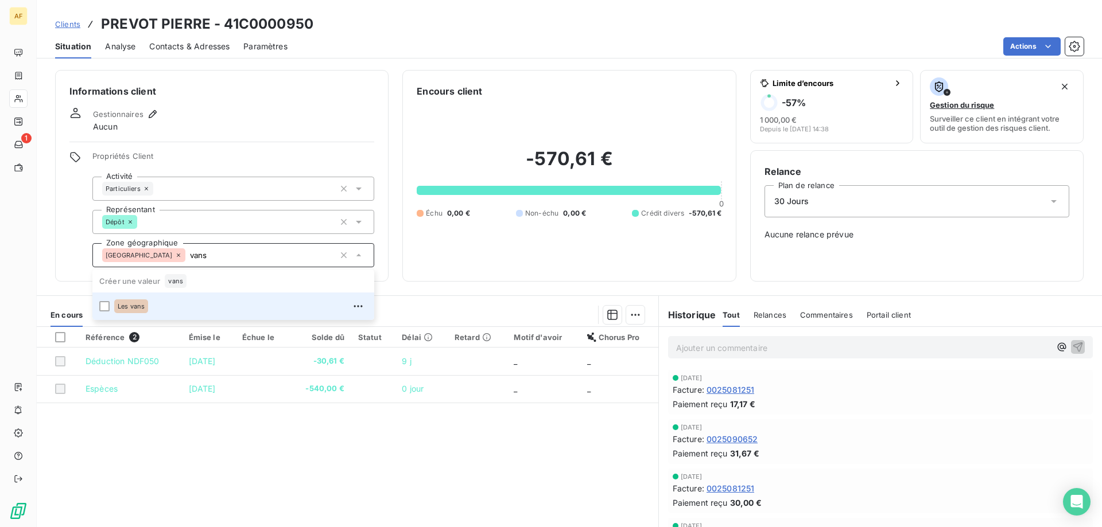
click at [191, 308] on div "Les vans" at bounding box center [240, 306] width 253 height 18
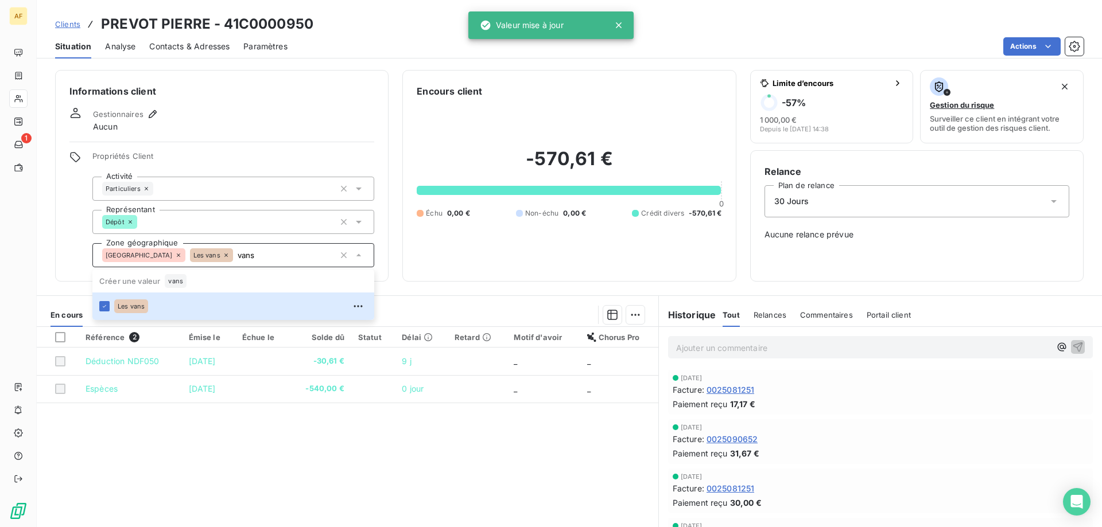
type input "vans"
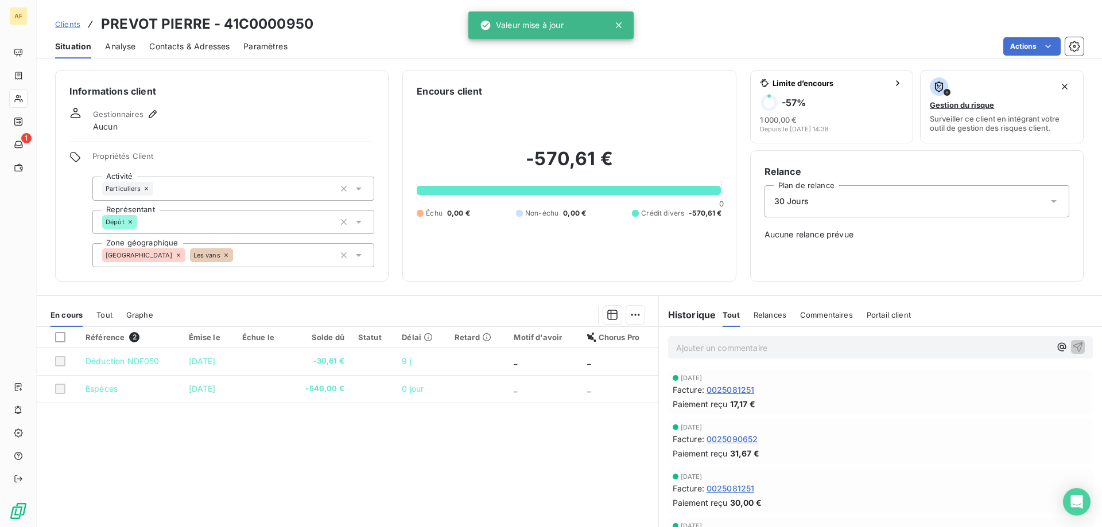
click at [208, 465] on div "Référence 2 Émise le Échue le Solde dû Statut Délai Retard Motif d'avoir Chorus…" at bounding box center [348, 437] width 622 height 221
click at [73, 24] on span "Clients" at bounding box center [67, 24] width 25 height 9
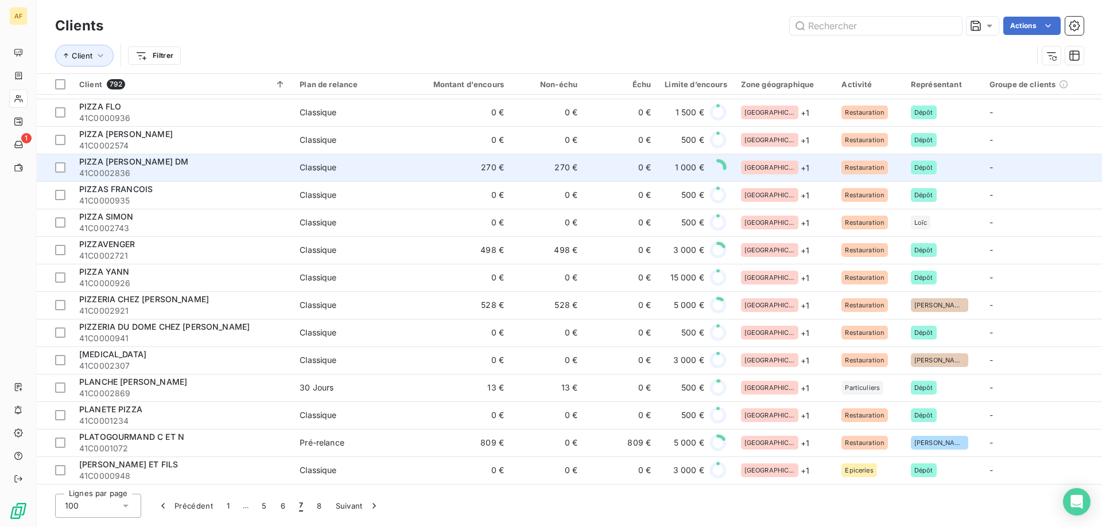
scroll to position [969, 0]
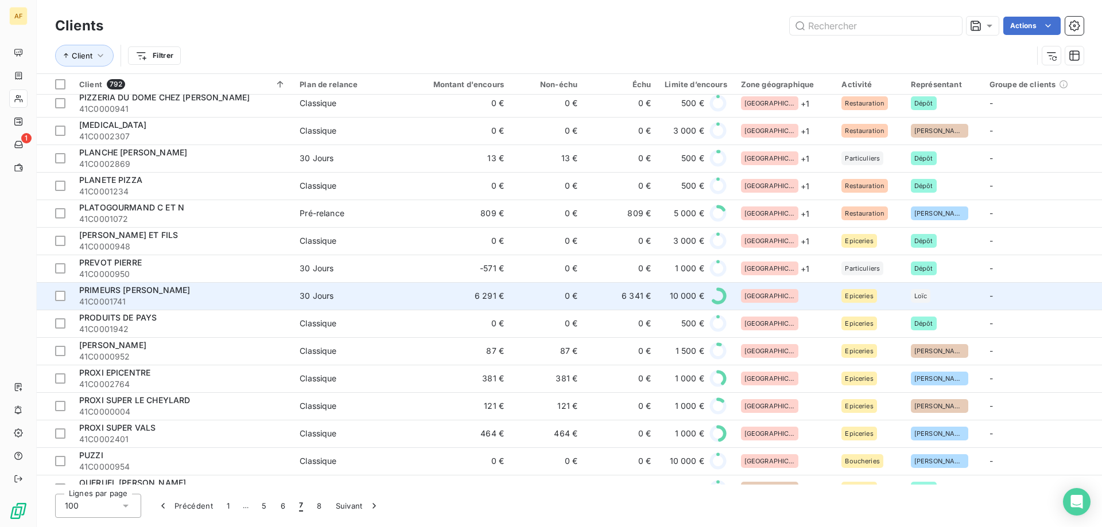
click at [796, 290] on div "[GEOGRAPHIC_DATA]" at bounding box center [784, 296] width 87 height 14
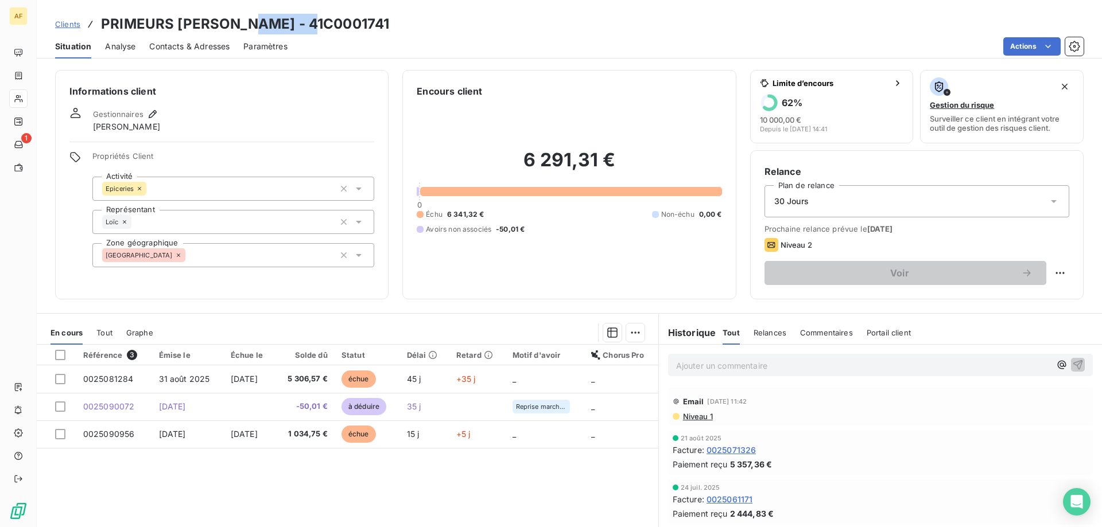
drag, startPoint x: 246, startPoint y: 25, endPoint x: 316, endPoint y: 24, distance: 70.0
click at [316, 24] on div "Clients PRIMEURS [PERSON_NAME] - 41C0001741" at bounding box center [569, 24] width 1065 height 21
click at [253, 266] on div "[GEOGRAPHIC_DATA]" at bounding box center [233, 255] width 282 height 24
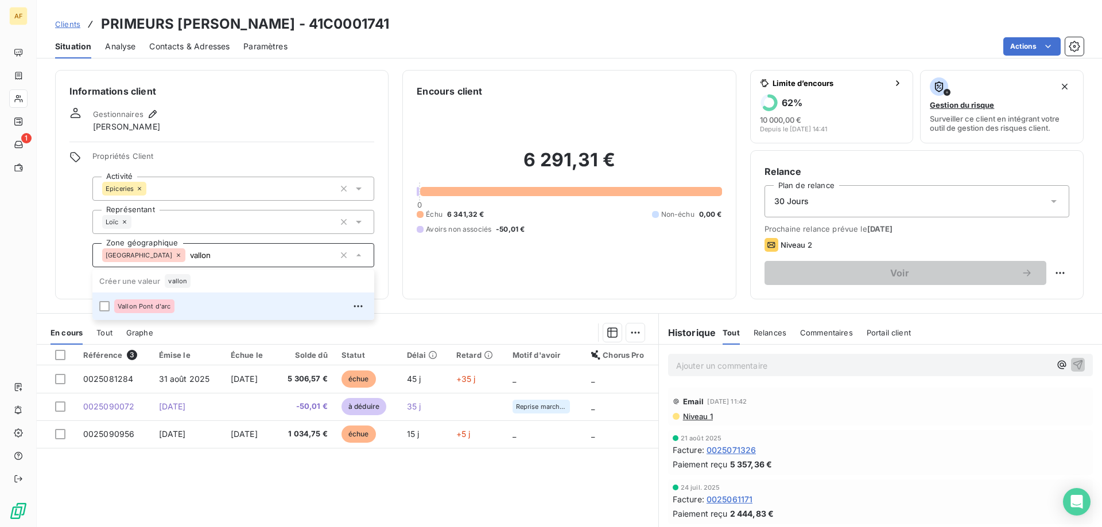
click at [231, 310] on div "Vallon Pont d'arc" at bounding box center [240, 306] width 253 height 18
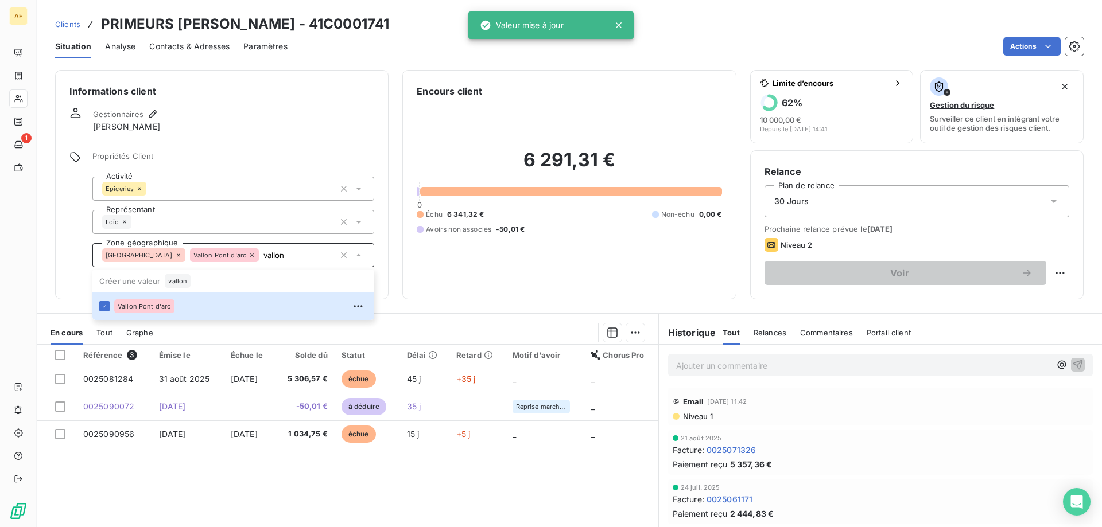
type input "vallon"
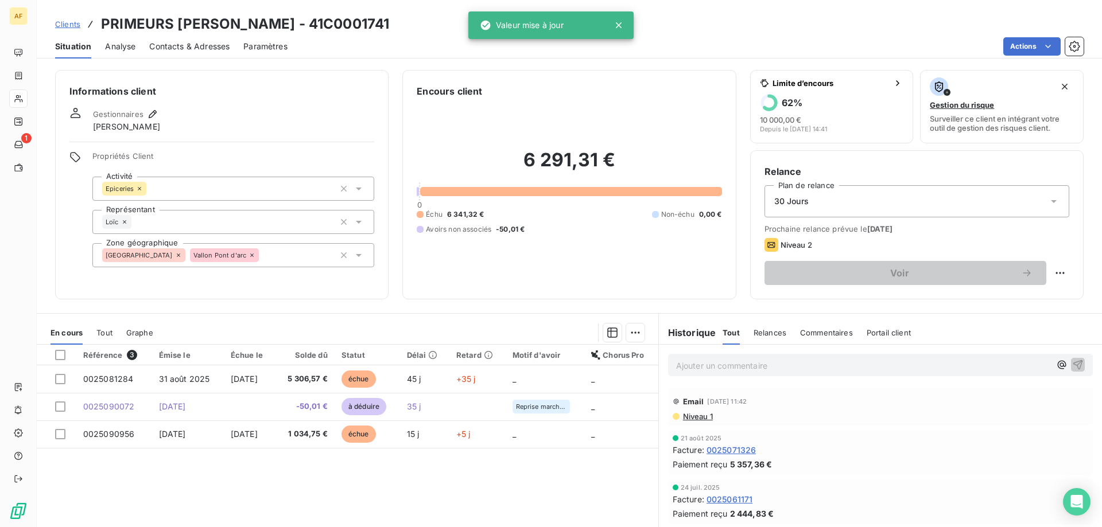
click at [191, 492] on div "Référence 3 Émise le Échue le Solde dû Statut Délai Retard Motif d'avoir Chorus…" at bounding box center [348, 455] width 622 height 221
click at [73, 22] on span "Clients" at bounding box center [67, 24] width 25 height 9
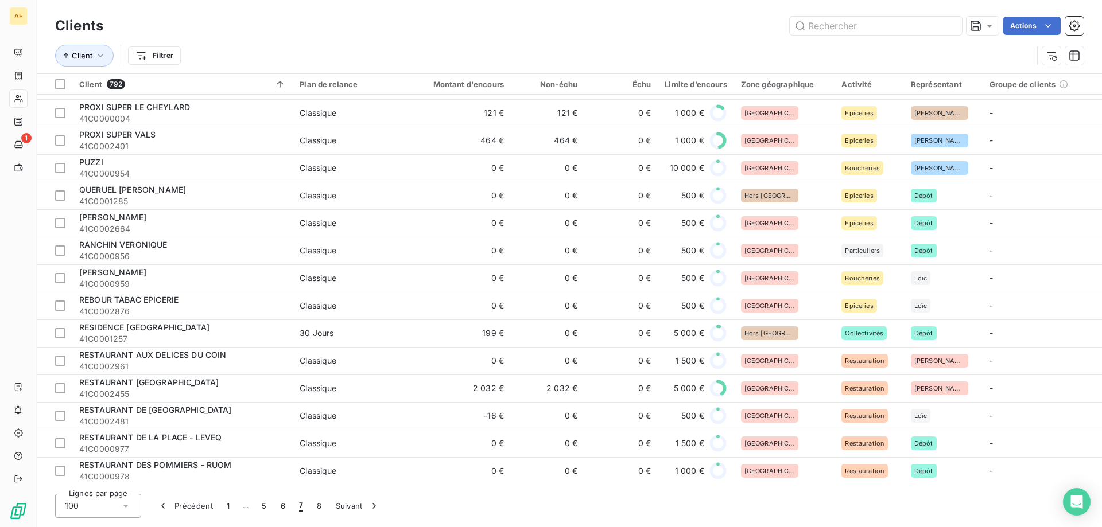
scroll to position [1033, 0]
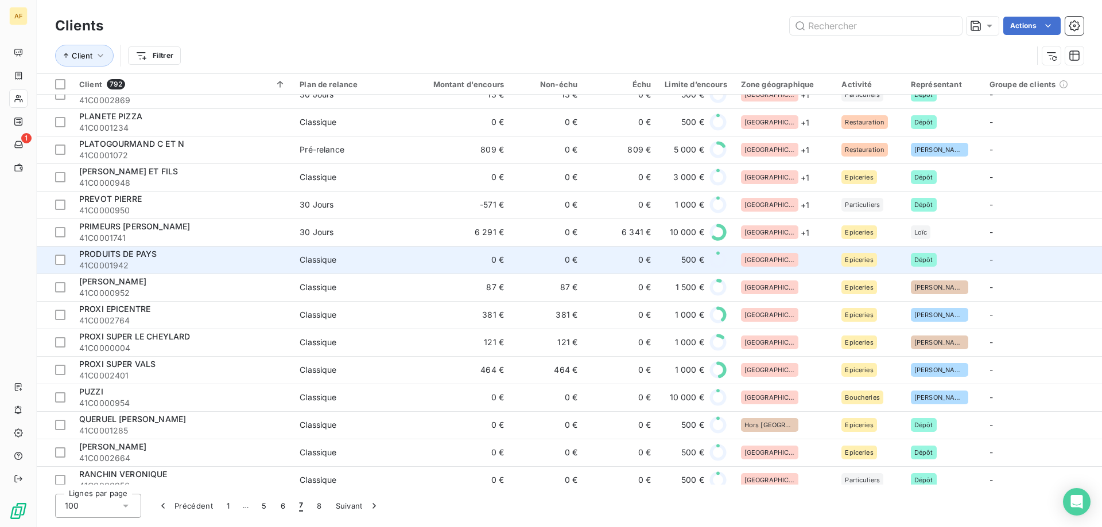
click at [795, 265] on div "[GEOGRAPHIC_DATA]" at bounding box center [784, 260] width 87 height 14
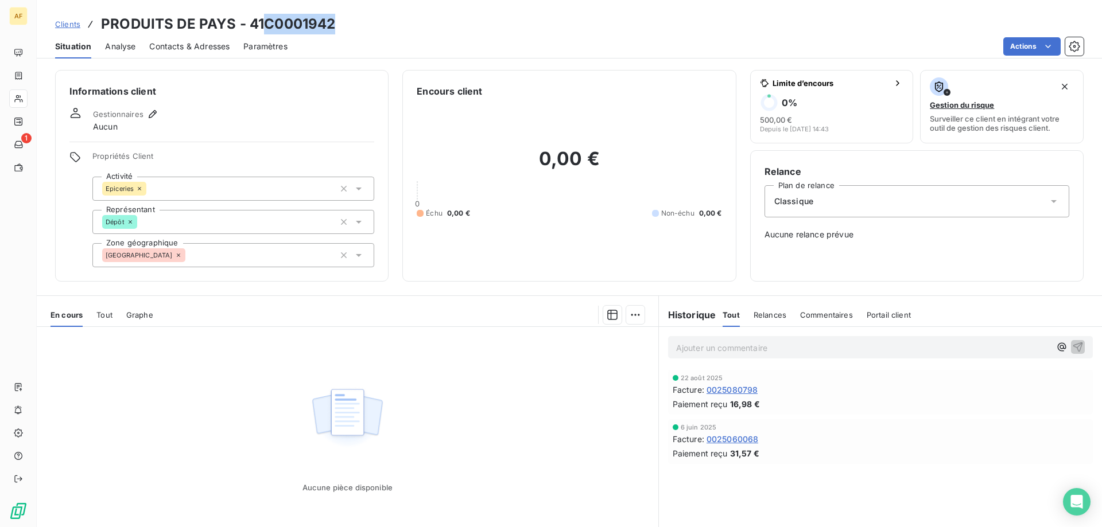
drag, startPoint x: 266, startPoint y: 20, endPoint x: 337, endPoint y: 25, distance: 71.3
click at [337, 25] on div "Clients PRODUITS DE PAYS - 41C0001942" at bounding box center [569, 24] width 1065 height 21
click at [222, 262] on div "[GEOGRAPHIC_DATA]" at bounding box center [233, 255] width 282 height 24
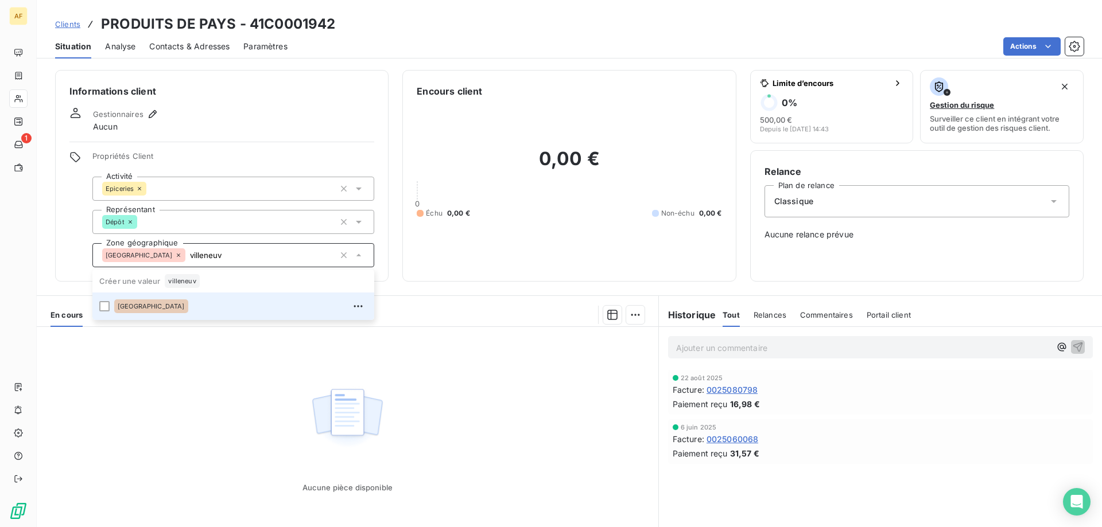
click at [198, 309] on div "[GEOGRAPHIC_DATA]" at bounding box center [240, 306] width 253 height 18
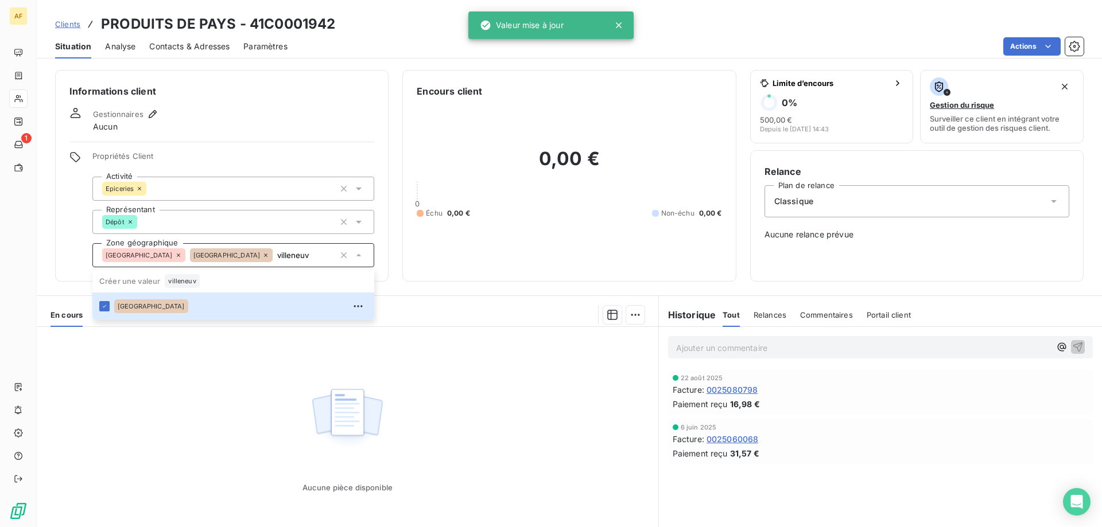
type input "villeneuv"
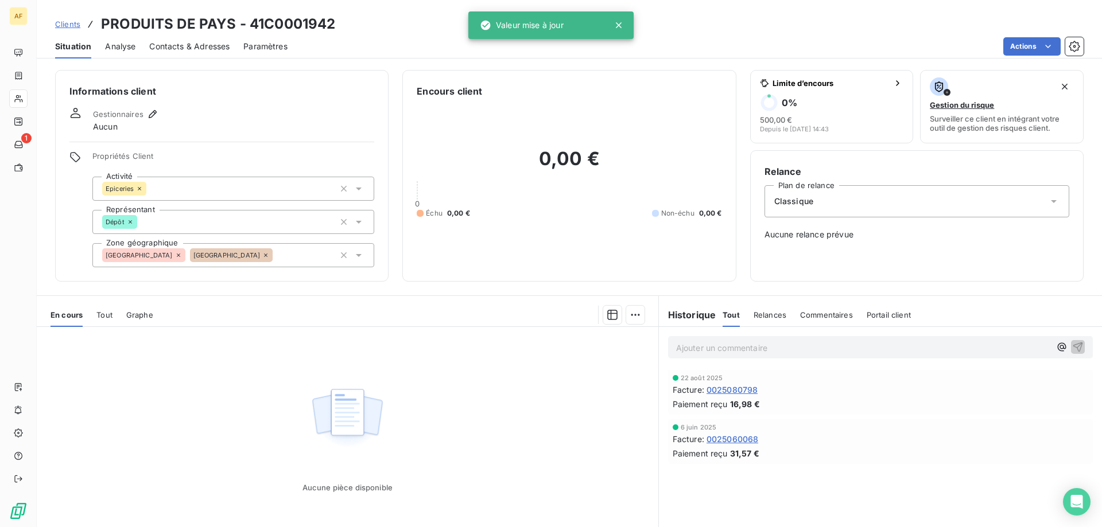
click at [209, 418] on div "Aucune pièce disponible" at bounding box center [348, 437] width 622 height 221
click at [79, 18] on link "Clients" at bounding box center [67, 23] width 25 height 11
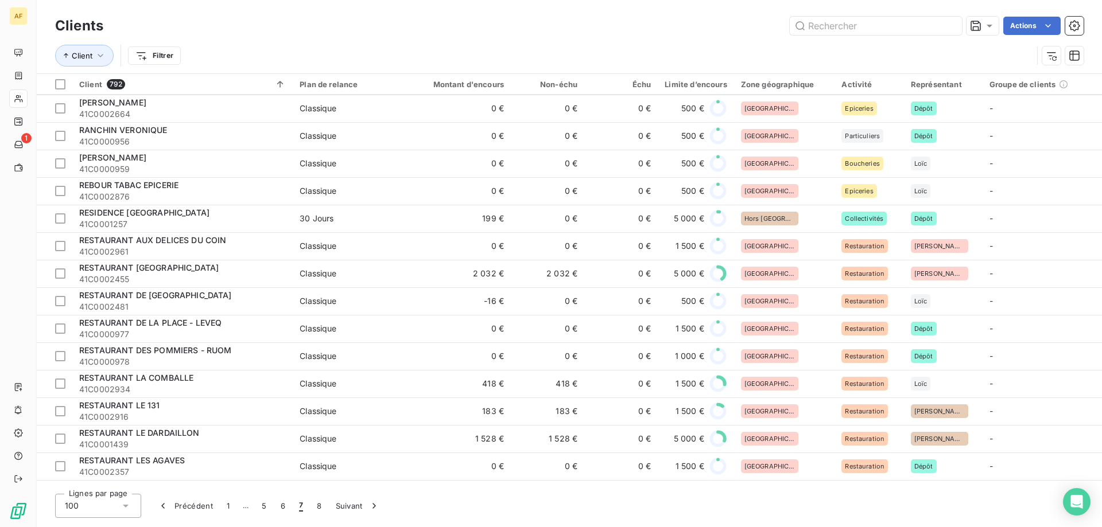
scroll to position [1148, 0]
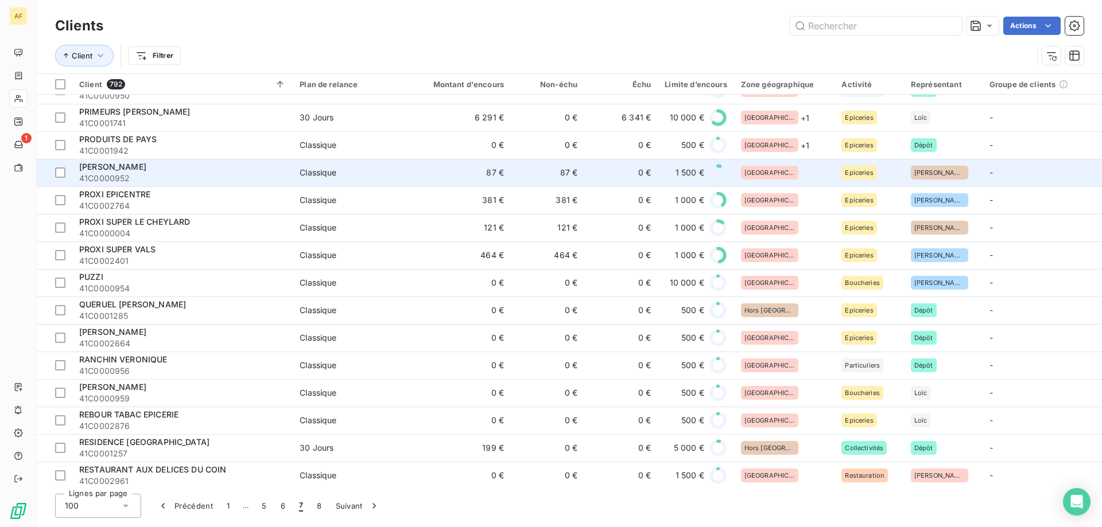
click at [793, 169] on div "[GEOGRAPHIC_DATA]" at bounding box center [784, 173] width 87 height 14
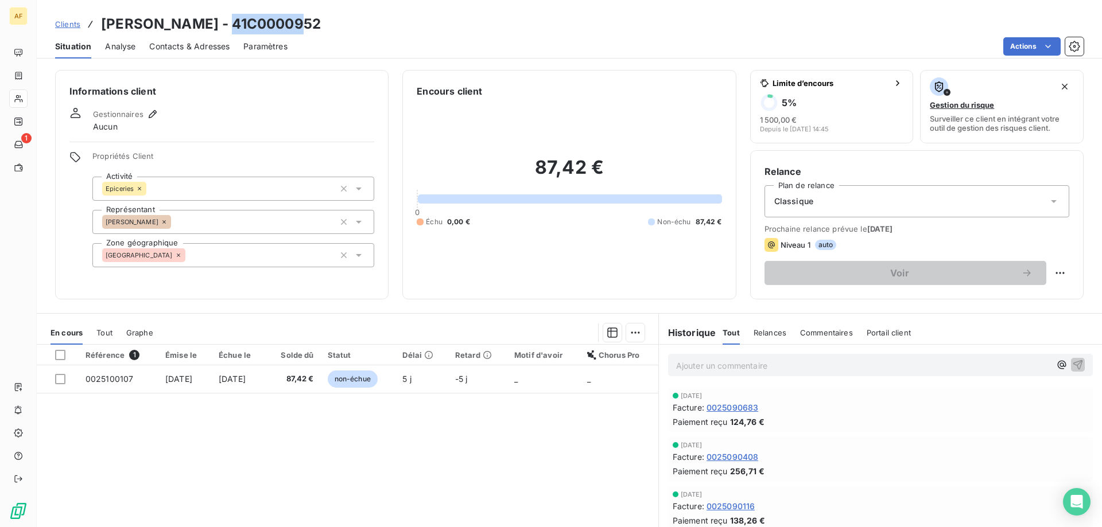
drag, startPoint x: 225, startPoint y: 18, endPoint x: 338, endPoint y: 21, distance: 113.1
click at [338, 21] on div "Clients [PERSON_NAME] - 41C0000952" at bounding box center [569, 24] width 1065 height 21
click at [253, 260] on div "[GEOGRAPHIC_DATA]" at bounding box center [233, 255] width 282 height 24
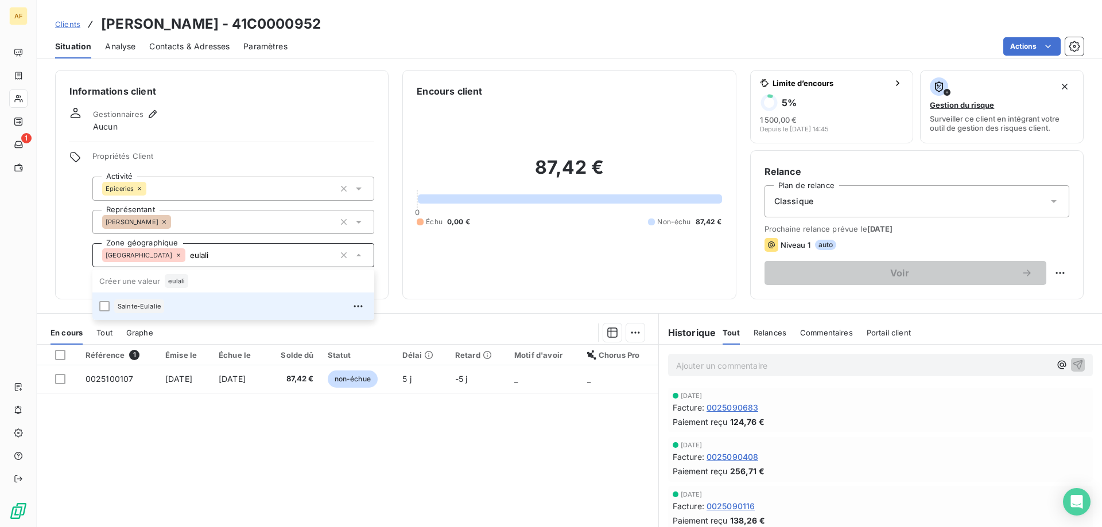
click at [257, 304] on div "Sainte-Eulalie" at bounding box center [240, 306] width 253 height 18
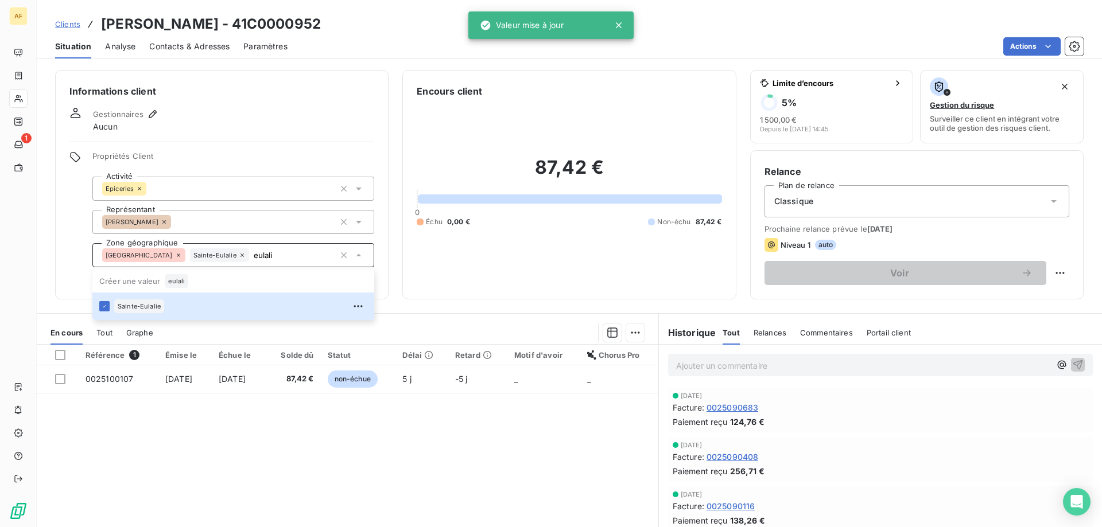
type input "eulali"
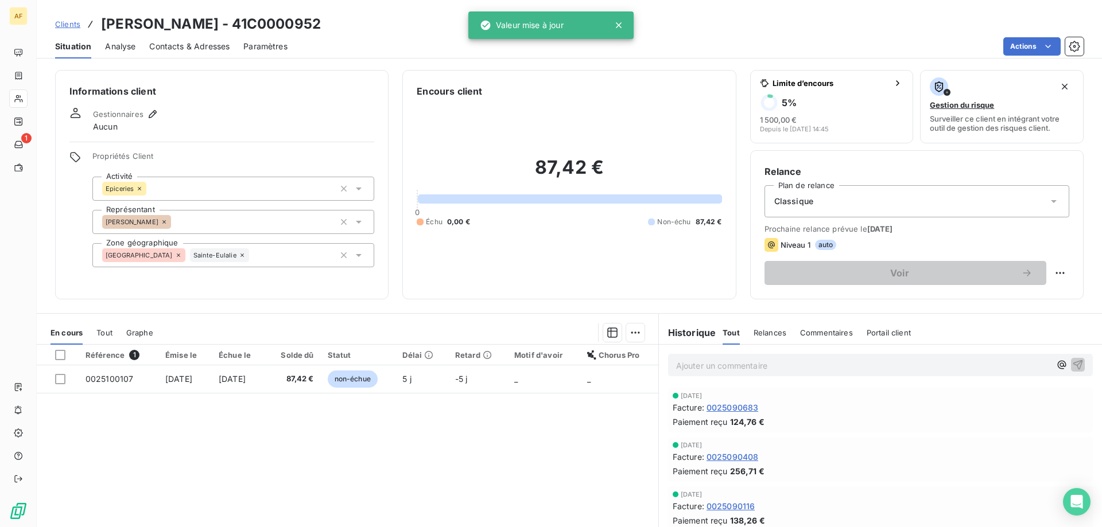
click at [275, 457] on div "Référence 1 Émise le Échue le Solde dû Statut Délai Retard Motif d'avoir Chorus…" at bounding box center [348, 455] width 622 height 221
click at [72, 22] on span "Clients" at bounding box center [67, 24] width 25 height 9
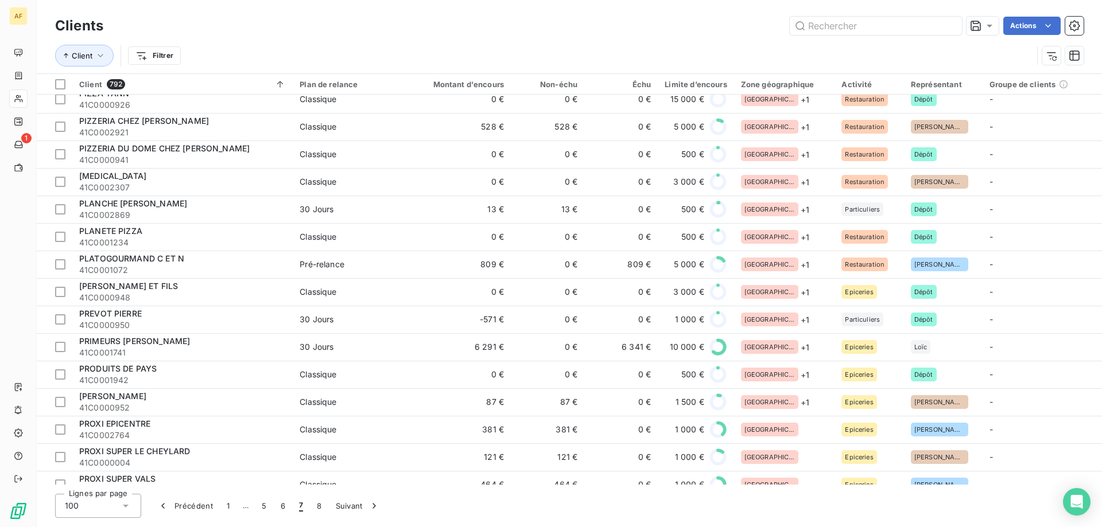
scroll to position [1090, 0]
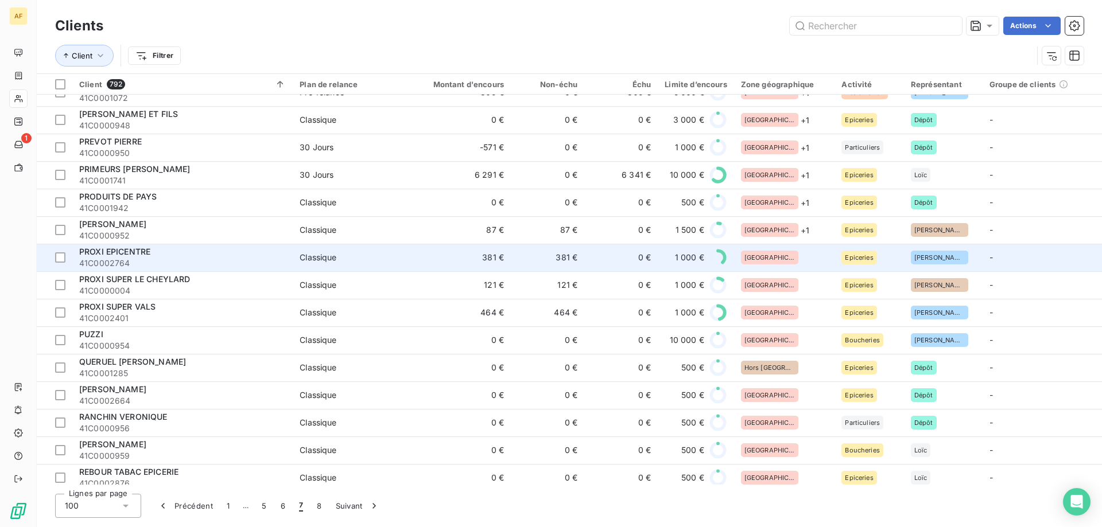
click at [790, 256] on div "[GEOGRAPHIC_DATA]" at bounding box center [784, 258] width 87 height 14
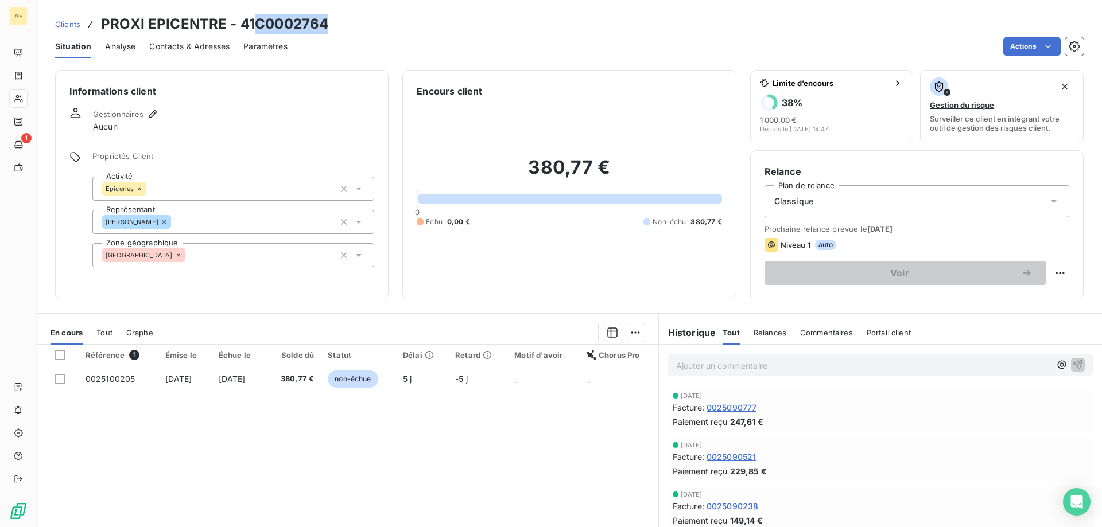
drag, startPoint x: 256, startPoint y: 20, endPoint x: 335, endPoint y: 23, distance: 79.3
click at [335, 23] on div "Clients PROXI EPICENTRE - 41C0002764" at bounding box center [569, 24] width 1065 height 21
click at [238, 255] on div "[GEOGRAPHIC_DATA]" at bounding box center [233, 255] width 282 height 24
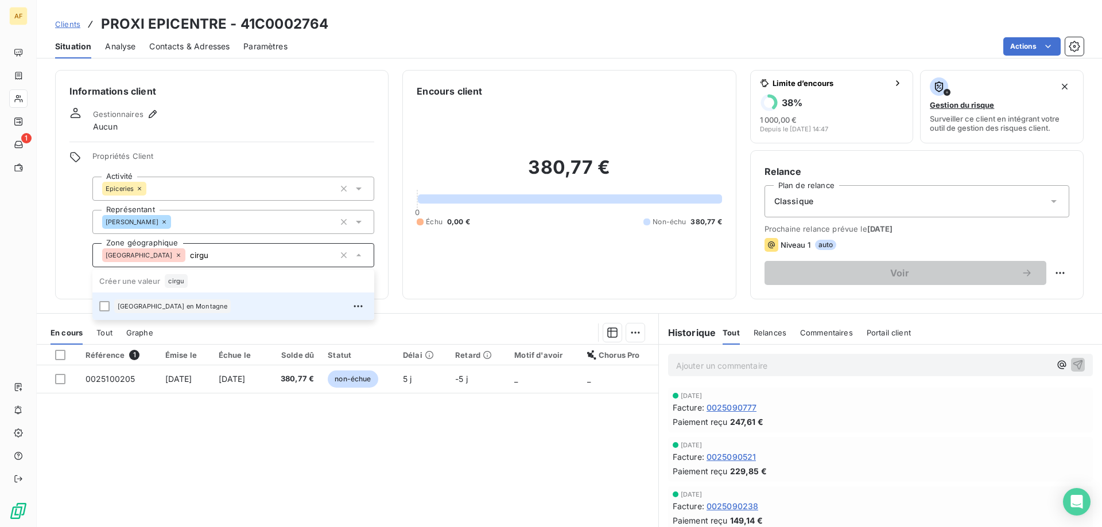
click at [231, 307] on div "[GEOGRAPHIC_DATA] en Montagne" at bounding box center [240, 306] width 253 height 18
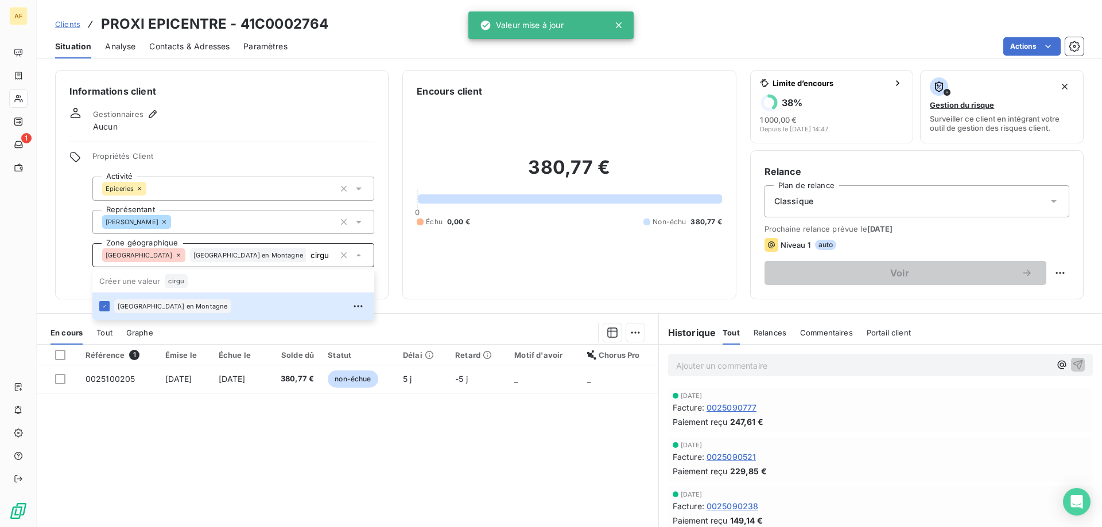
type input "cirgu"
click at [209, 454] on div "Référence 1 Émise le Échue le Solde dû Statut Délai Retard Motif d'avoir Chorus…" at bounding box center [348, 455] width 622 height 221
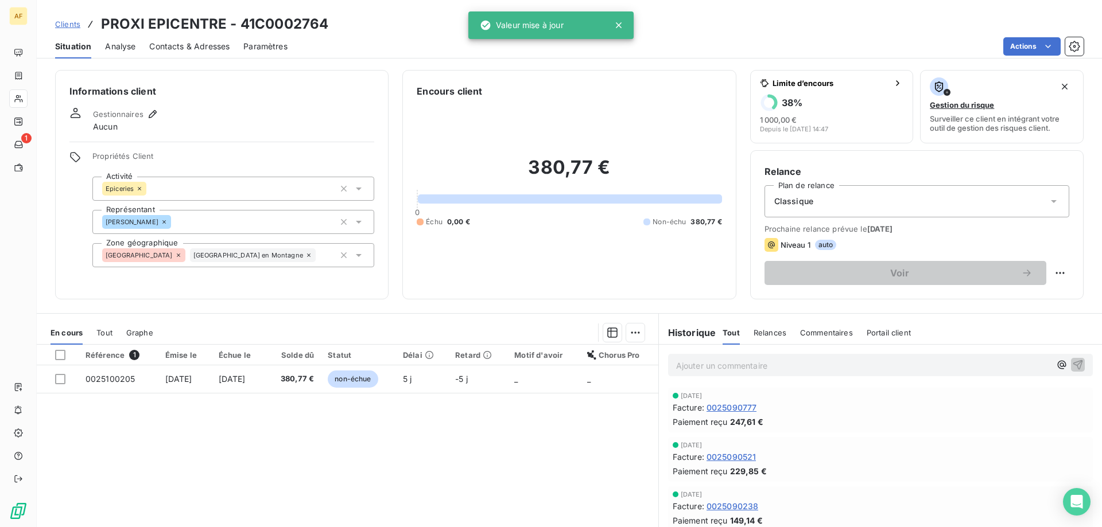
click at [66, 22] on span "Clients" at bounding box center [67, 24] width 25 height 9
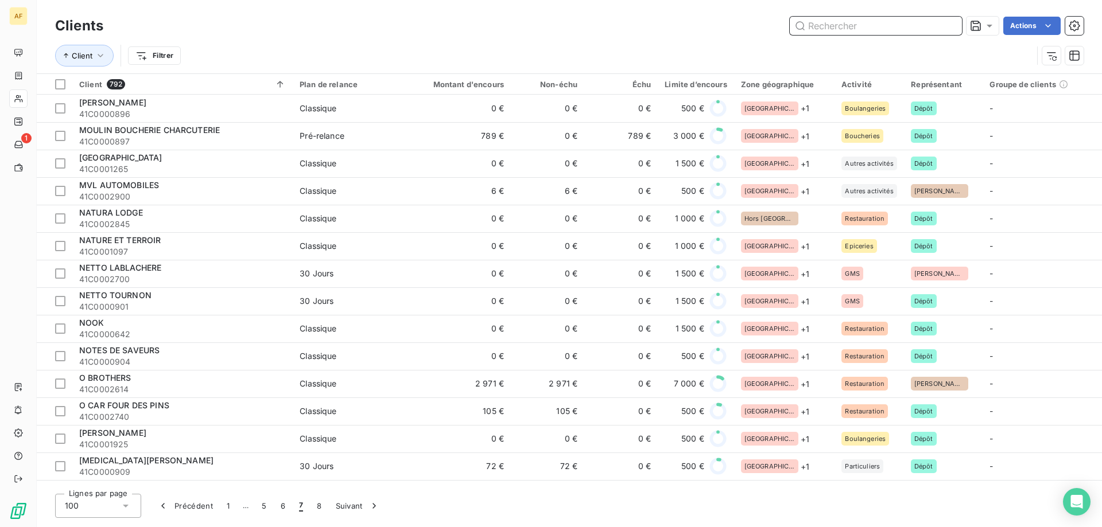
click at [844, 31] on input "text" at bounding box center [876, 26] width 172 height 18
paste input "C0001018"
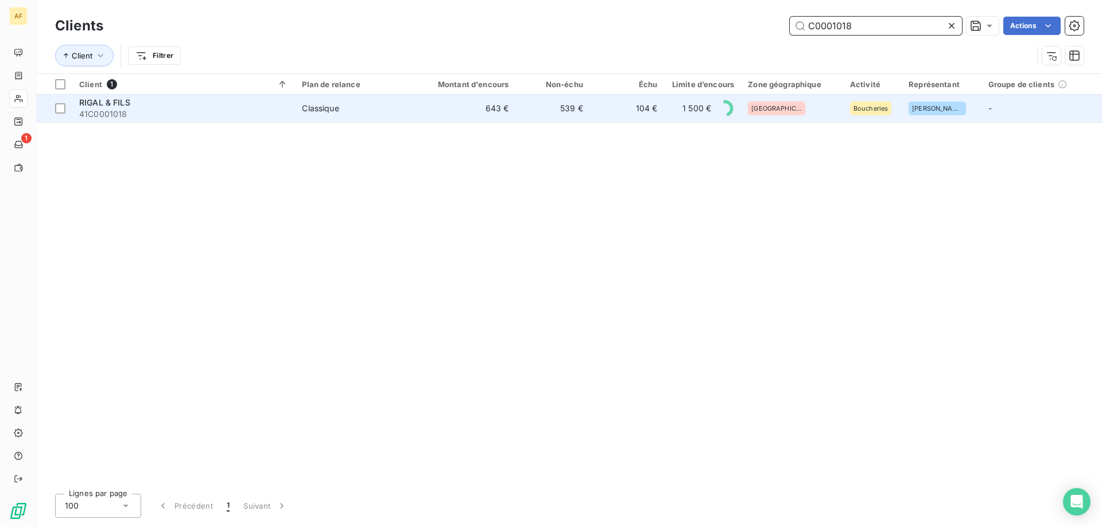
type input "C0001018"
click at [435, 119] on td "643 €" at bounding box center [466, 109] width 100 height 28
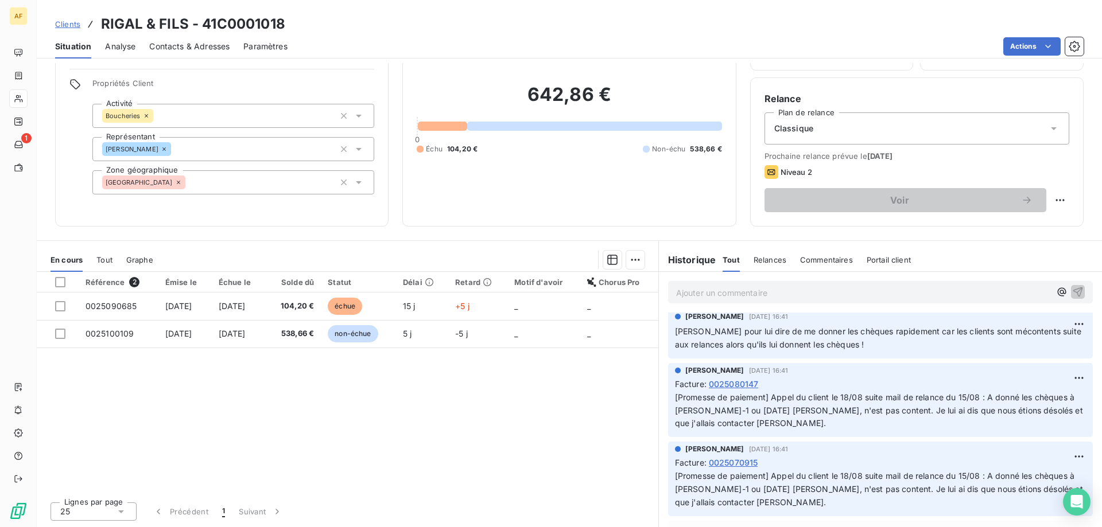
scroll to position [287, 0]
